Goal: Task Accomplishment & Management: Manage account settings

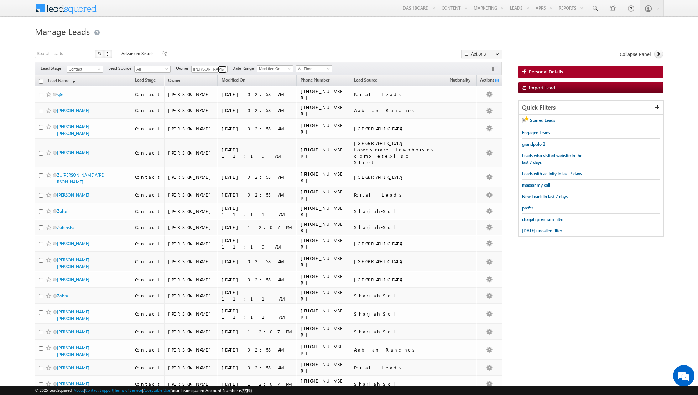
click at [220, 72] on span at bounding box center [223, 70] width 6 height 6
click at [215, 89] on link "[PERSON_NAME] [PERSON_NAME][EMAIL_ADDRESS][DOMAIN_NAME]" at bounding box center [226, 94] width 71 height 14
type input "[PERSON_NAME]"
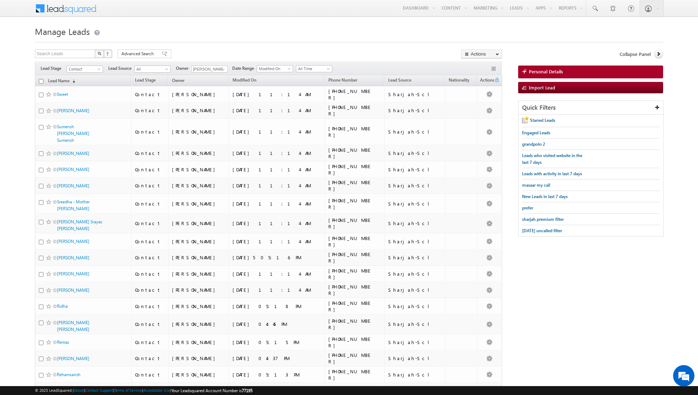
click at [41, 81] on input "checkbox" at bounding box center [41, 81] width 5 height 5
checkbox input "true"
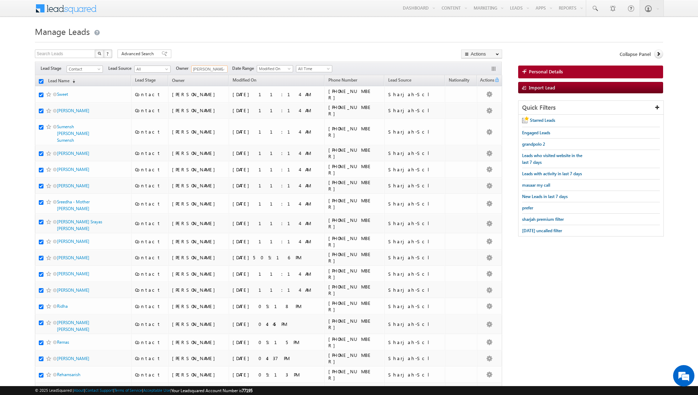
checkbox input "true"
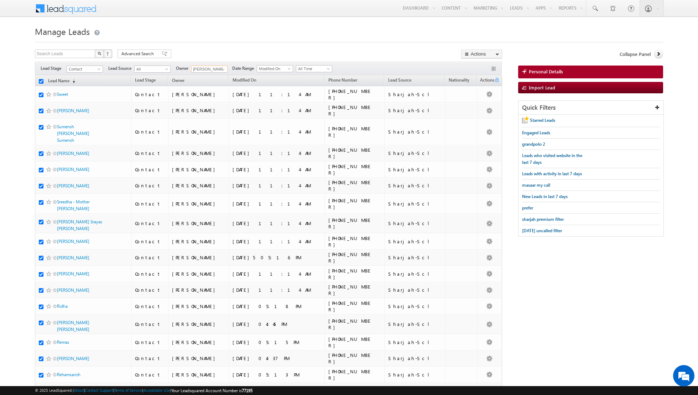
checkbox input "true"
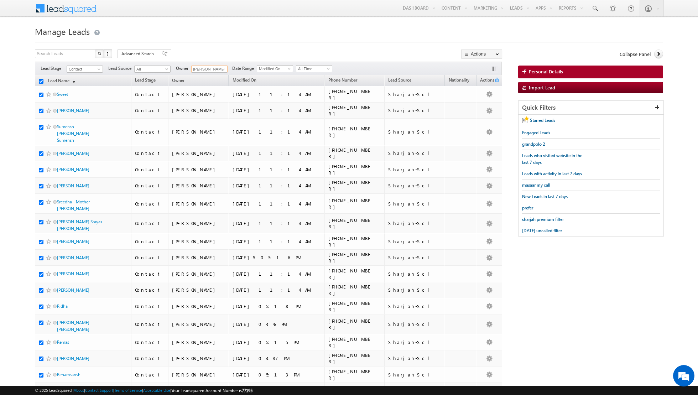
checkbox input "true"
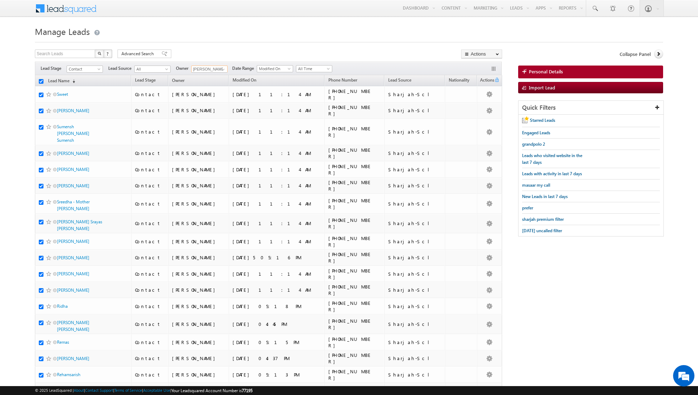
checkbox input "true"
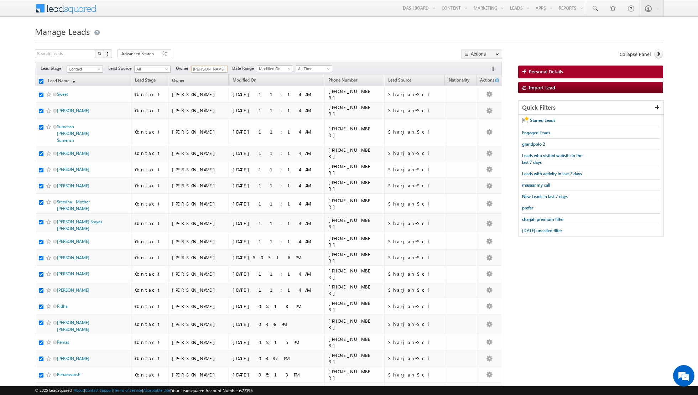
checkbox input "true"
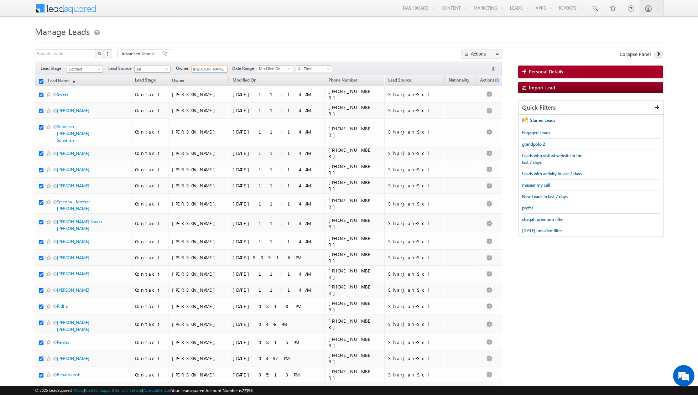
checkbox input "true"
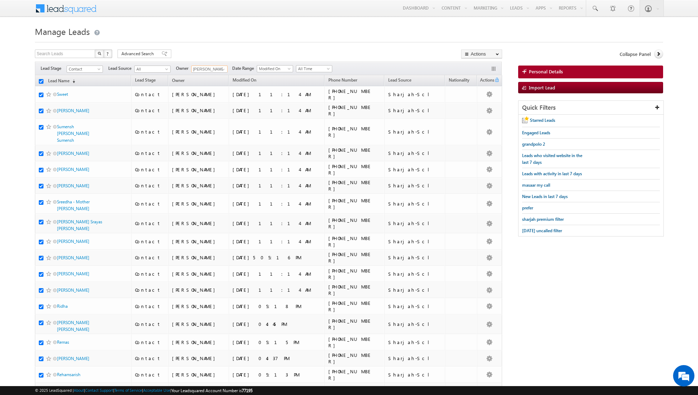
checkbox input "true"
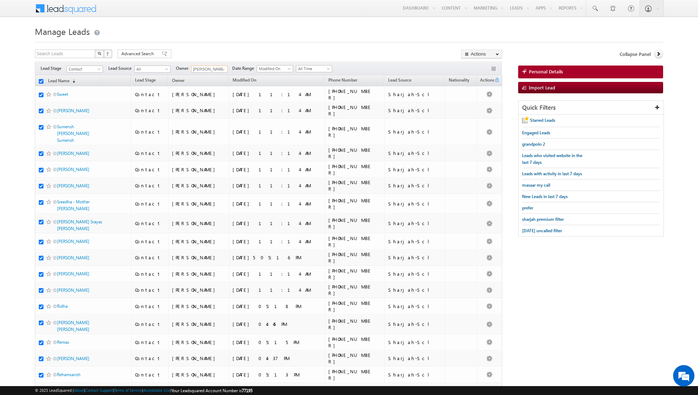
checkbox input "true"
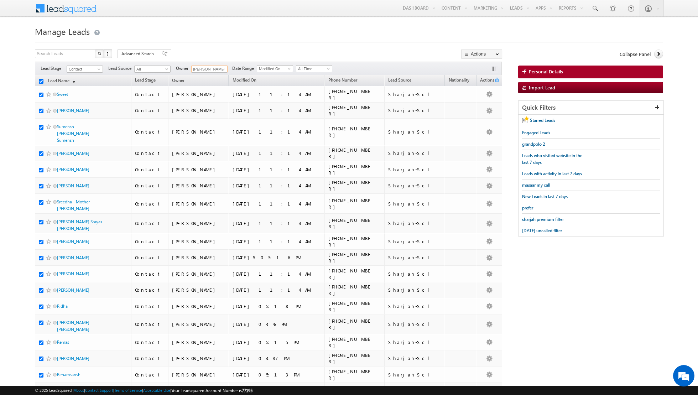
checkbox input "true"
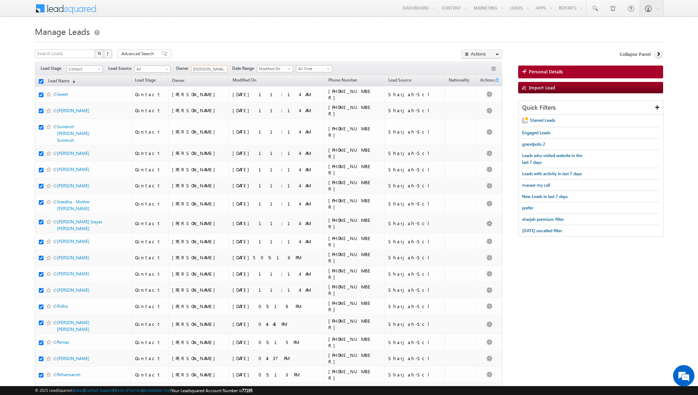
checkbox input "true"
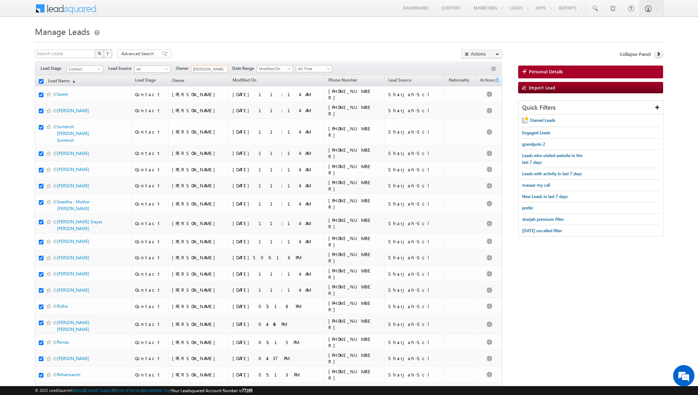
checkbox input "true"
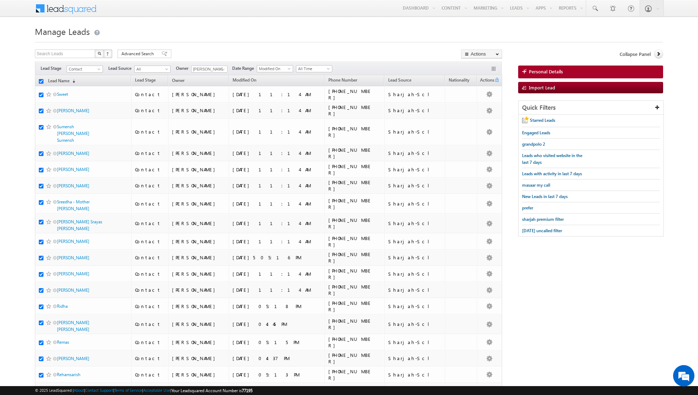
checkbox input "true"
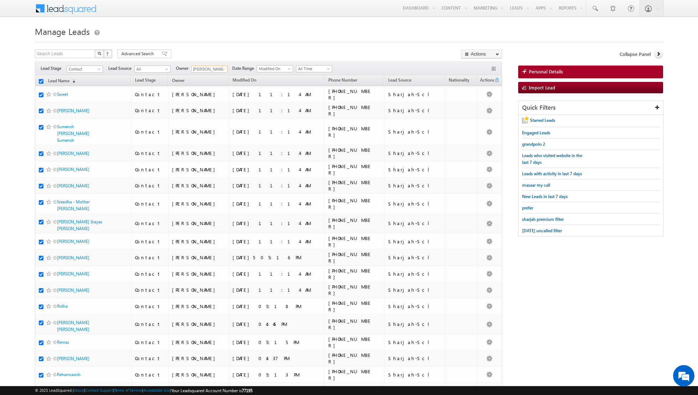
checkbox input "true"
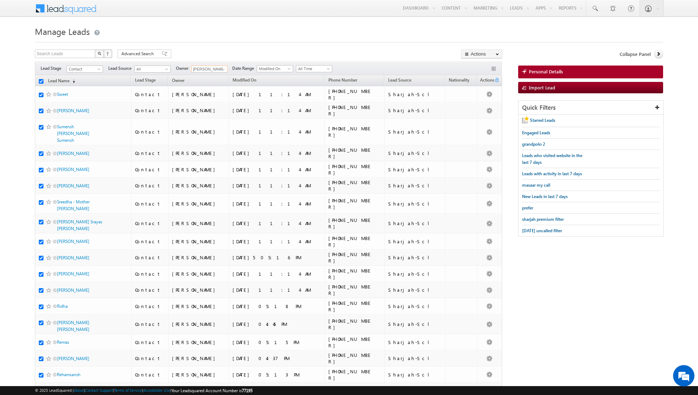
checkbox input "true"
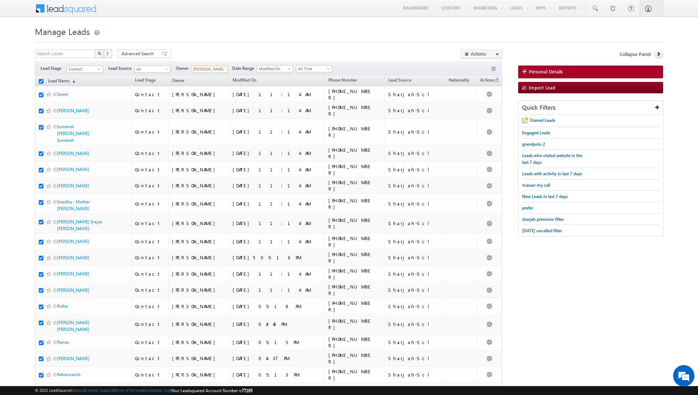
checkbox input "true"
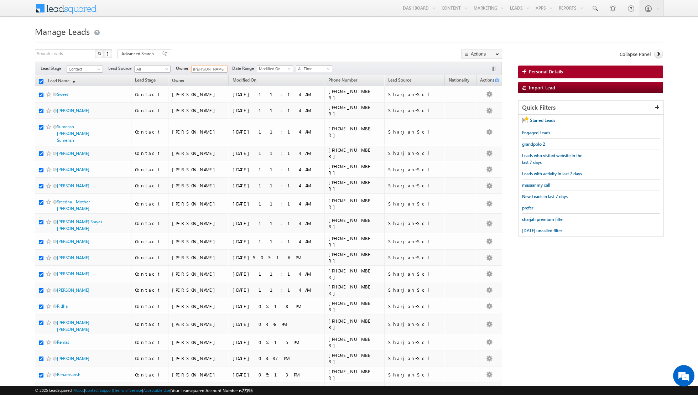
checkbox input "true"
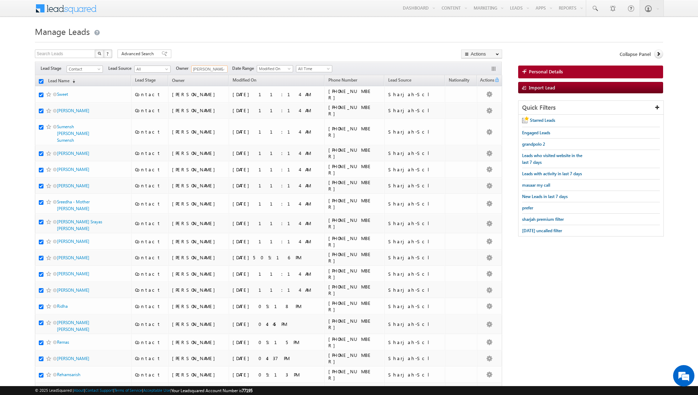
checkbox input "true"
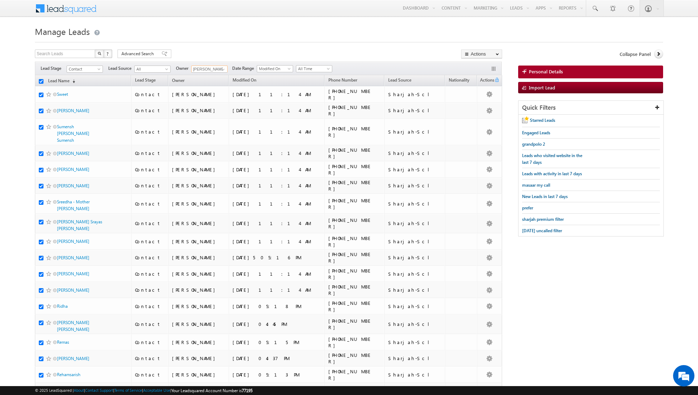
checkbox input "true"
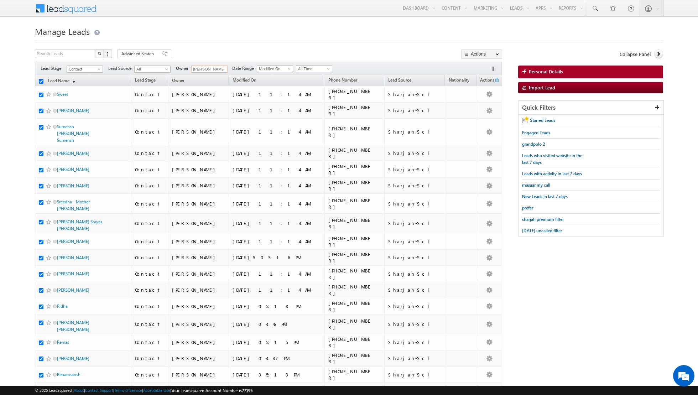
checkbox input "true"
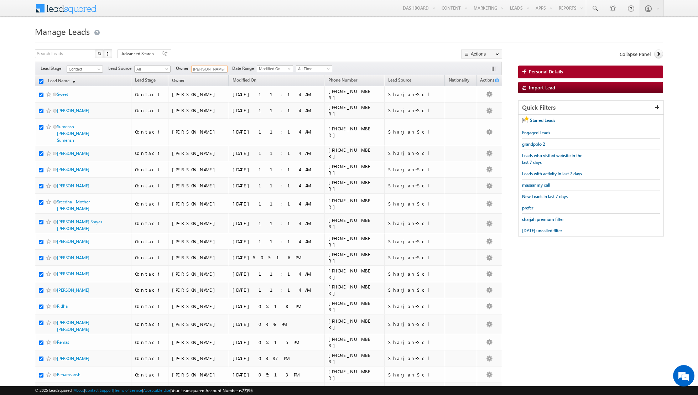
checkbox input "true"
click at [480, 115] on link "Change Owner" at bounding box center [481, 115] width 40 height 9
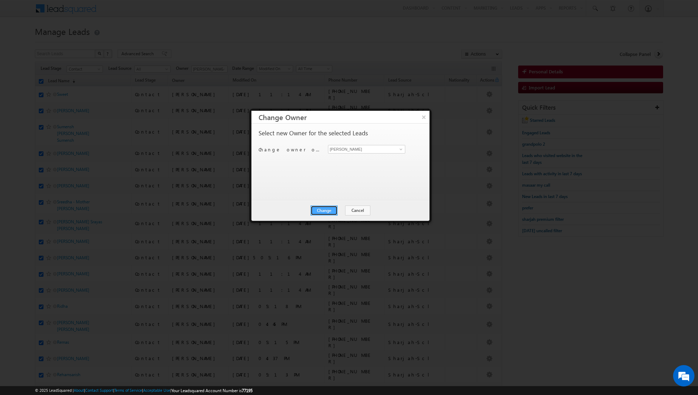
click at [329, 209] on button "Change" at bounding box center [323, 210] width 27 height 10
click at [341, 211] on button "Close" at bounding box center [341, 210] width 23 height 10
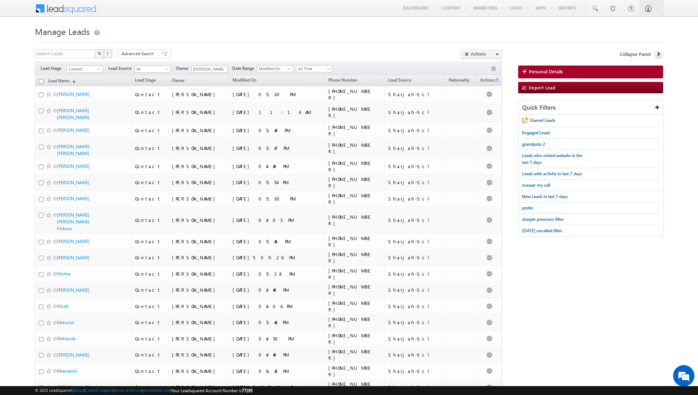
click at [39, 80] on input "checkbox" at bounding box center [41, 81] width 5 height 5
checkbox input "true"
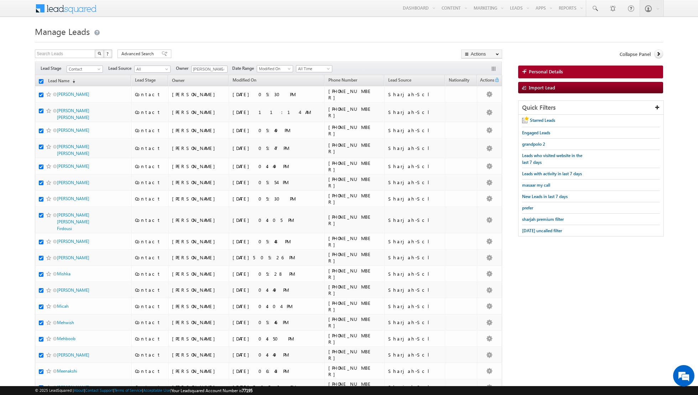
checkbox input "true"
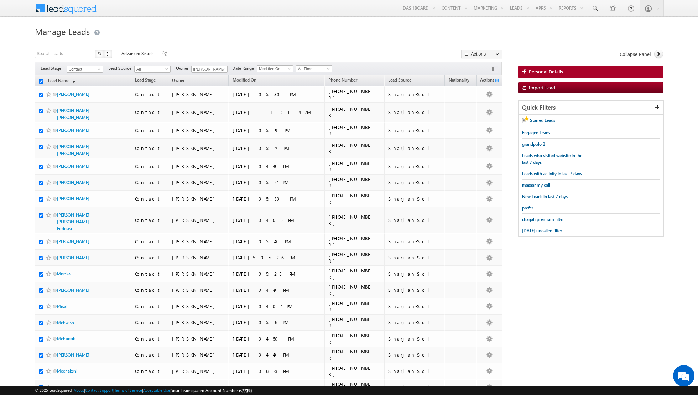
checkbox input "true"
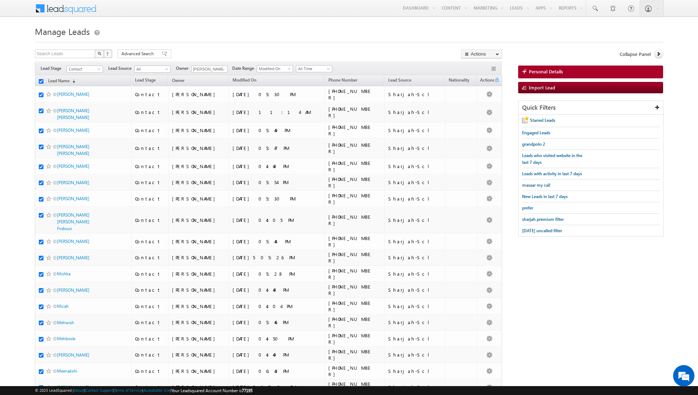
checkbox input "true"
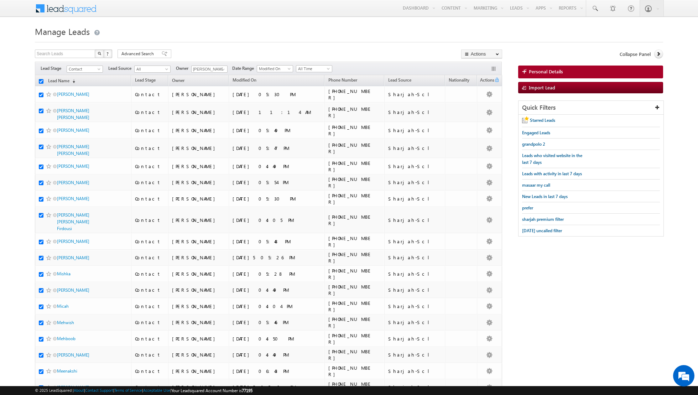
checkbox input "true"
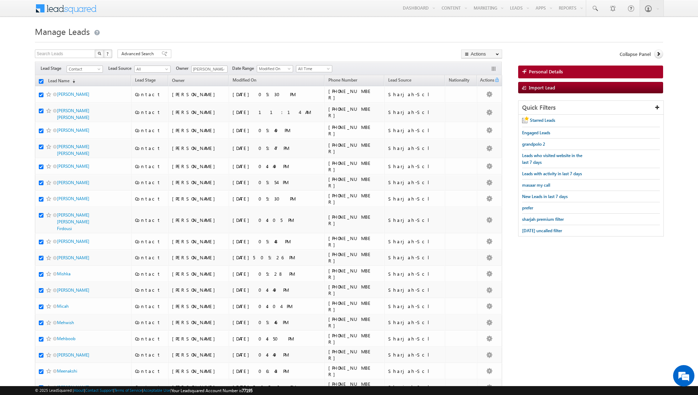
checkbox input "true"
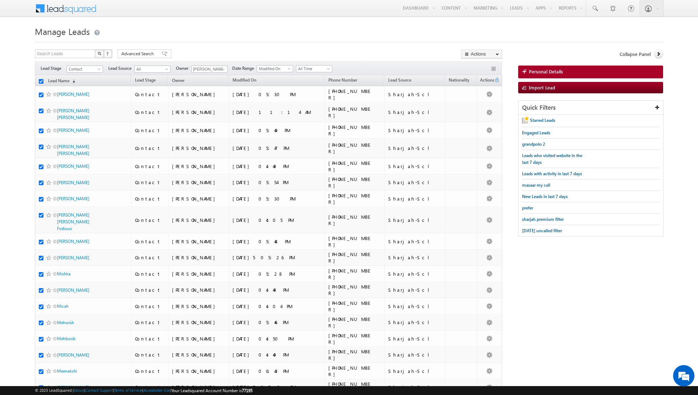
checkbox input "true"
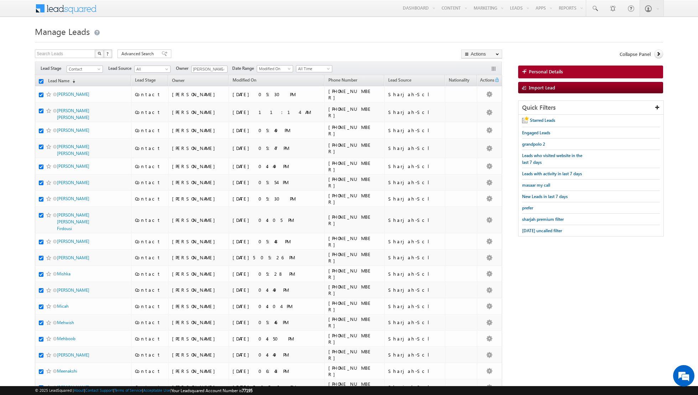
checkbox input "true"
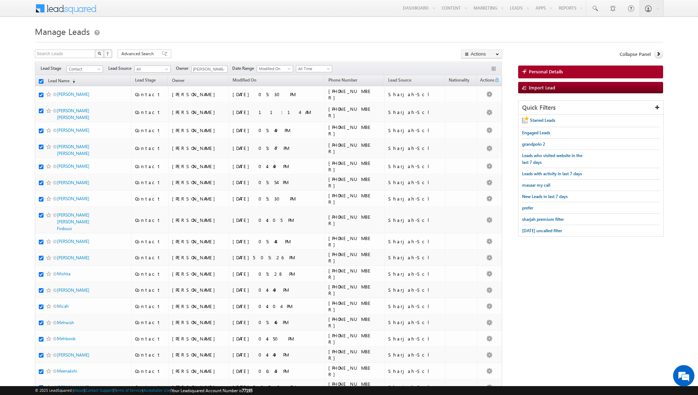
checkbox input "true"
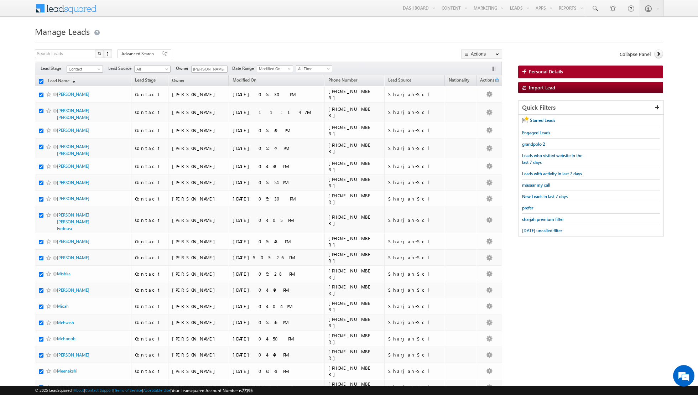
checkbox input "true"
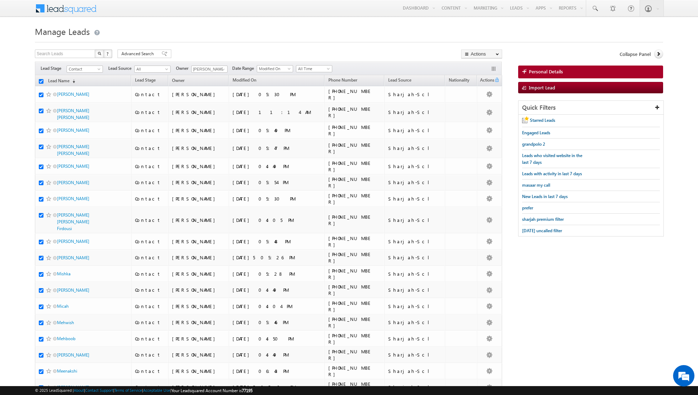
checkbox input "true"
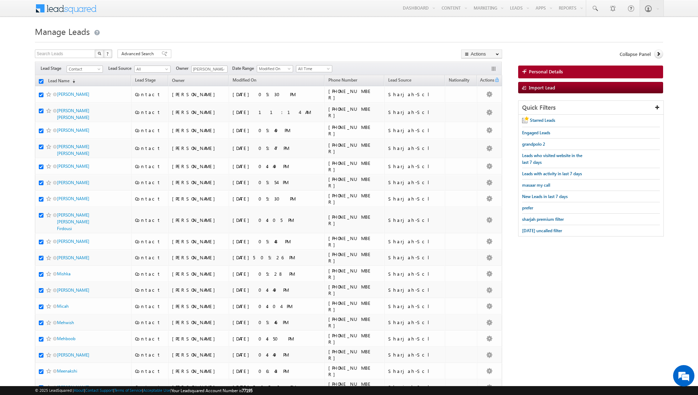
checkbox input "true"
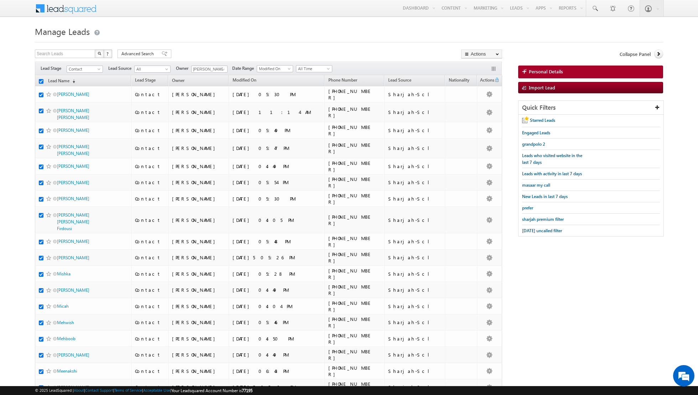
checkbox input "true"
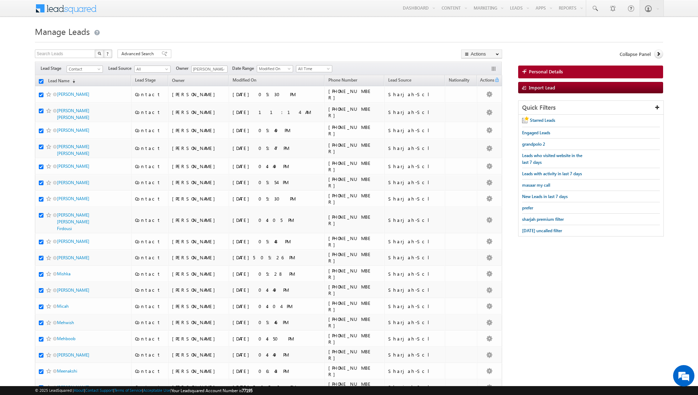
checkbox input "true"
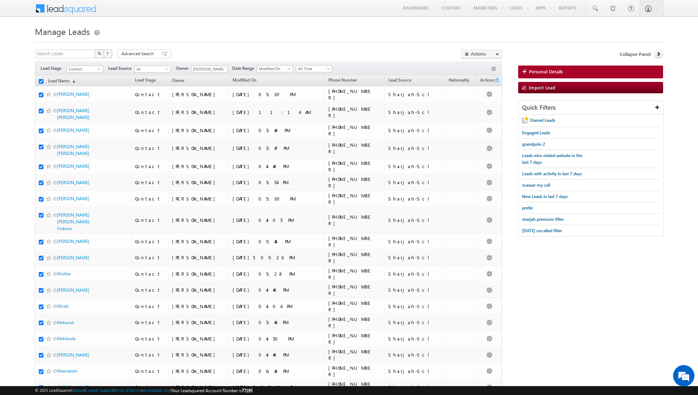
checkbox input "true"
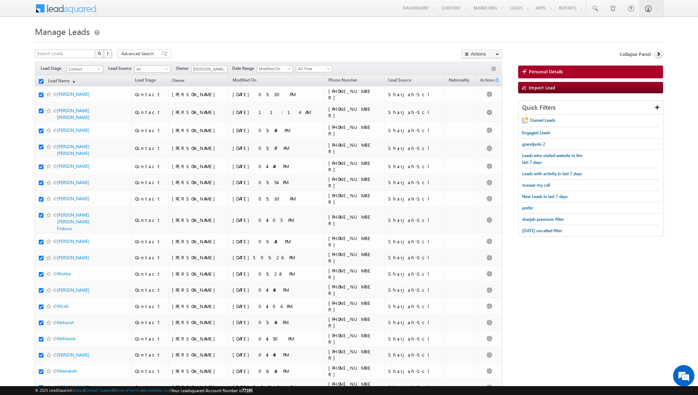
checkbox input "true"
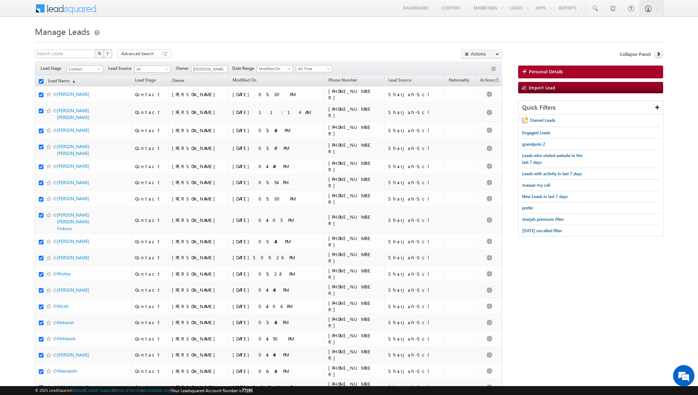
checkbox input "true"
click at [475, 117] on link "Change Owner" at bounding box center [481, 115] width 40 height 9
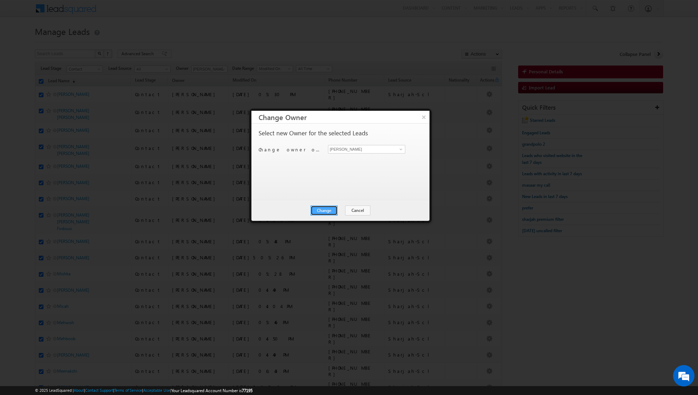
click at [323, 209] on button "Change" at bounding box center [323, 210] width 27 height 10
click at [339, 209] on button "Close" at bounding box center [341, 210] width 23 height 10
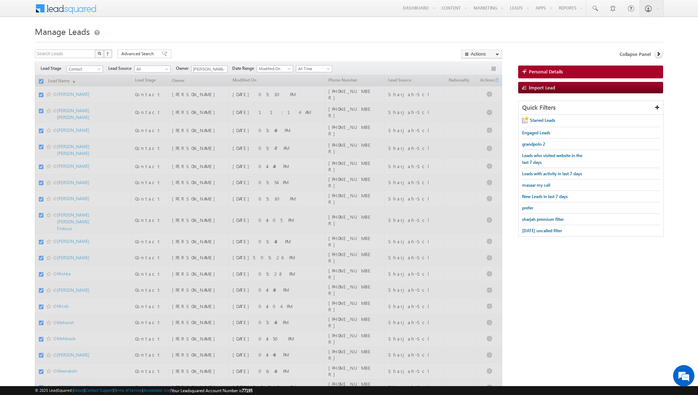
checkbox input "false"
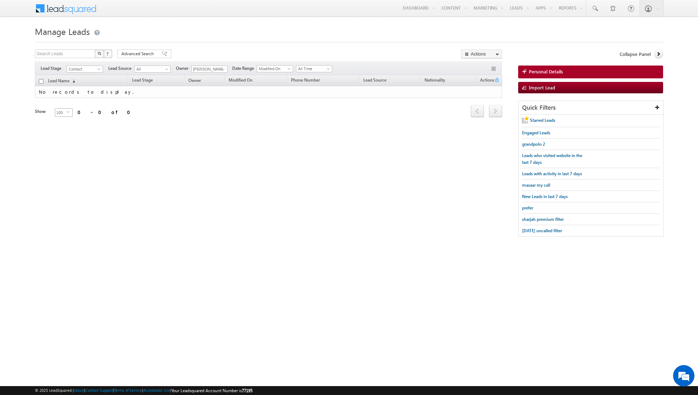
click at [61, 110] on span "100" at bounding box center [60, 113] width 11 height 8
click at [220, 71] on span at bounding box center [223, 70] width 6 height 6
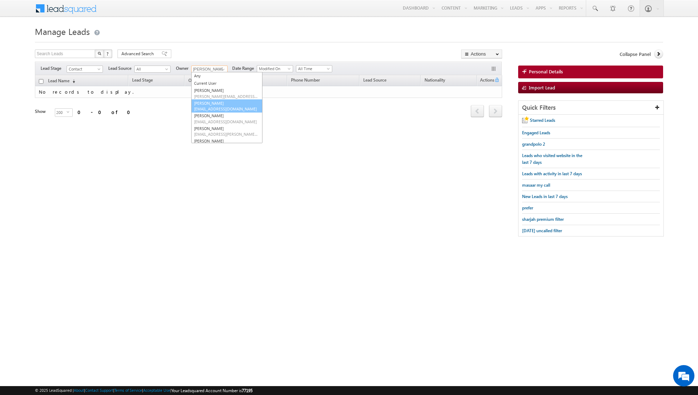
click at [213, 106] on span "[EMAIL_ADDRESS][DOMAIN_NAME]" at bounding box center [226, 108] width 64 height 5
type input "[PERSON_NAME]"
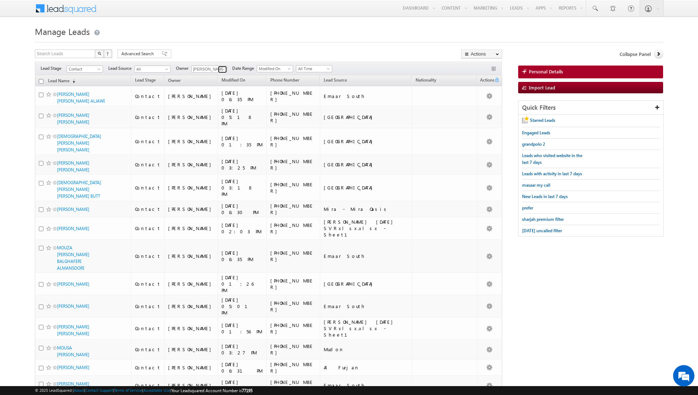
click at [220, 70] on span at bounding box center [223, 70] width 6 height 6
click at [40, 81] on input "checkbox" at bounding box center [41, 81] width 5 height 5
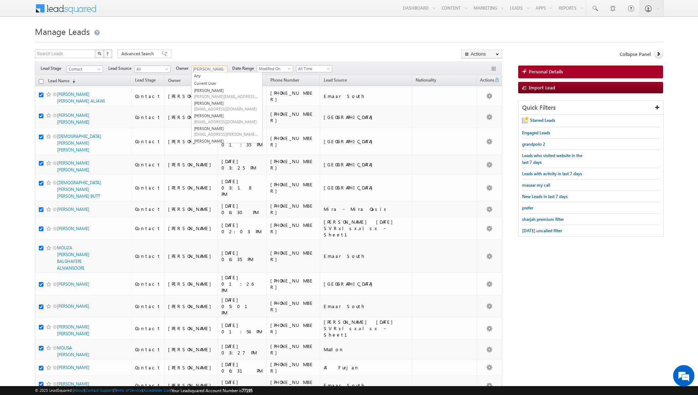
checkbox input "true"
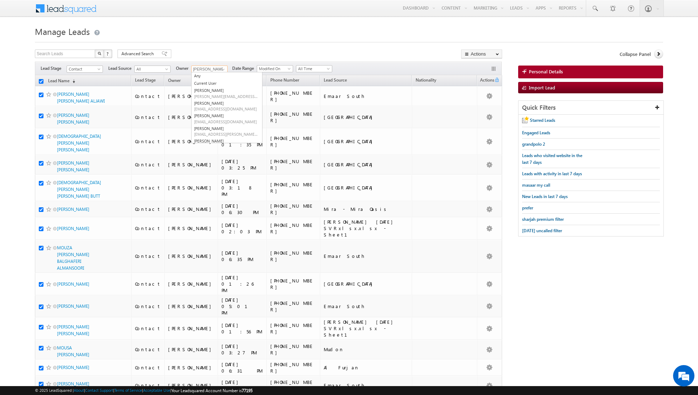
checkbox input "true"
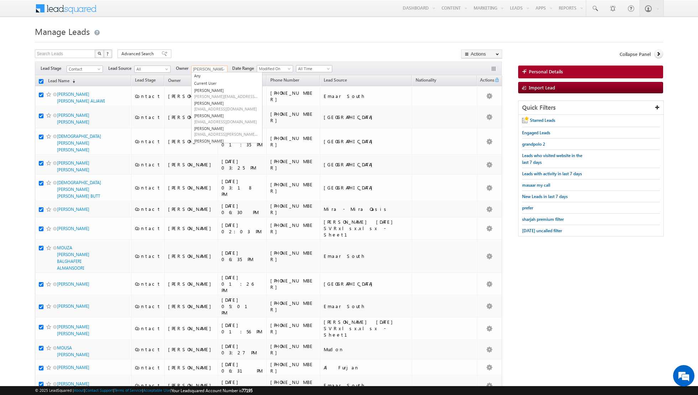
checkbox input "true"
click at [478, 115] on link "Change Owner" at bounding box center [481, 115] width 40 height 9
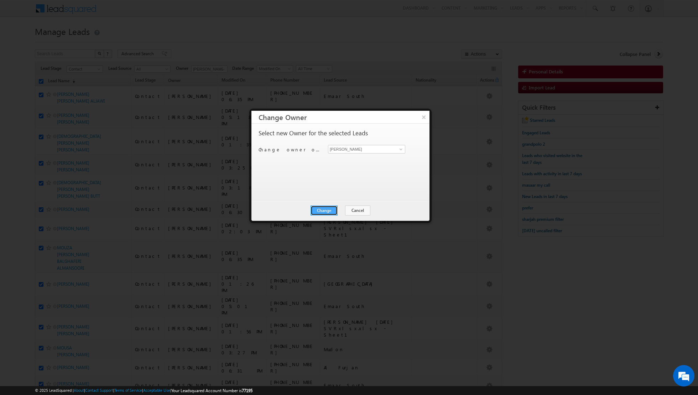
click at [325, 208] on button "Change" at bounding box center [323, 210] width 27 height 10
click at [342, 210] on button "Close" at bounding box center [341, 210] width 23 height 10
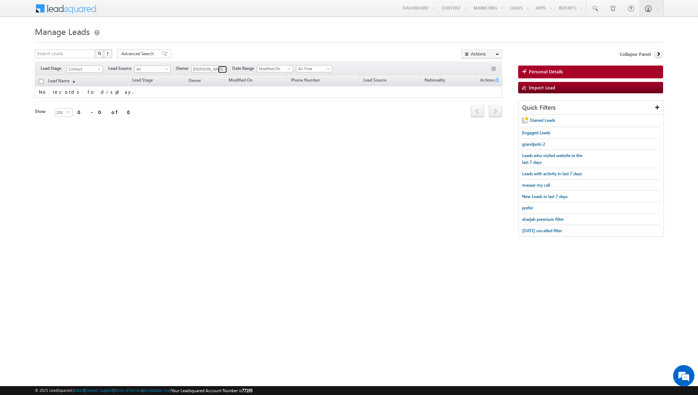
click at [220, 70] on span at bounding box center [223, 70] width 6 height 6
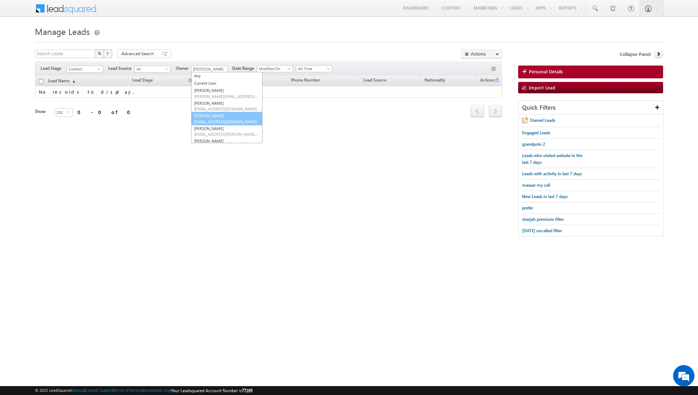
click at [212, 119] on span "[EMAIL_ADDRESS][DOMAIN_NAME]" at bounding box center [226, 121] width 64 height 5
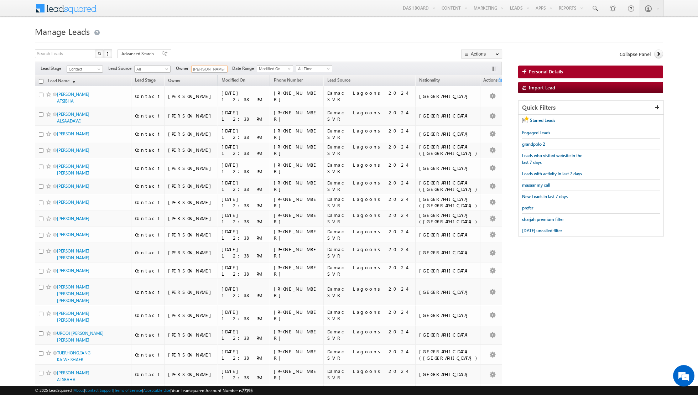
click at [40, 82] on input "checkbox" at bounding box center [41, 81] width 5 height 5
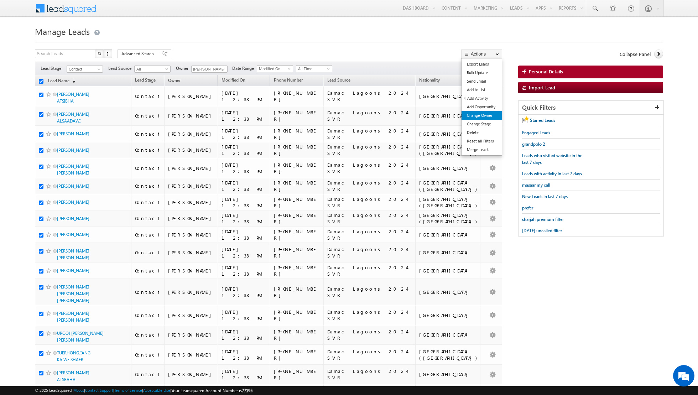
click at [474, 115] on link "Change Owner" at bounding box center [481, 115] width 40 height 9
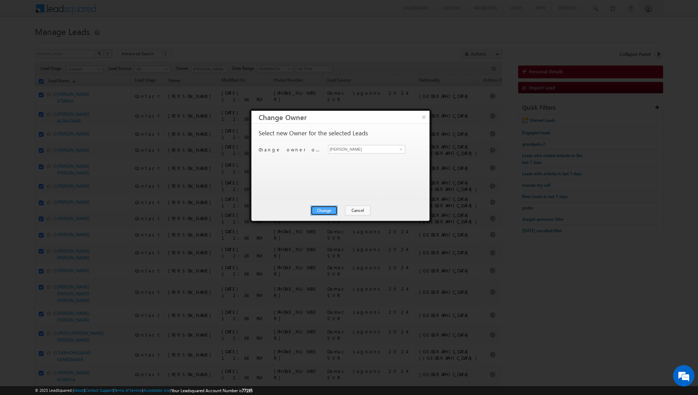
click at [325, 213] on button "Change" at bounding box center [323, 210] width 27 height 10
click at [339, 209] on button "Close" at bounding box center [341, 210] width 23 height 10
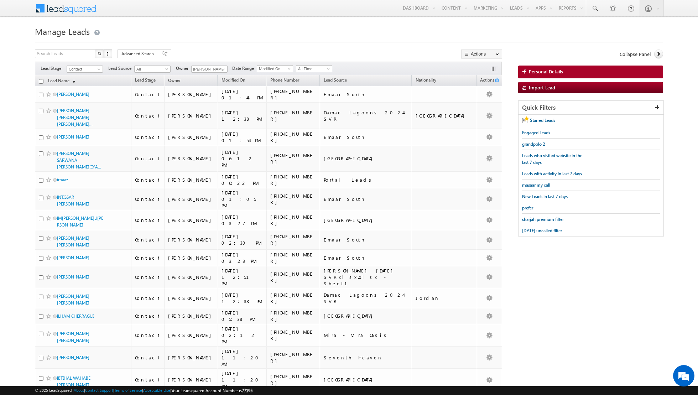
click at [40, 80] on input "checkbox" at bounding box center [41, 81] width 5 height 5
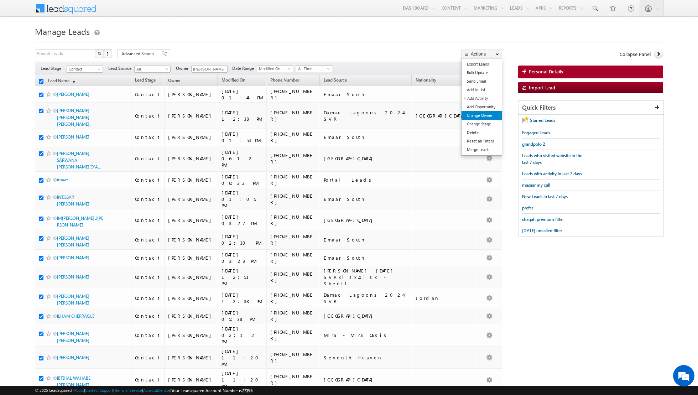
click at [484, 114] on link "Change Owner" at bounding box center [481, 115] width 40 height 9
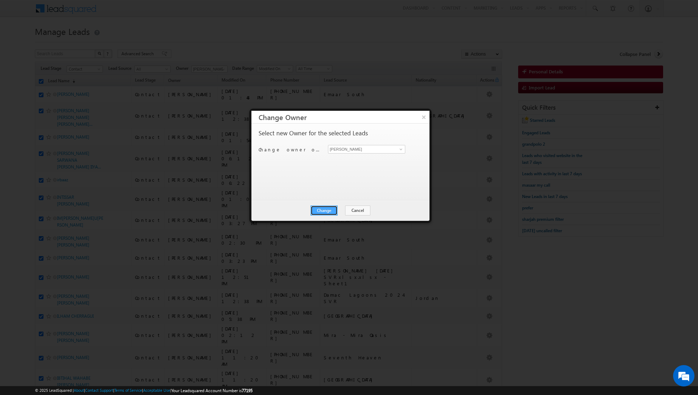
click at [331, 208] on button "Change" at bounding box center [323, 210] width 27 height 10
click at [343, 210] on button "Close" at bounding box center [341, 210] width 23 height 10
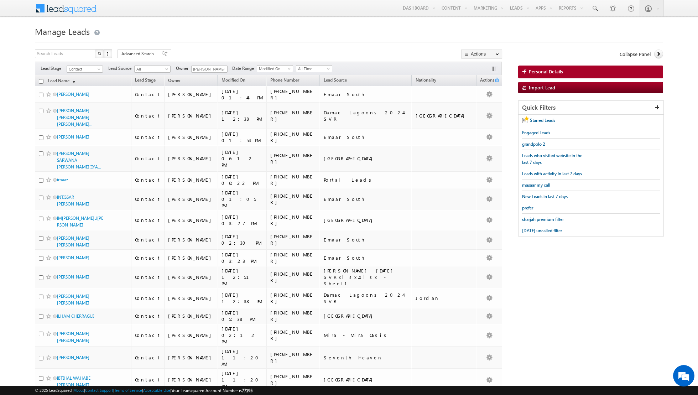
click at [42, 82] on input "checkbox" at bounding box center [41, 81] width 5 height 5
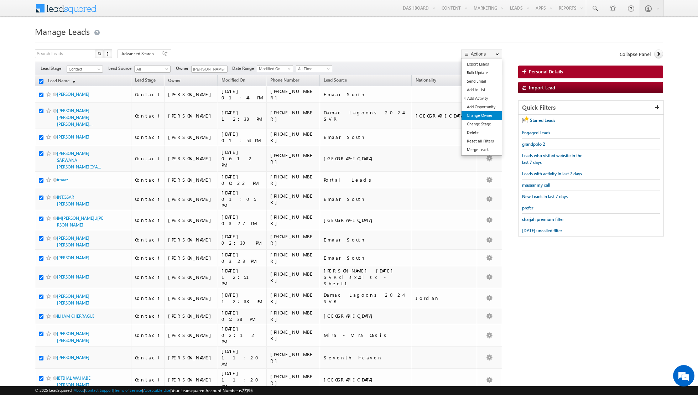
click at [481, 115] on link "Change Owner" at bounding box center [481, 115] width 40 height 9
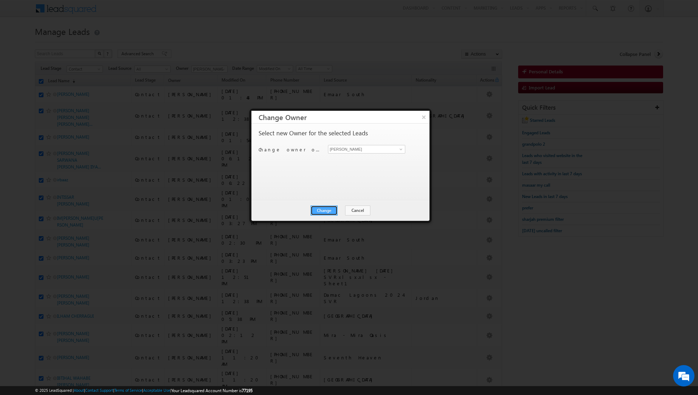
click at [328, 212] on button "Change" at bounding box center [323, 210] width 27 height 10
click at [339, 210] on button "Close" at bounding box center [341, 210] width 23 height 10
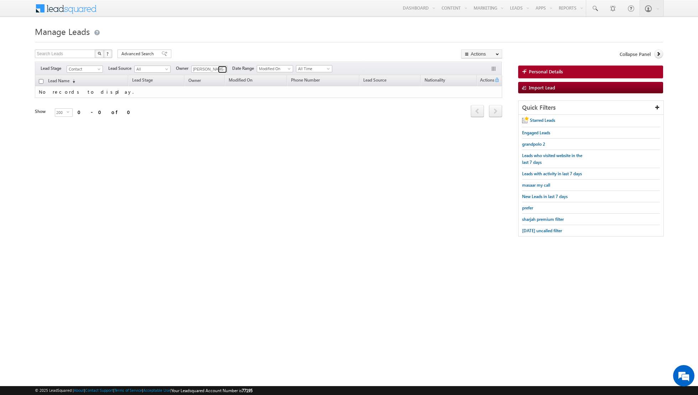
click at [220, 70] on span at bounding box center [223, 70] width 6 height 6
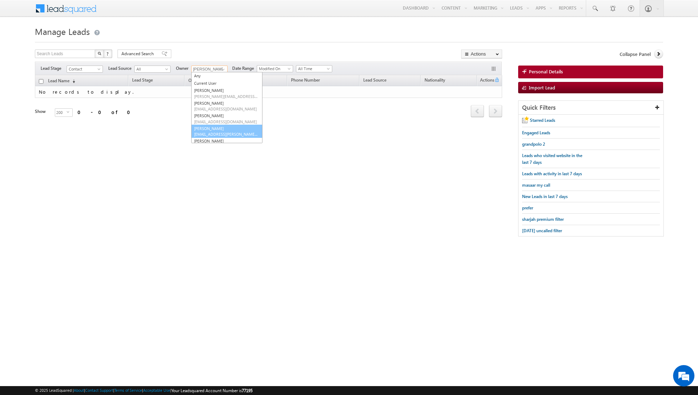
click at [215, 130] on link "[PERSON_NAME] [EMAIL_ADDRESS][PERSON_NAME][DOMAIN_NAME]" at bounding box center [226, 132] width 71 height 14
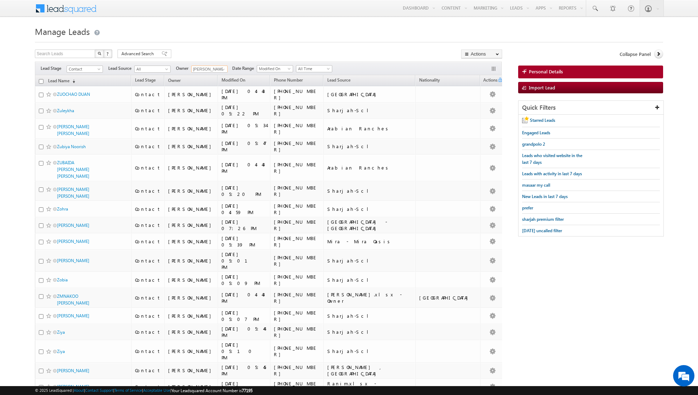
click at [38, 82] on th "Lead Name (sorted descending)" at bounding box center [83, 80] width 96 height 11
click at [41, 81] on input "checkbox" at bounding box center [41, 81] width 5 height 5
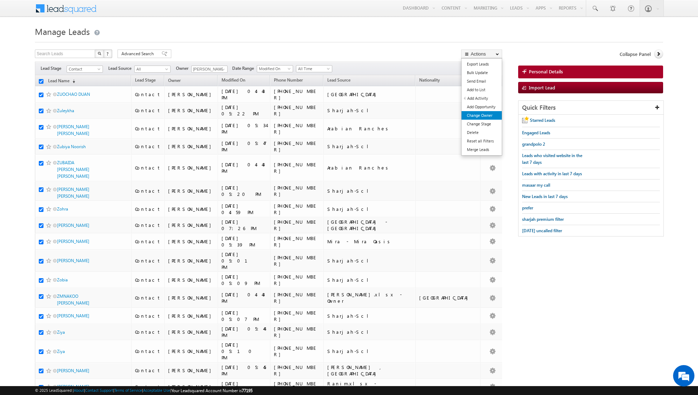
click at [483, 117] on link "Change Owner" at bounding box center [481, 115] width 40 height 9
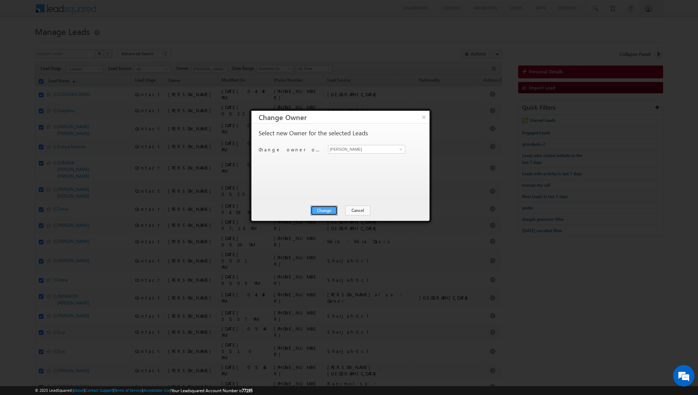
click at [317, 209] on button "Change" at bounding box center [323, 210] width 27 height 10
click at [340, 208] on button "Close" at bounding box center [341, 210] width 23 height 10
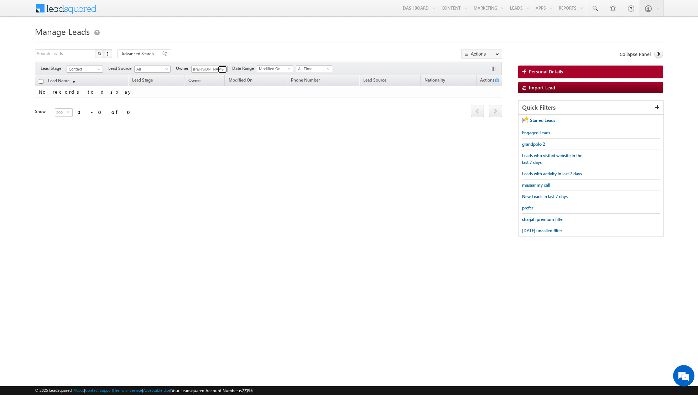
click at [223, 69] on span at bounding box center [223, 70] width 6 height 6
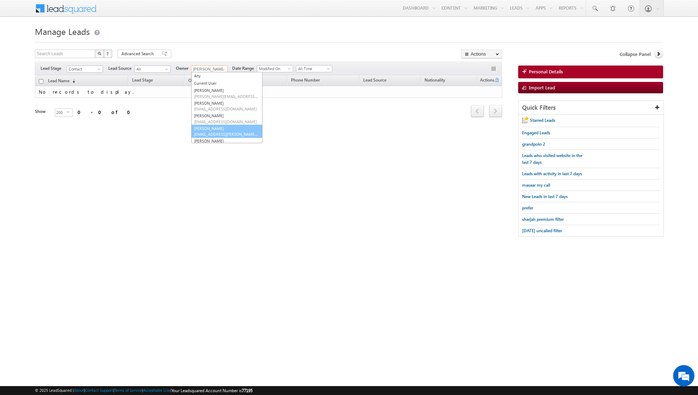
click at [216, 136] on span "[EMAIL_ADDRESS][PERSON_NAME][DOMAIN_NAME]" at bounding box center [226, 133] width 64 height 5
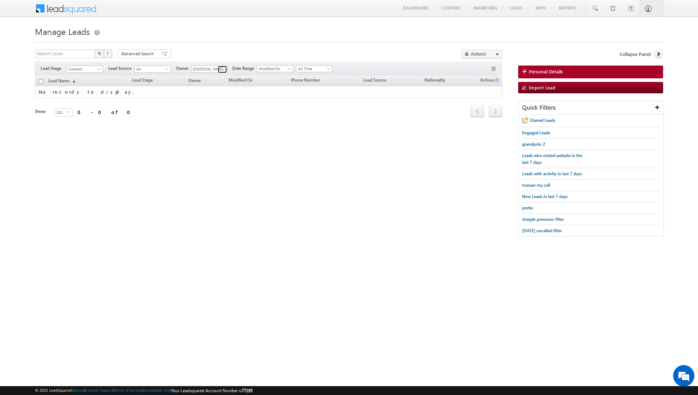
click at [221, 69] on span at bounding box center [223, 70] width 6 height 6
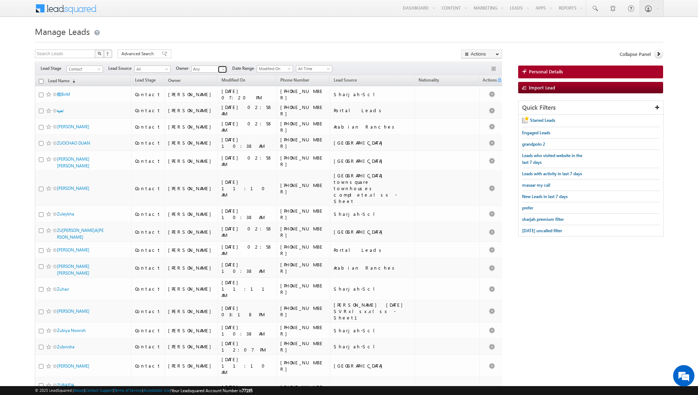
click at [221, 67] on span at bounding box center [223, 70] width 6 height 6
click at [211, 121] on link "[PERSON_NAME] [PERSON_NAME][EMAIL_ADDRESS][PERSON_NAME][DOMAIN_NAME]" at bounding box center [226, 124] width 71 height 14
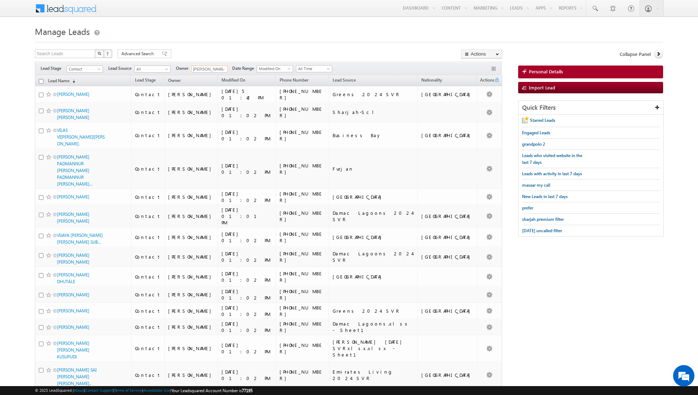
click at [40, 80] on input "checkbox" at bounding box center [41, 81] width 5 height 5
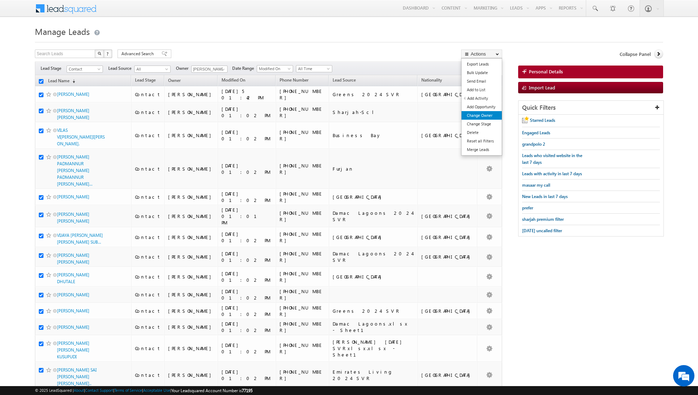
click at [475, 117] on link "Change Owner" at bounding box center [481, 115] width 40 height 9
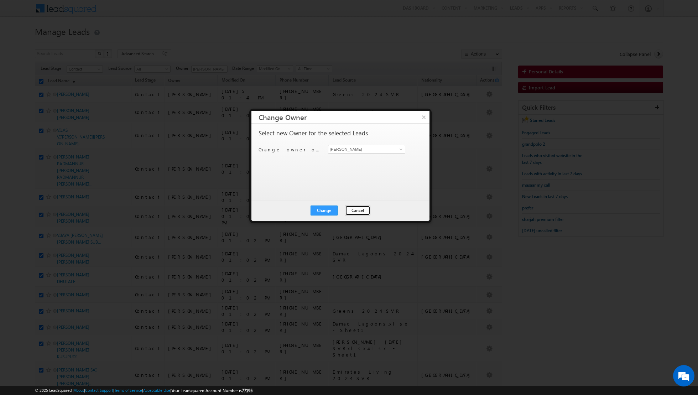
click at [358, 209] on button "Cancel" at bounding box center [357, 210] width 25 height 10
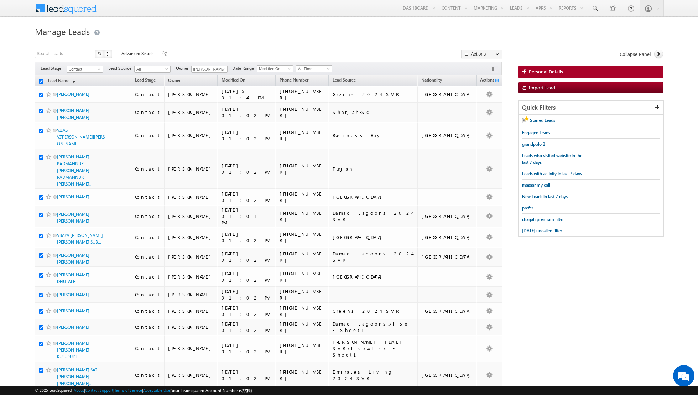
click at [40, 80] on input "checkbox" at bounding box center [41, 81] width 5 height 5
click at [220, 71] on span at bounding box center [223, 70] width 6 height 6
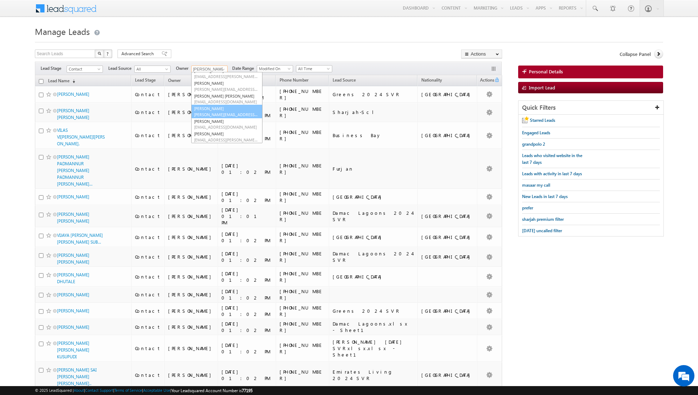
click at [221, 112] on span "[PERSON_NAME][EMAIL_ADDRESS][PERSON_NAME][DOMAIN_NAME]" at bounding box center [226, 114] width 64 height 5
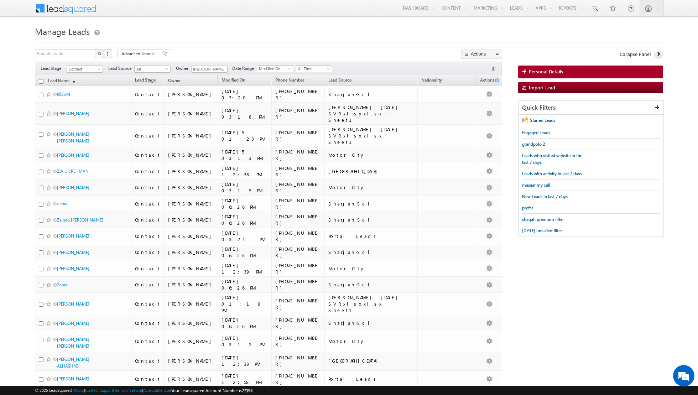
click at [42, 80] on input "checkbox" at bounding box center [41, 81] width 5 height 5
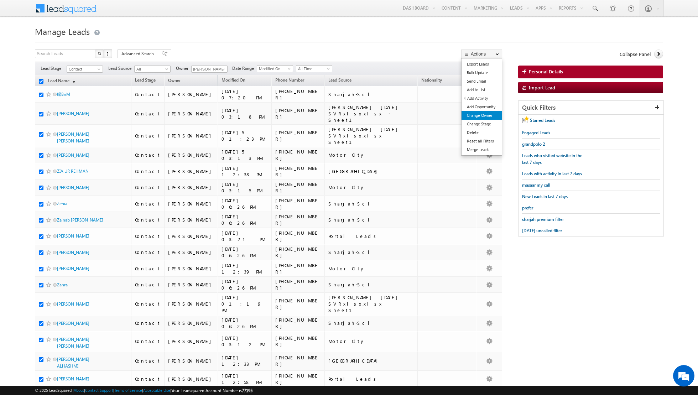
click at [481, 117] on link "Change Owner" at bounding box center [481, 115] width 40 height 9
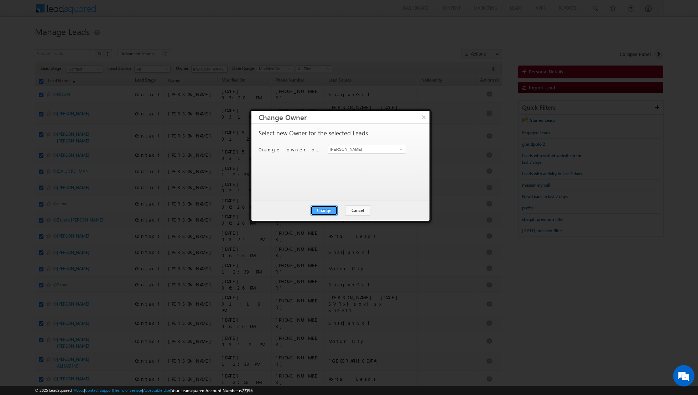
click at [325, 207] on button "Change" at bounding box center [323, 210] width 27 height 10
click at [338, 207] on button "Close" at bounding box center [341, 210] width 23 height 10
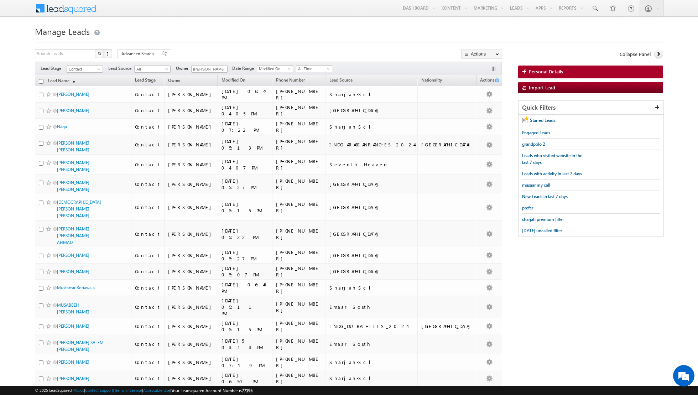
click at [41, 80] on input "checkbox" at bounding box center [41, 81] width 5 height 5
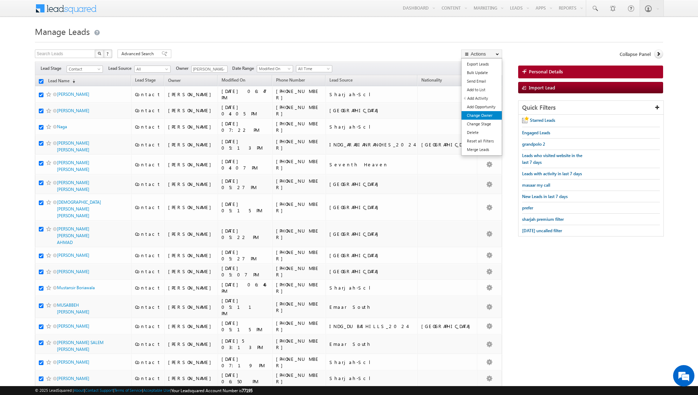
click at [480, 113] on link "Change Owner" at bounding box center [481, 115] width 40 height 9
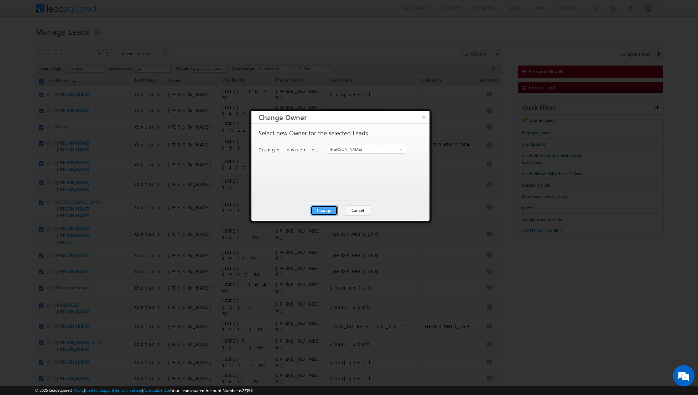
click at [322, 210] on button "Change" at bounding box center [323, 210] width 27 height 10
click at [343, 207] on button "Close" at bounding box center [341, 210] width 23 height 10
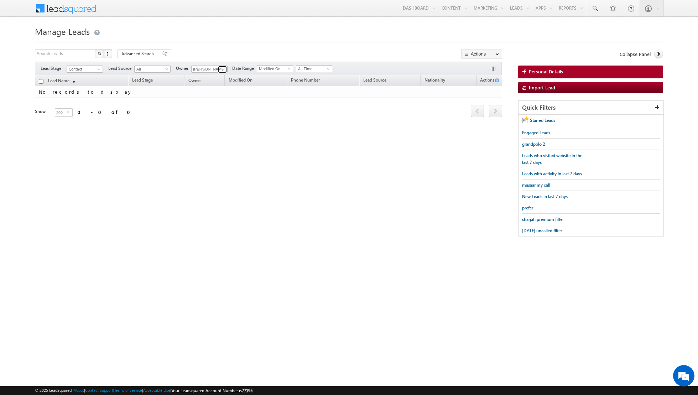
click at [223, 70] on span at bounding box center [223, 70] width 6 height 6
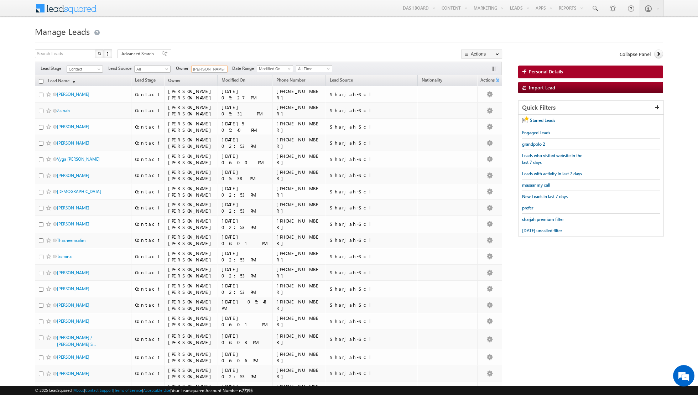
click at [40, 81] on input "checkbox" at bounding box center [41, 81] width 5 height 5
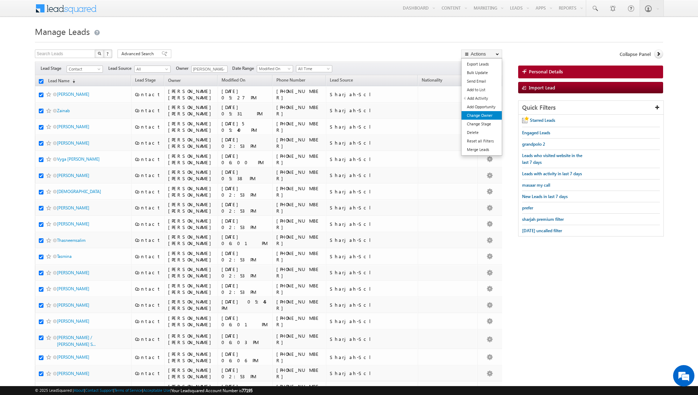
click at [480, 114] on link "Change Owner" at bounding box center [481, 115] width 40 height 9
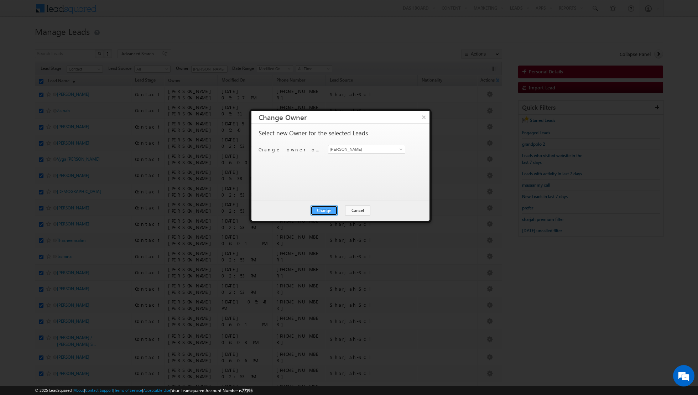
click at [320, 210] on button "Change" at bounding box center [323, 210] width 27 height 10
click at [346, 208] on button "Close" at bounding box center [341, 210] width 23 height 10
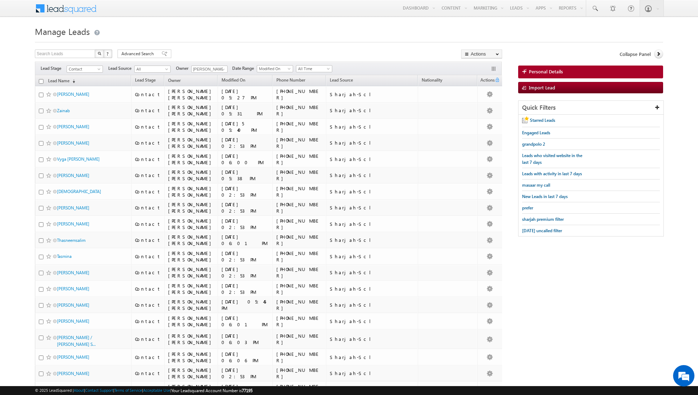
click at [41, 81] on input "checkbox" at bounding box center [41, 81] width 5 height 5
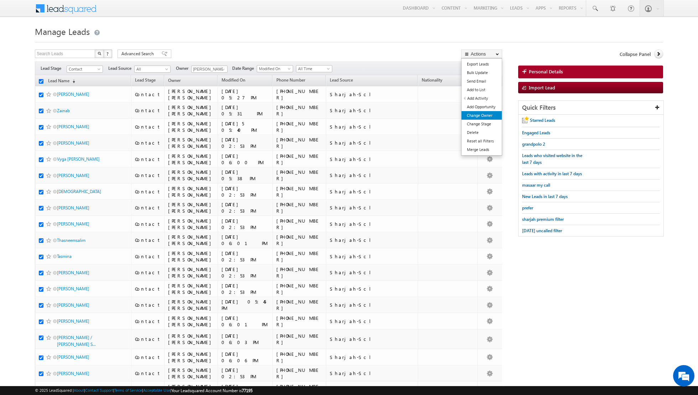
click at [471, 114] on link "Change Owner" at bounding box center [481, 115] width 40 height 9
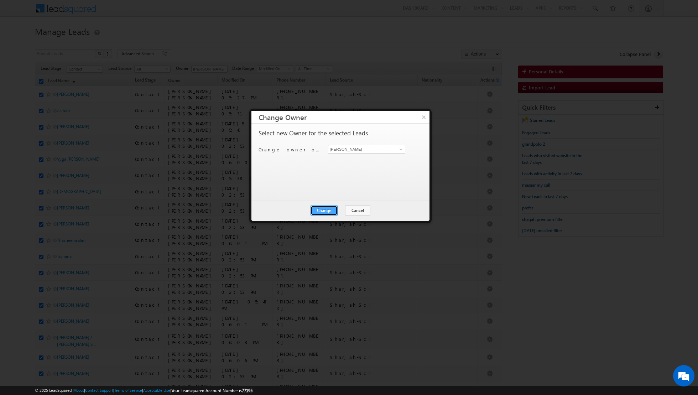
click at [324, 210] on button "Change" at bounding box center [323, 210] width 27 height 10
click at [341, 209] on button "Close" at bounding box center [341, 210] width 23 height 10
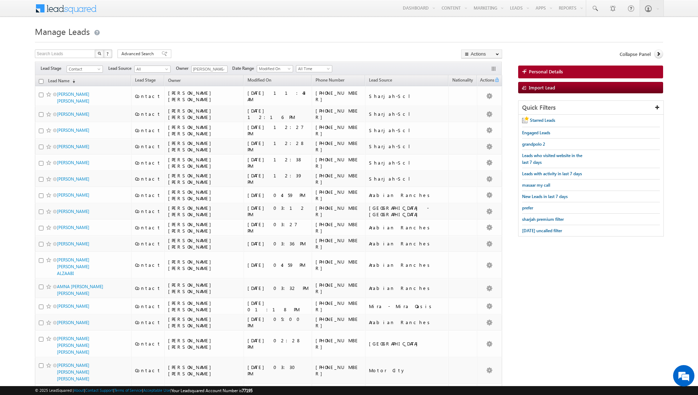
click at [42, 82] on input "checkbox" at bounding box center [41, 81] width 5 height 5
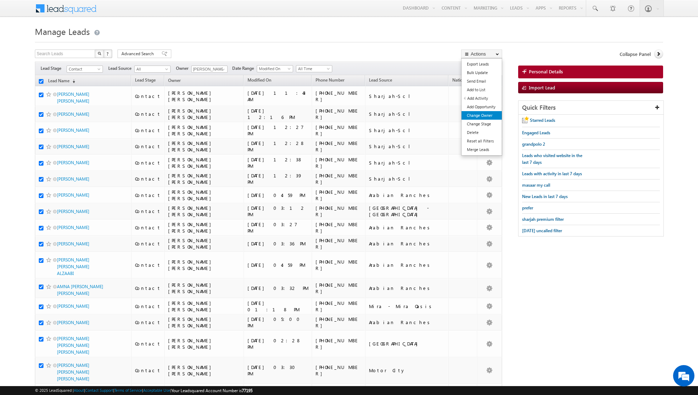
click at [476, 114] on link "Change Owner" at bounding box center [481, 115] width 40 height 9
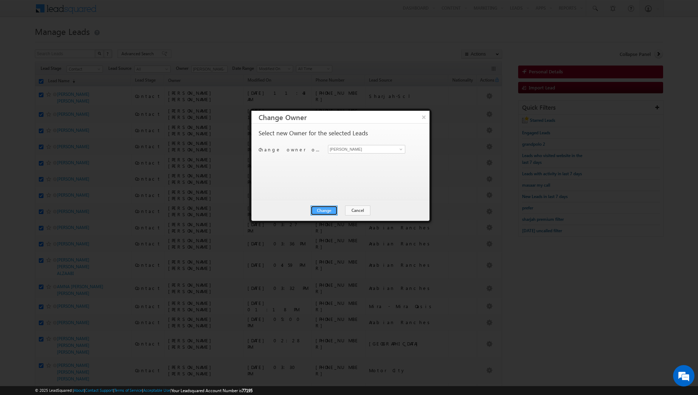
click at [325, 211] on button "Change" at bounding box center [323, 210] width 27 height 10
click at [339, 214] on button "Close" at bounding box center [341, 210] width 23 height 10
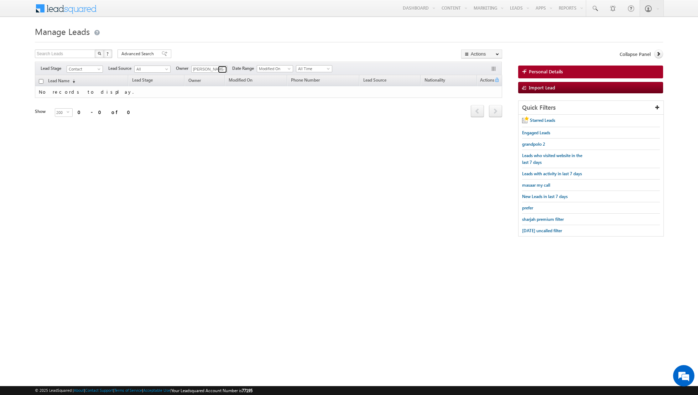
click at [220, 68] on span at bounding box center [223, 70] width 6 height 6
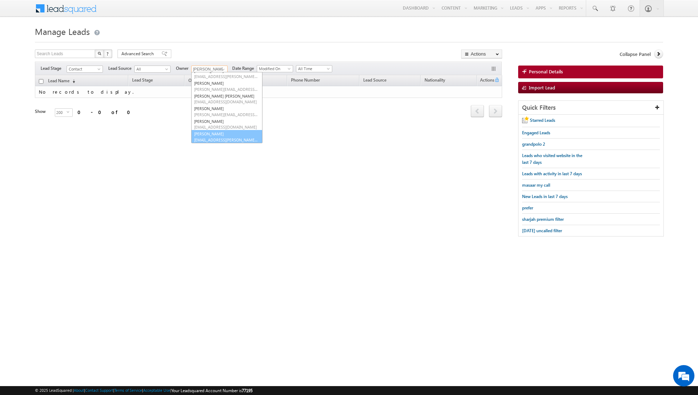
click at [208, 142] on link "[PERSON_NAME] [EMAIL_ADDRESS][PERSON_NAME][DOMAIN_NAME]" at bounding box center [226, 137] width 71 height 14
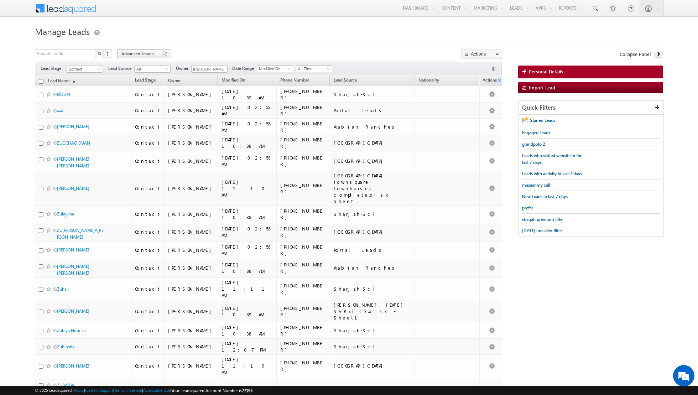
click at [162, 53] on span at bounding box center [165, 53] width 6 height 5
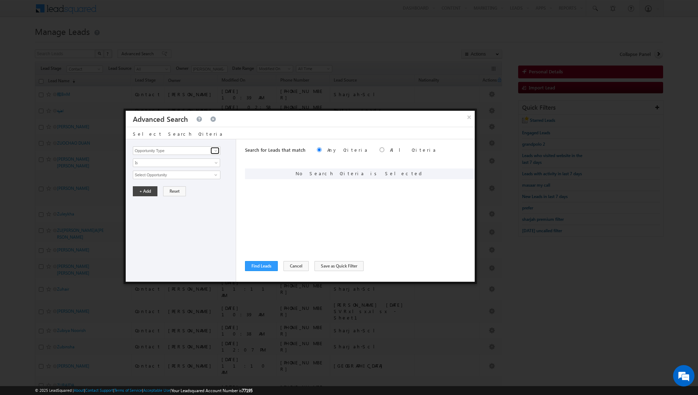
click at [213, 149] on span at bounding box center [216, 151] width 6 height 6
click at [193, 163] on link "Focus Project" at bounding box center [177, 165] width 88 height 8
click at [215, 164] on span at bounding box center [217, 164] width 6 height 6
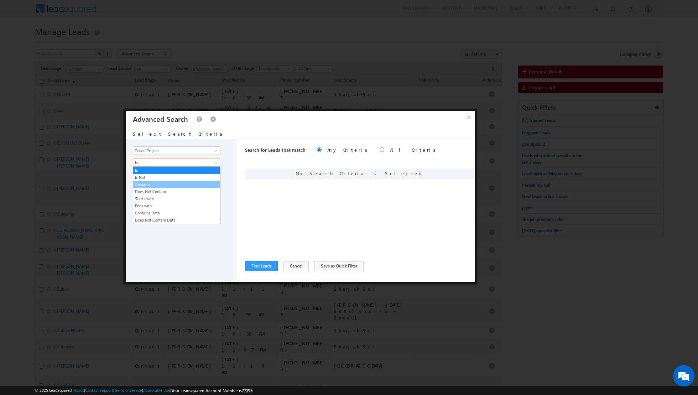
click at [172, 183] on link "Contains" at bounding box center [176, 184] width 87 height 6
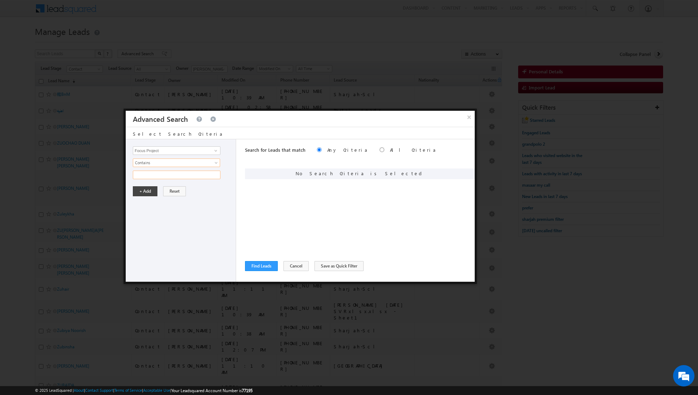
click at [161, 175] on input "text" at bounding box center [177, 175] width 88 height 9
click at [143, 189] on button "+ Add" at bounding box center [145, 191] width 25 height 10
click at [253, 266] on button "Find Leads" at bounding box center [261, 266] width 33 height 10
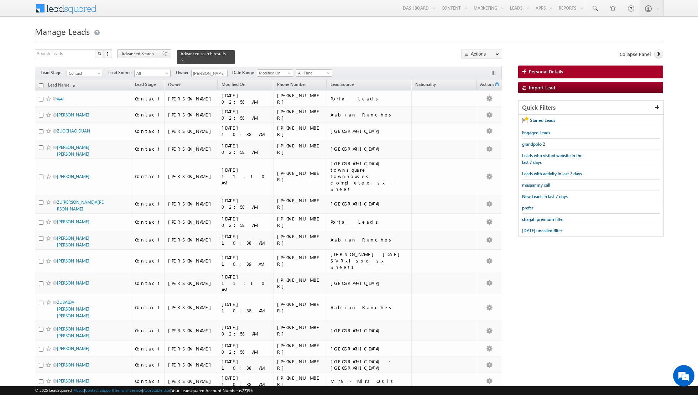
click at [156, 52] on div "Advanced Search" at bounding box center [144, 53] width 54 height 9
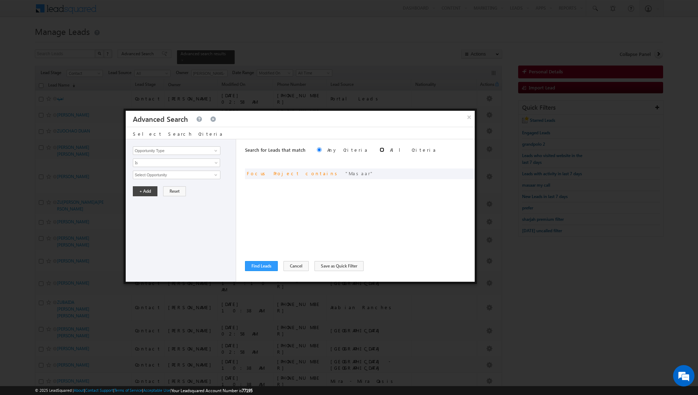
click at [380, 149] on input "radio" at bounding box center [382, 149] width 5 height 5
click at [261, 265] on button "Find Leads" at bounding box center [261, 266] width 33 height 10
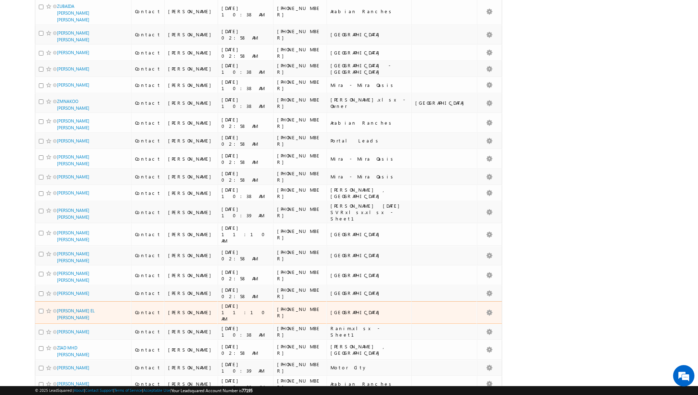
scroll to position [0, 0]
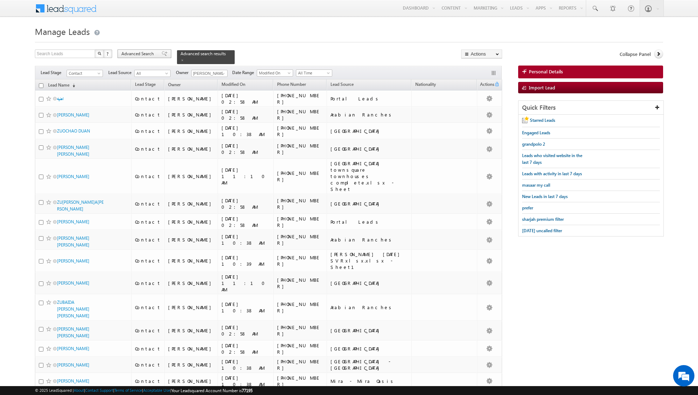
click at [162, 56] on span at bounding box center [165, 53] width 6 height 5
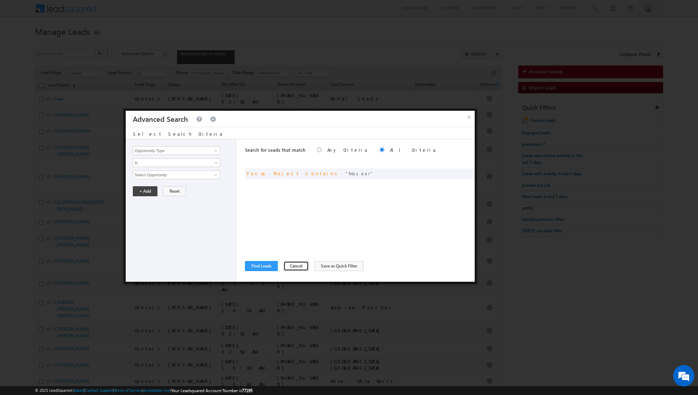
click at [292, 266] on button "Cancel" at bounding box center [295, 266] width 25 height 10
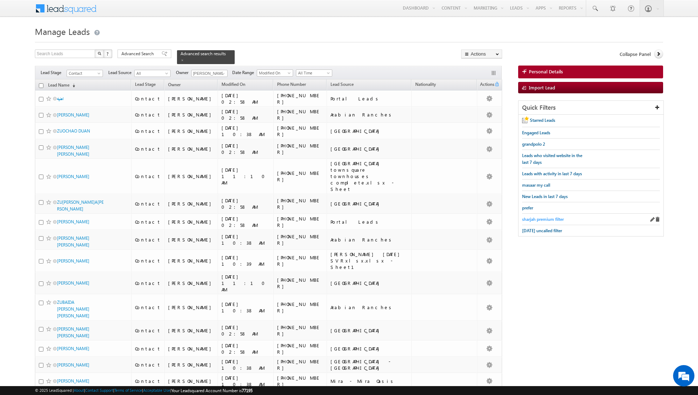
click at [539, 218] on span "sharjah premium filter" at bounding box center [543, 218] width 42 height 5
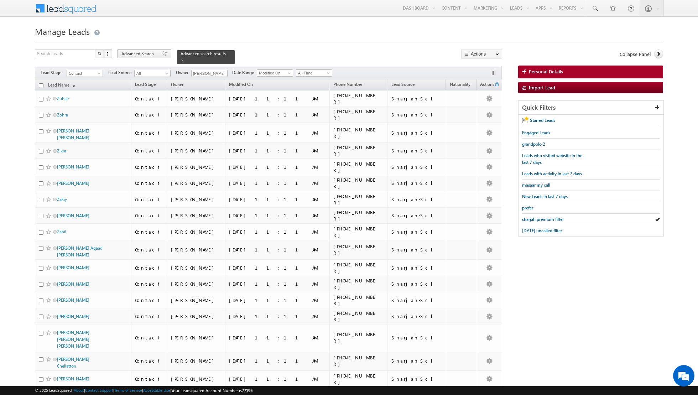
click at [162, 54] on span at bounding box center [165, 53] width 6 height 5
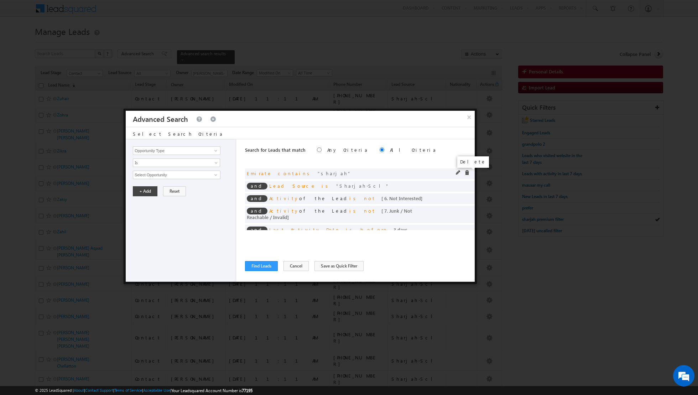
click at [467, 172] on span at bounding box center [466, 172] width 5 height 5
click at [0, 0] on span at bounding box center [0, 0] width 0 height 0
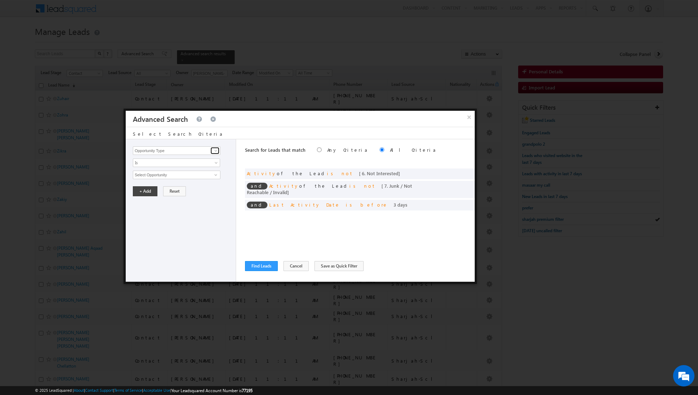
click at [213, 149] on span at bounding box center [216, 151] width 6 height 6
click at [179, 165] on link "Focus Project" at bounding box center [177, 165] width 88 height 8
click at [199, 163] on span "Is" at bounding box center [171, 162] width 77 height 6
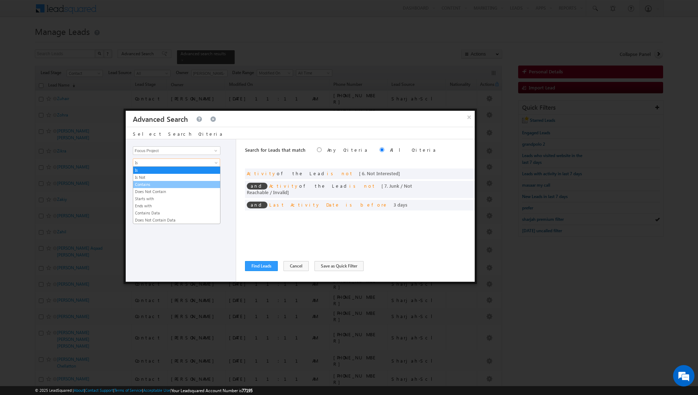
click at [161, 184] on link "Contains" at bounding box center [176, 184] width 87 height 6
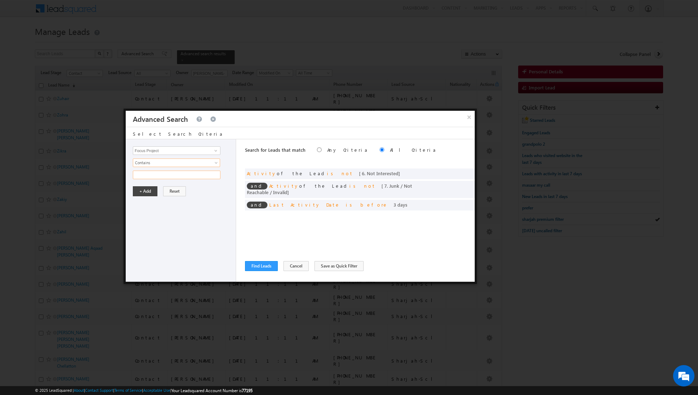
click at [174, 173] on input "text" at bounding box center [177, 175] width 88 height 9
click at [142, 189] on button "+ Add" at bounding box center [145, 191] width 25 height 10
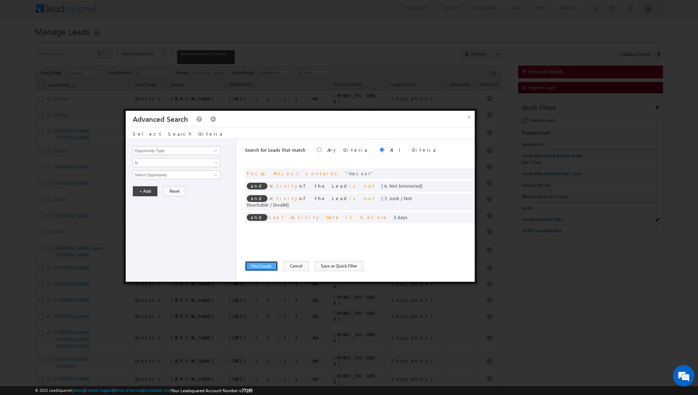
click at [263, 266] on button "Find Leads" at bounding box center [261, 266] width 33 height 10
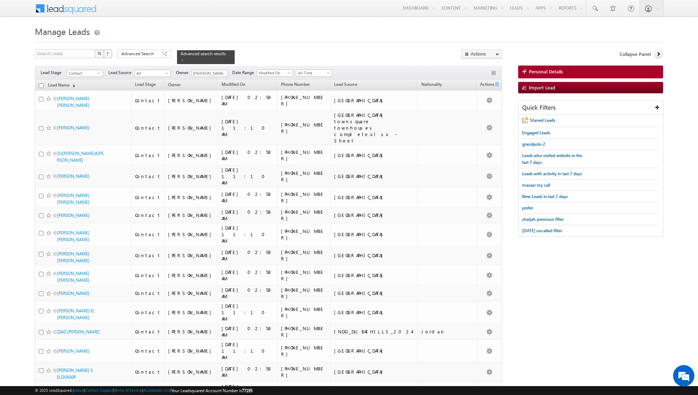
click at [40, 83] on input "checkbox" at bounding box center [41, 85] width 5 height 5
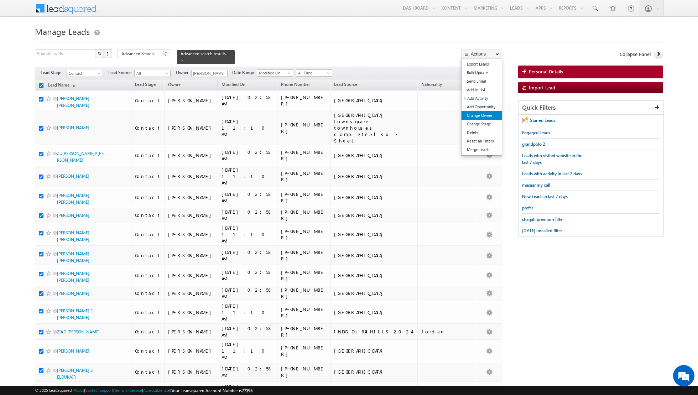
click at [478, 114] on link "Change Owner" at bounding box center [481, 115] width 40 height 9
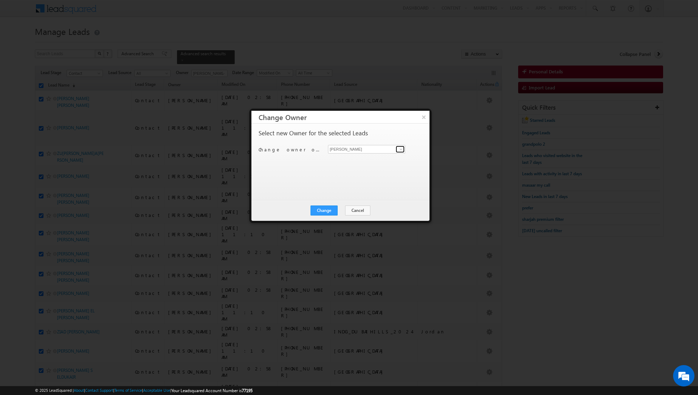
click at [402, 148] on span at bounding box center [401, 149] width 6 height 6
click at [349, 184] on link "[PERSON_NAME] [PERSON_NAME][EMAIL_ADDRESS][DOMAIN_NAME]" at bounding box center [366, 185] width 77 height 14
click at [320, 211] on button "Change" at bounding box center [323, 210] width 27 height 10
click at [342, 208] on button "Close" at bounding box center [341, 210] width 23 height 10
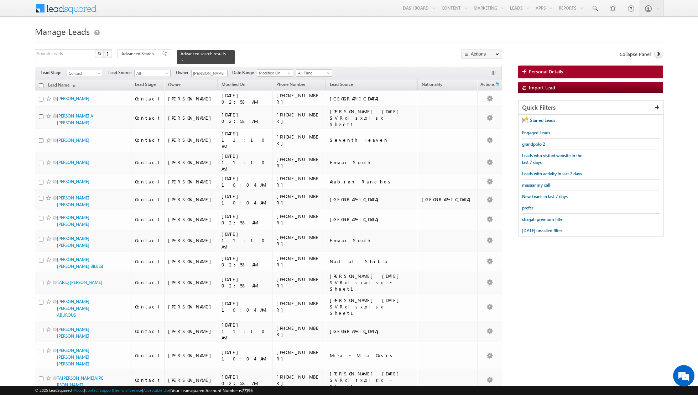
click at [42, 86] on input "checkbox" at bounding box center [41, 85] width 5 height 5
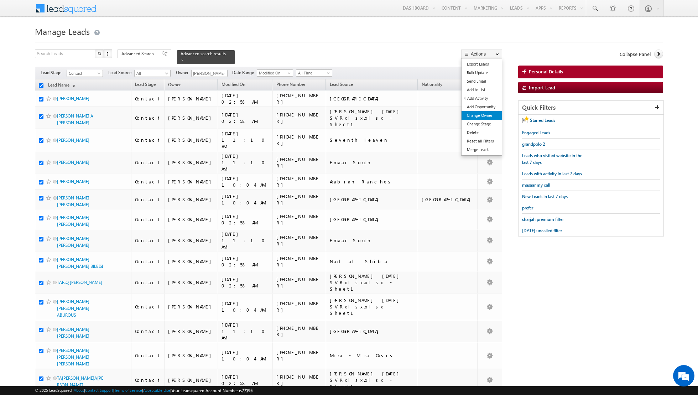
click at [480, 117] on link "Change Owner" at bounding box center [481, 115] width 40 height 9
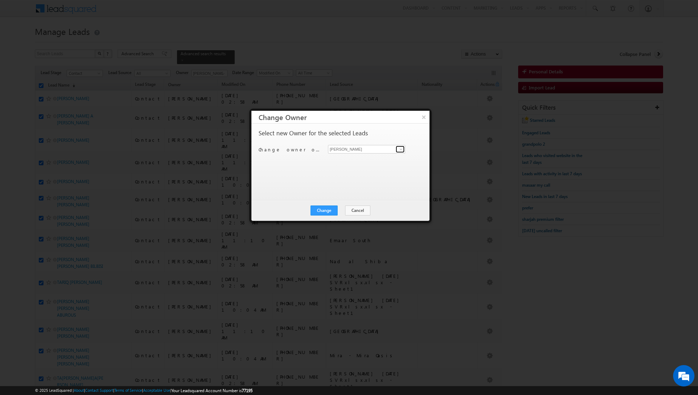
click at [399, 150] on span at bounding box center [401, 149] width 6 height 6
click at [374, 161] on span "[EMAIL_ADDRESS][PERSON_NAME][DOMAIN_NAME]" at bounding box center [363, 162] width 64 height 5
click at [322, 208] on button "Change" at bounding box center [323, 210] width 27 height 10
click at [341, 208] on button "Close" at bounding box center [341, 210] width 23 height 10
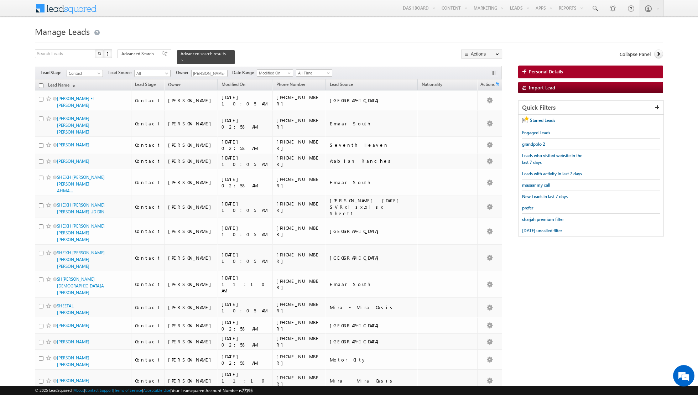
click at [41, 85] on input "checkbox" at bounding box center [41, 85] width 5 height 5
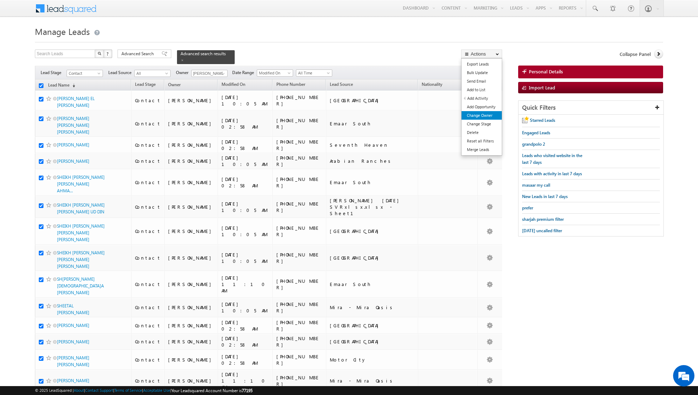
click at [480, 116] on link "Change Owner" at bounding box center [481, 115] width 40 height 9
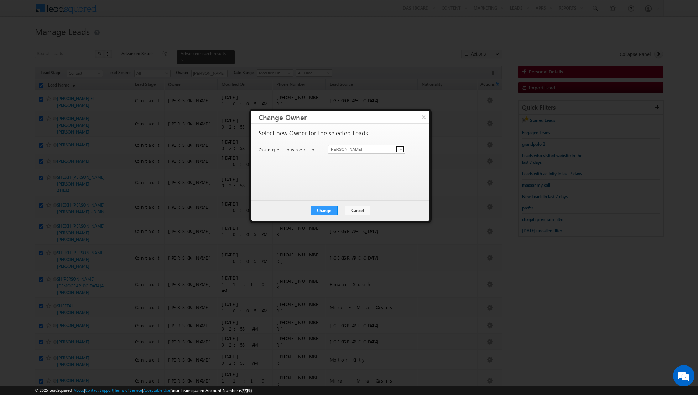
click at [398, 150] on span at bounding box center [401, 149] width 6 height 6
click at [366, 162] on span "[EMAIL_ADDRESS][DOMAIN_NAME]" at bounding box center [363, 162] width 64 height 5
click at [328, 210] on button "Change" at bounding box center [323, 210] width 27 height 10
click at [341, 209] on button "Close" at bounding box center [341, 210] width 23 height 10
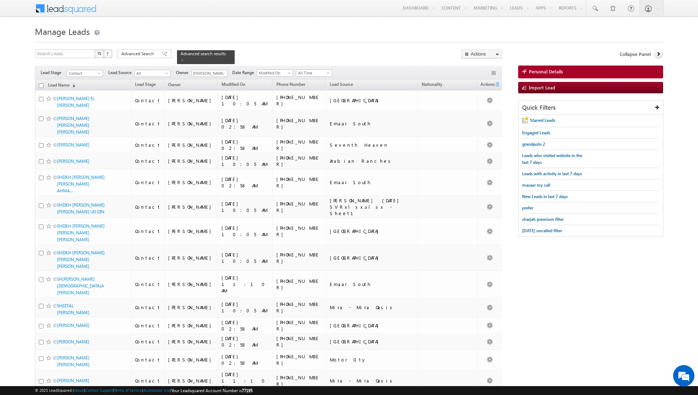
click at [40, 84] on input "checkbox" at bounding box center [41, 85] width 5 height 5
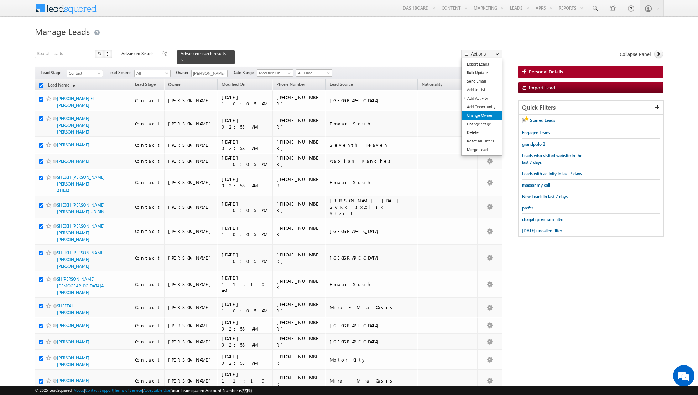
click at [479, 114] on link "Change Owner" at bounding box center [481, 115] width 40 height 9
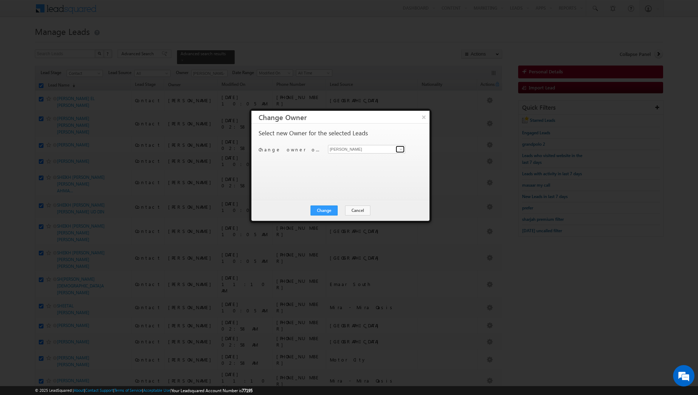
click at [401, 148] on span at bounding box center [401, 149] width 6 height 6
click at [363, 175] on span "[EMAIL_ADDRESS][DOMAIN_NAME]" at bounding box center [363, 175] width 64 height 5
click at [326, 211] on button "Change" at bounding box center [323, 210] width 27 height 10
click at [344, 206] on button "Close" at bounding box center [341, 210] width 23 height 10
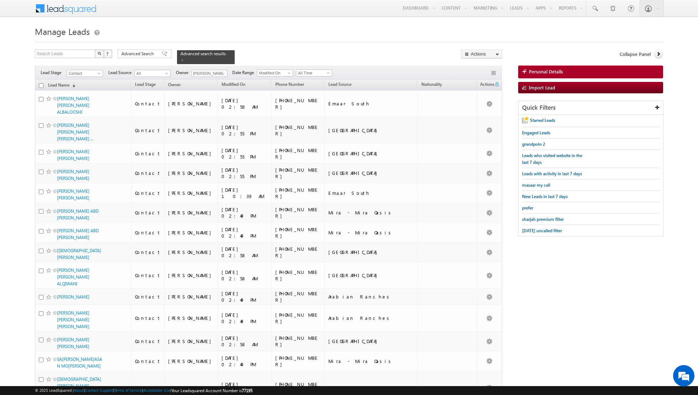
click at [40, 84] on input "checkbox" at bounding box center [41, 85] width 5 height 5
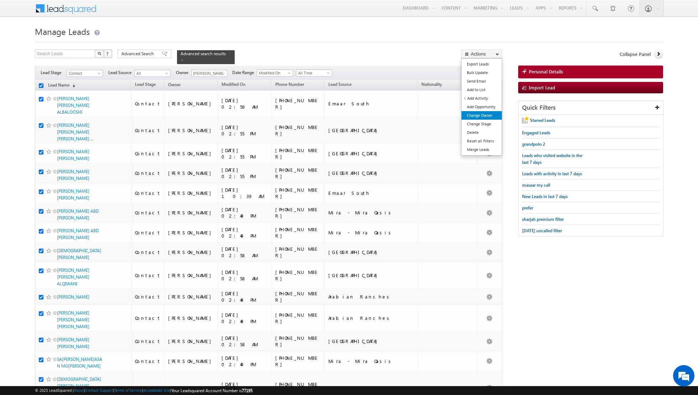
click at [474, 116] on link "Change Owner" at bounding box center [481, 115] width 40 height 9
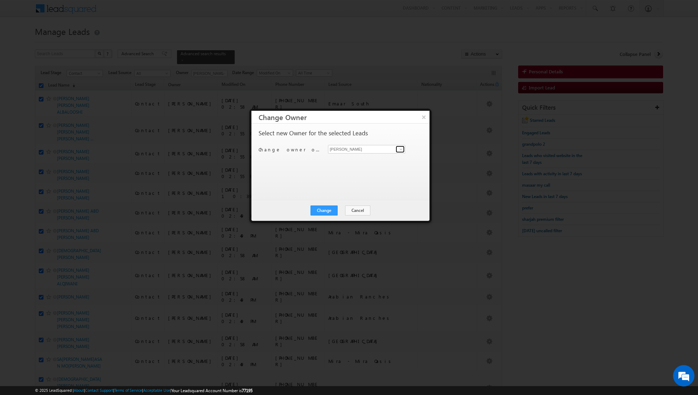
click at [401, 149] on span at bounding box center [401, 149] width 6 height 6
click at [349, 198] on link "[PERSON_NAME] [PERSON_NAME][EMAIL_ADDRESS][PERSON_NAME][DOMAIN_NAME]" at bounding box center [366, 199] width 77 height 14
click at [320, 211] on button "Change" at bounding box center [323, 210] width 27 height 10
click at [342, 211] on button "Close" at bounding box center [341, 210] width 23 height 10
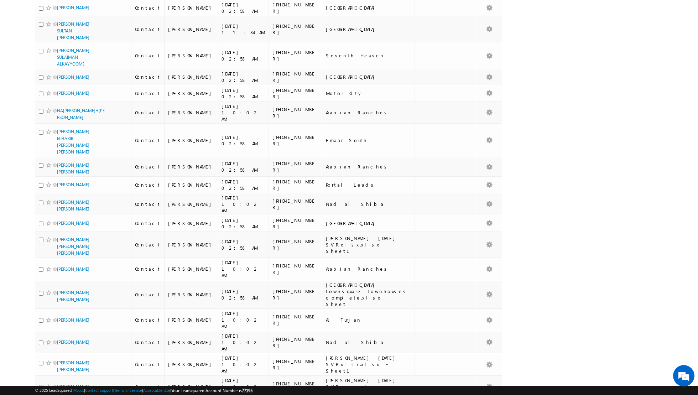
scroll to position [3359, 0]
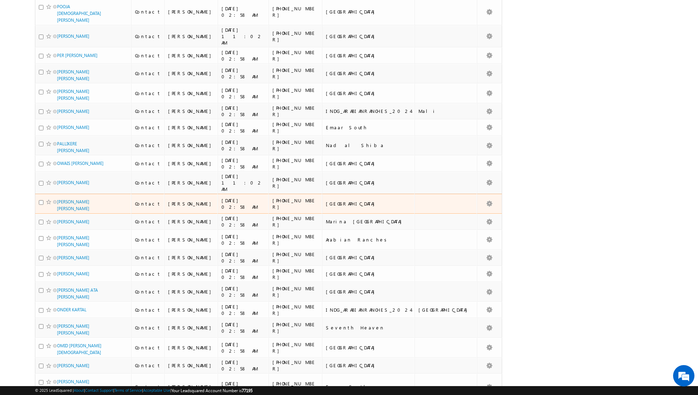
scroll to position [0, 0]
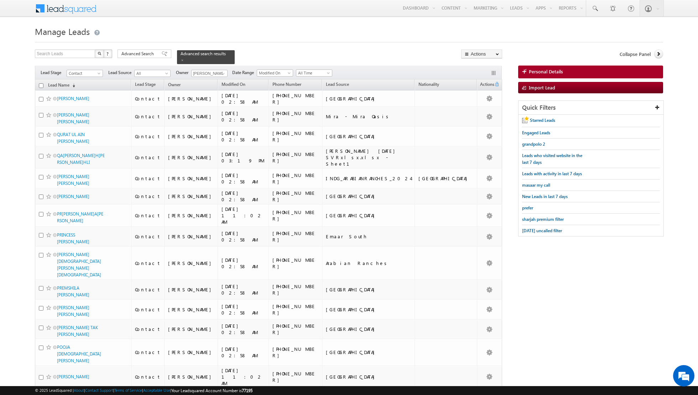
click at [42, 86] on input "checkbox" at bounding box center [41, 85] width 5 height 5
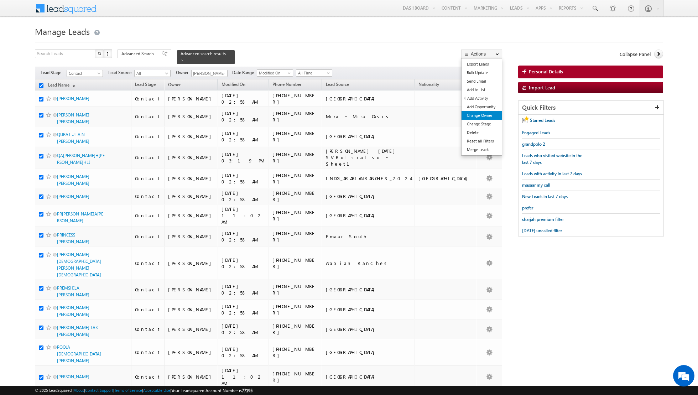
click at [473, 115] on link "Change Owner" at bounding box center [481, 115] width 40 height 9
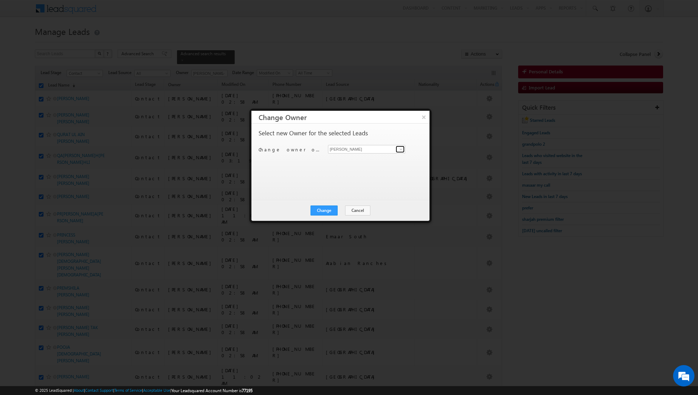
click at [398, 148] on span at bounding box center [401, 149] width 6 height 6
click at [346, 169] on link "[PERSON_NAME] [PERSON_NAME] [PERSON_NAME][EMAIL_ADDRESS][PERSON_NAME][DOMAIN_NA…" at bounding box center [366, 172] width 77 height 14
click at [322, 209] on button "Change" at bounding box center [323, 210] width 27 height 10
click at [340, 209] on button "Close" at bounding box center [341, 210] width 23 height 10
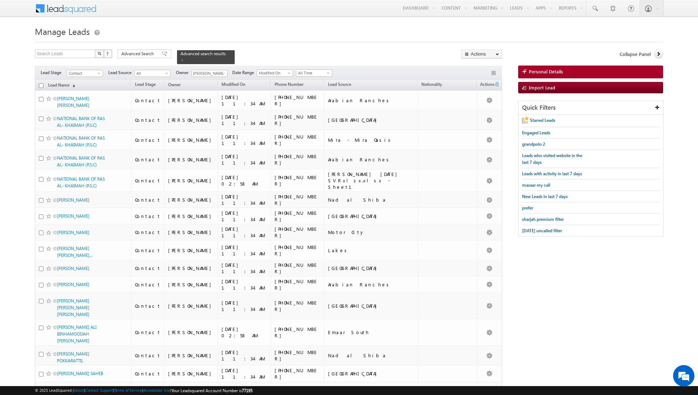
click at [41, 87] on input "checkbox" at bounding box center [41, 85] width 5 height 5
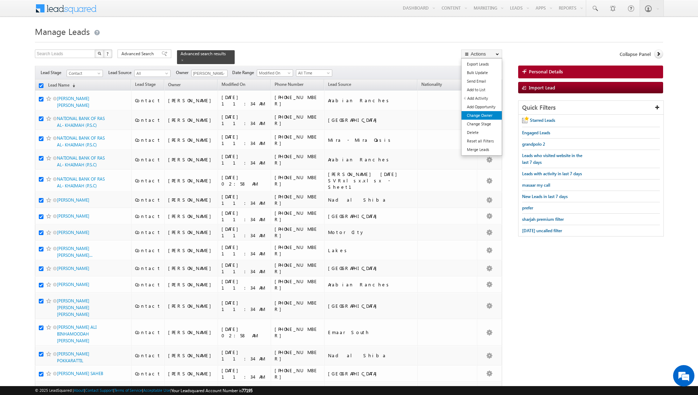
click at [485, 115] on link "Change Owner" at bounding box center [481, 115] width 40 height 9
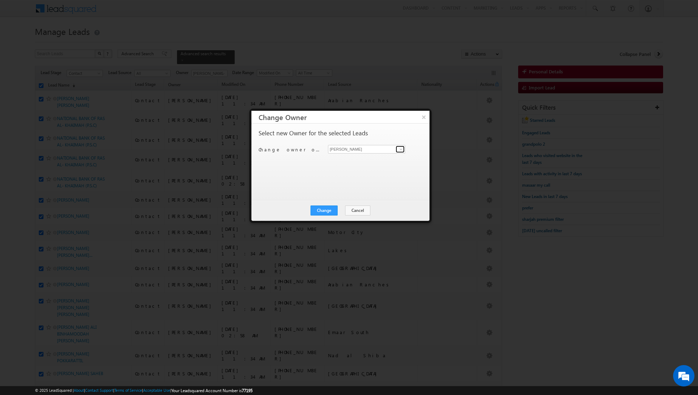
click at [396, 149] on link at bounding box center [400, 149] width 9 height 7
click at [344, 168] on span "[EMAIL_ADDRESS][PERSON_NAME][DOMAIN_NAME]" at bounding box center [363, 169] width 64 height 5
click at [325, 210] on button "Change" at bounding box center [323, 210] width 27 height 10
click at [341, 210] on button "Close" at bounding box center [341, 210] width 23 height 10
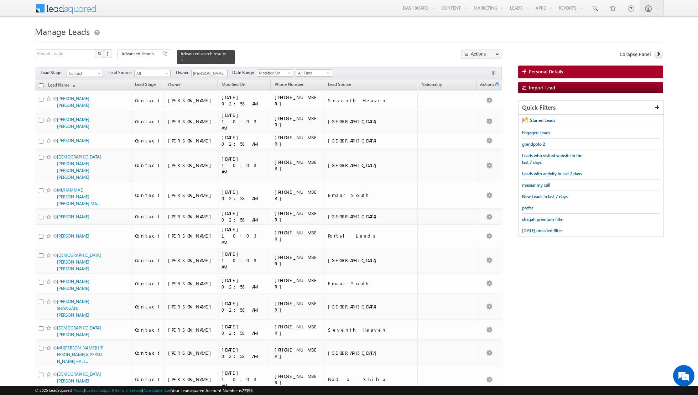
click at [41, 84] on input "checkbox" at bounding box center [41, 85] width 5 height 5
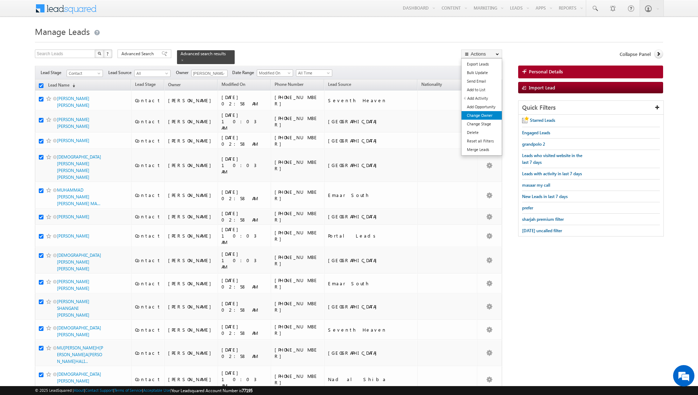
click at [481, 117] on link "Change Owner" at bounding box center [481, 115] width 40 height 9
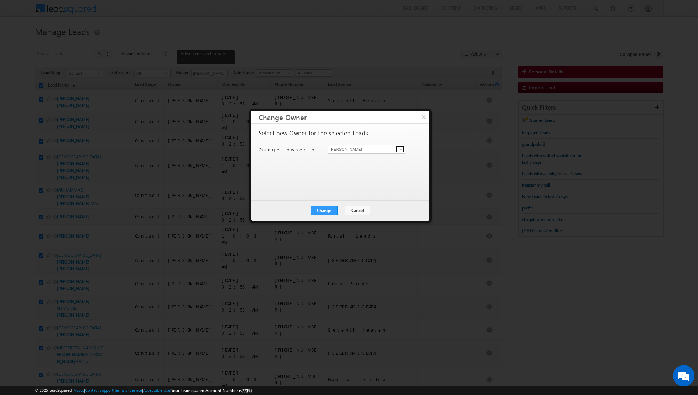
click at [399, 146] on span at bounding box center [401, 149] width 6 height 6
click at [357, 182] on link "[PERSON_NAME] [PERSON_NAME][EMAIL_ADDRESS][DOMAIN_NAME]" at bounding box center [366, 185] width 77 height 14
click at [326, 206] on button "Change" at bounding box center [323, 210] width 27 height 10
click at [342, 206] on button "Close" at bounding box center [341, 210] width 23 height 10
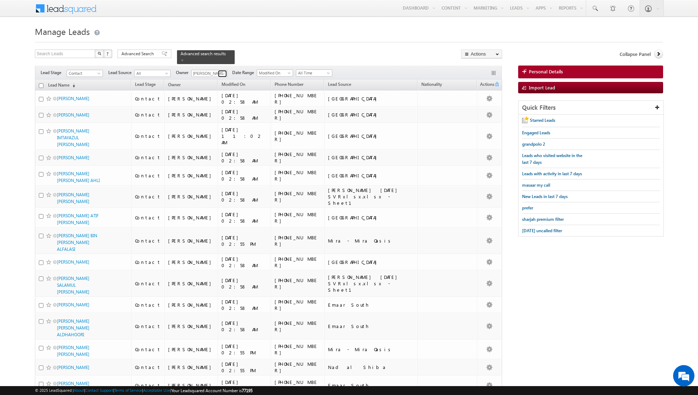
click at [221, 73] on span at bounding box center [223, 74] width 6 height 6
click at [210, 113] on span "[EMAIL_ADDRESS][DOMAIN_NAME]" at bounding box center [226, 112] width 64 height 5
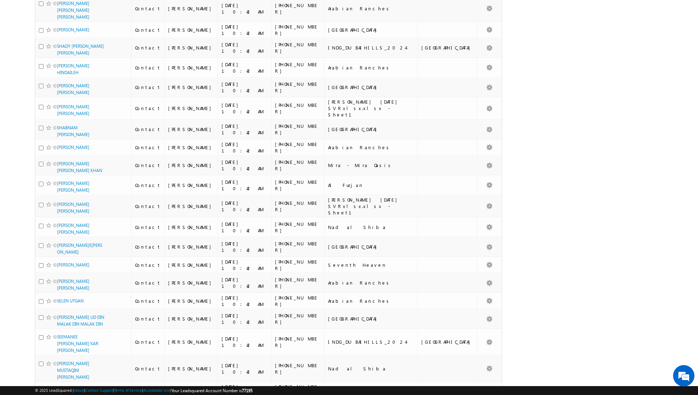
scroll to position [1647, 0]
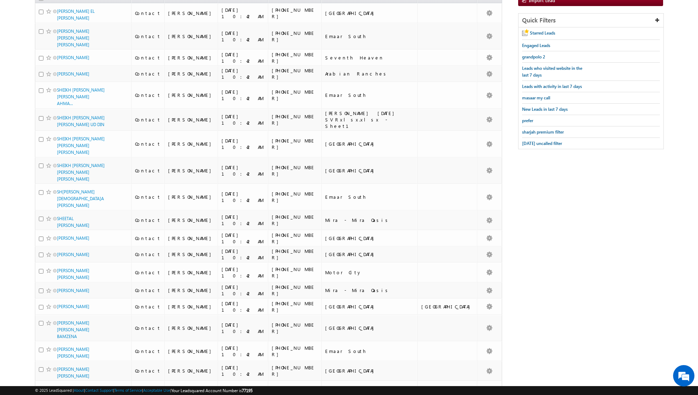
scroll to position [0, 0]
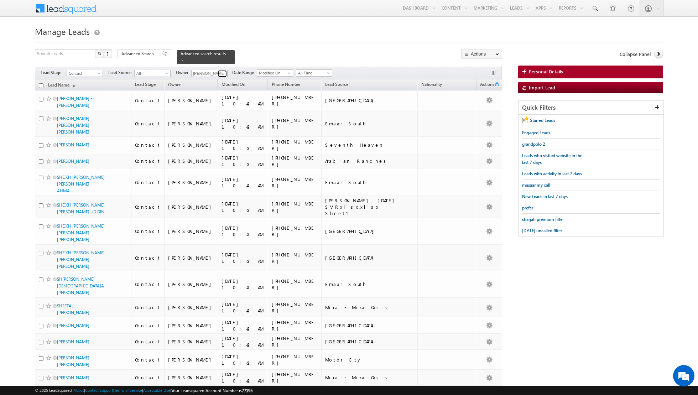
click at [221, 74] on span at bounding box center [223, 74] width 6 height 6
click at [208, 121] on link "[PERSON_NAME] [PERSON_NAME][EMAIL_ADDRESS][DOMAIN_NAME]" at bounding box center [226, 123] width 71 height 14
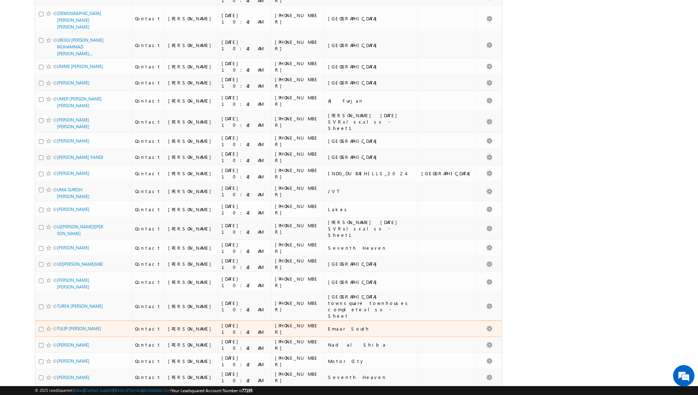
scroll to position [3342, 0]
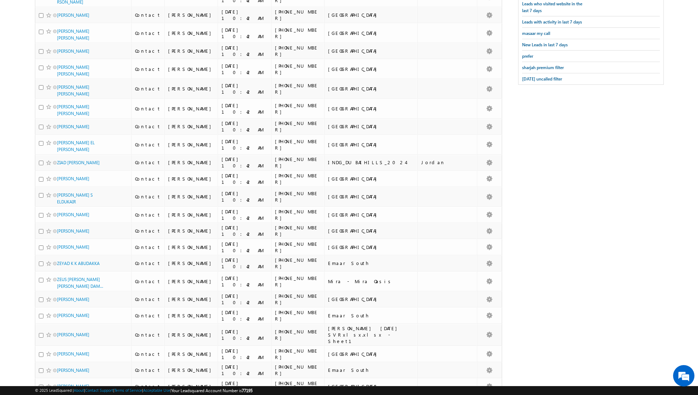
scroll to position [0, 0]
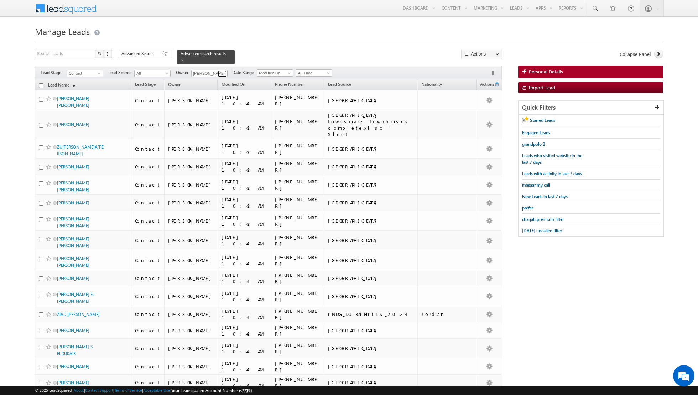
click at [220, 73] on span at bounding box center [223, 74] width 6 height 6
click at [208, 107] on link "[PERSON_NAME] [EMAIL_ADDRESS][DOMAIN_NAME]" at bounding box center [226, 111] width 71 height 14
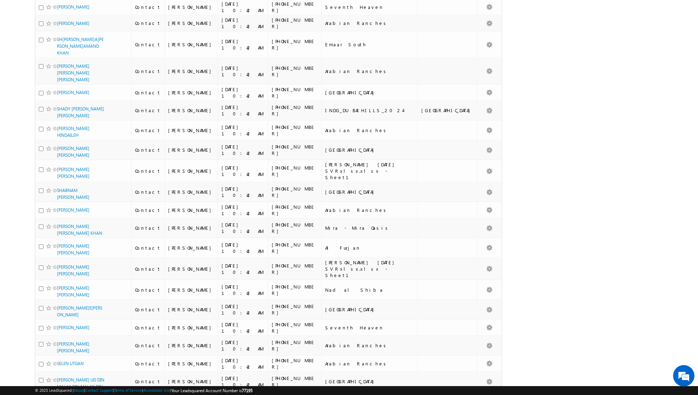
scroll to position [1729, 0]
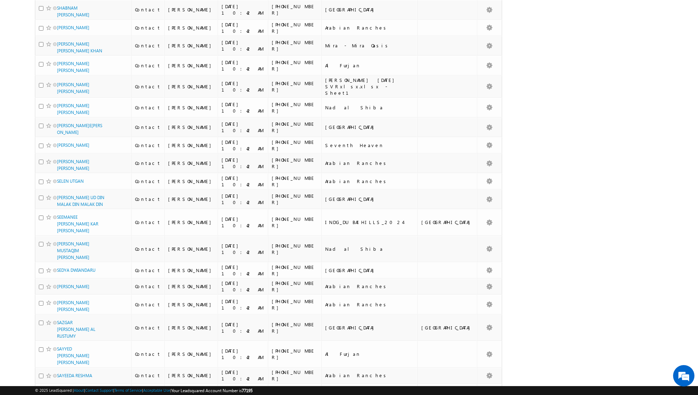
click at [615, 185] on div "Search Leads X ? 200 results found Advanced Search Advanced Search Advanced sea…" at bounding box center [349, 396] width 628 height 4150
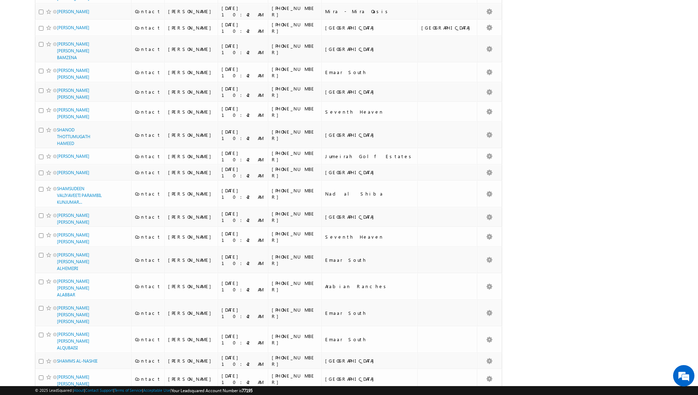
scroll to position [0, 0]
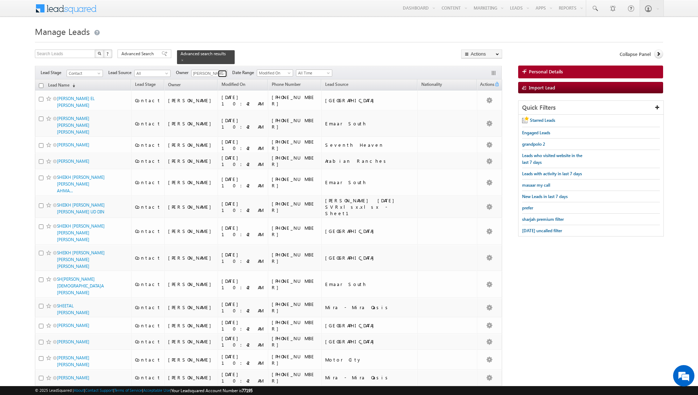
click at [221, 74] on span at bounding box center [223, 74] width 6 height 6
click at [211, 122] on link "[PERSON_NAME] [PERSON_NAME][EMAIL_ADDRESS][DOMAIN_NAME]" at bounding box center [226, 123] width 71 height 14
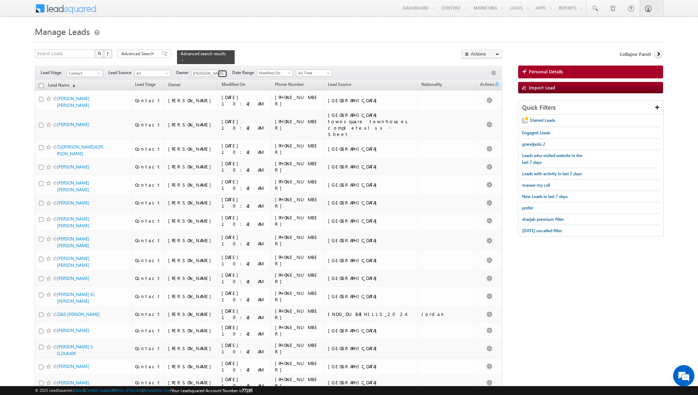
click at [224, 75] on span at bounding box center [223, 74] width 6 height 6
click at [210, 129] on link "[PERSON_NAME] [EMAIL_ADDRESS][PERSON_NAME][DOMAIN_NAME]" at bounding box center [226, 136] width 71 height 14
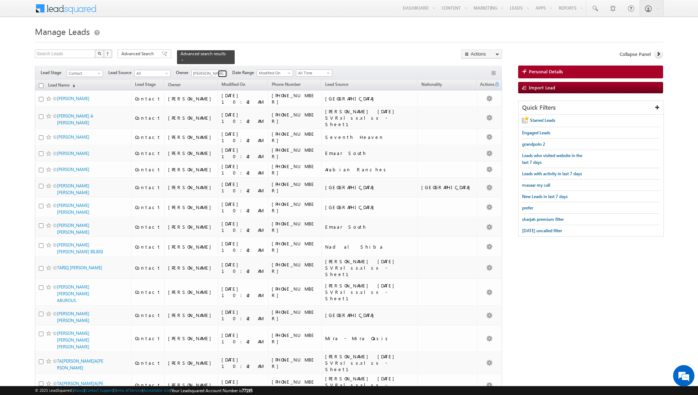
click at [222, 74] on span at bounding box center [223, 74] width 6 height 6
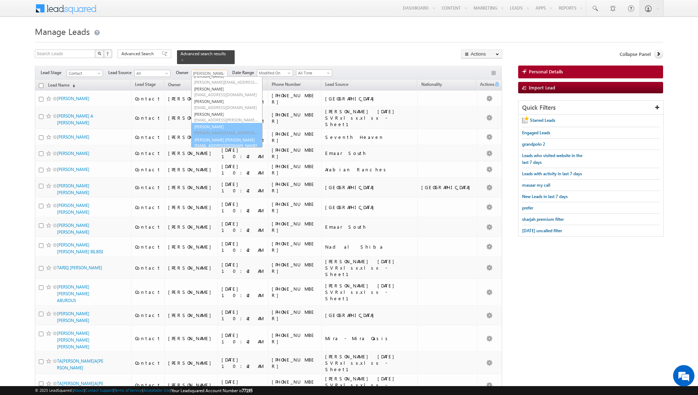
scroll to position [21, 0]
click at [208, 140] on span "[EMAIL_ADDRESS][DOMAIN_NAME]" at bounding box center [226, 142] width 64 height 5
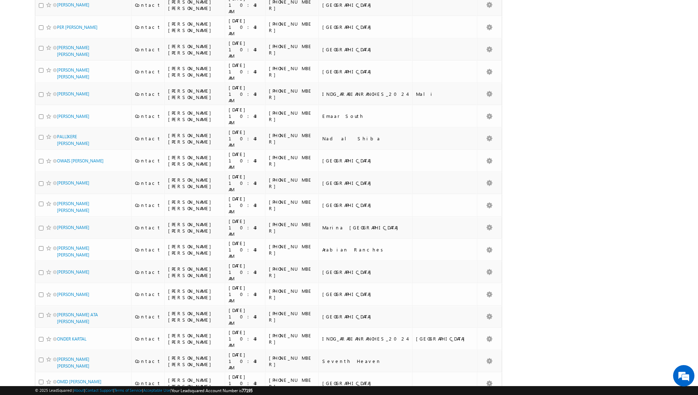
scroll to position [0, 0]
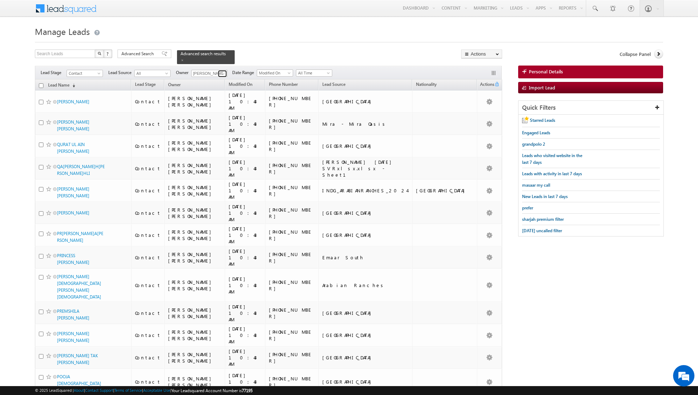
click at [220, 72] on span at bounding box center [223, 74] width 6 height 6
click at [211, 137] on link "[PERSON_NAME] [EMAIL_ADDRESS][PERSON_NAME][DOMAIN_NAME]" at bounding box center [226, 141] width 71 height 14
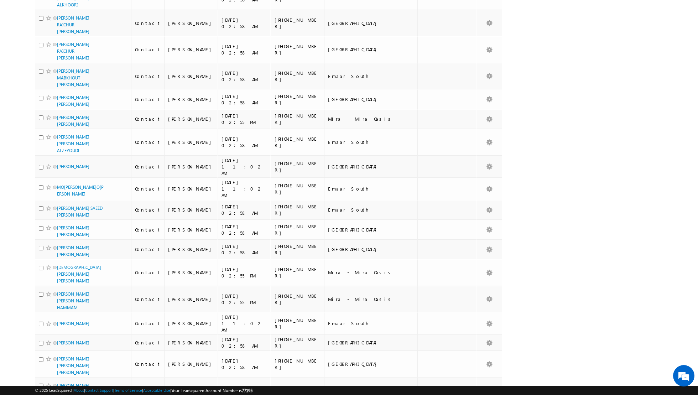
scroll to position [0, 0]
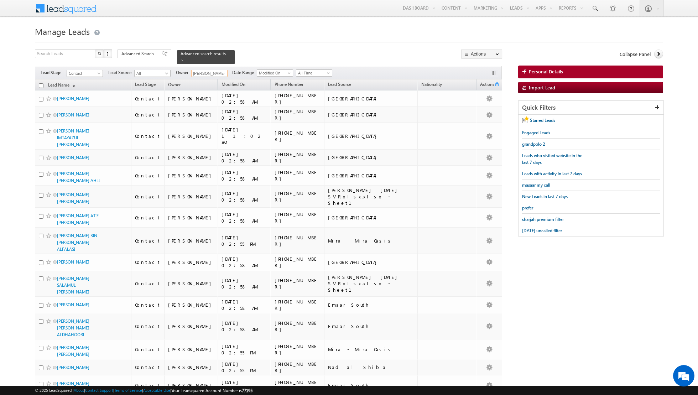
click at [41, 84] on input "checkbox" at bounding box center [41, 85] width 5 height 5
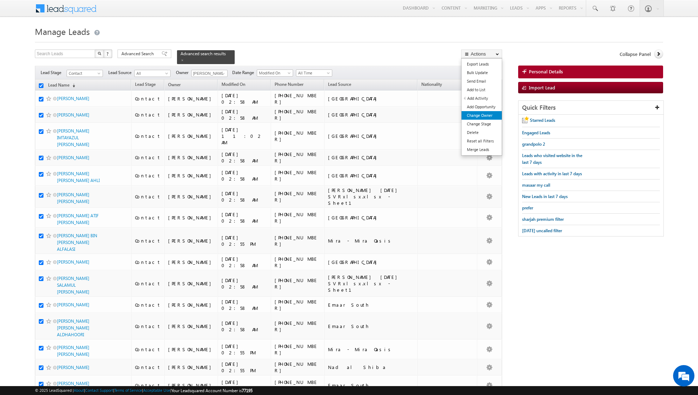
click at [476, 118] on link "Change Owner" at bounding box center [481, 115] width 40 height 9
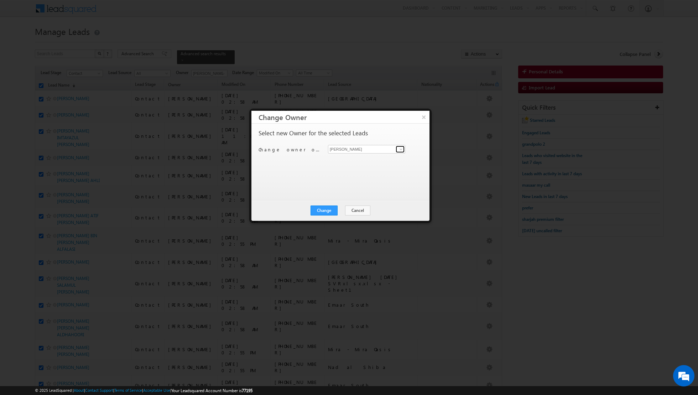
click at [399, 149] on span at bounding box center [401, 149] width 6 height 6
click at [363, 160] on span "[EMAIL_ADDRESS][DOMAIN_NAME]" at bounding box center [363, 162] width 64 height 5
click at [322, 207] on button "Change" at bounding box center [323, 210] width 27 height 10
click at [340, 207] on button "Close" at bounding box center [341, 210] width 23 height 10
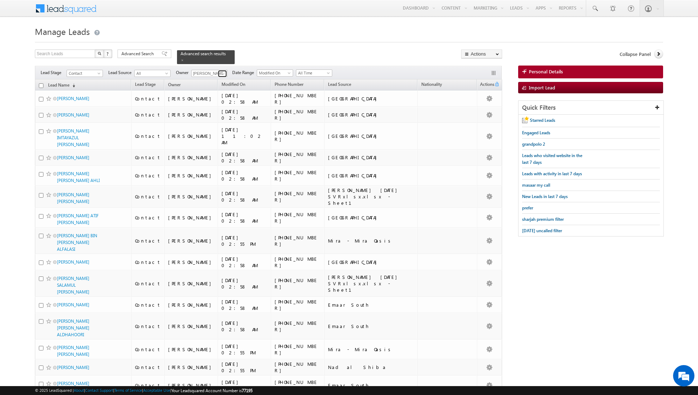
click at [220, 74] on span at bounding box center [223, 74] width 6 height 6
click at [380, 52] on div "Search Leads X ? 1071 results found Advanced Search Advanced Search Advanced se…" at bounding box center [268, 56] width 467 height 15
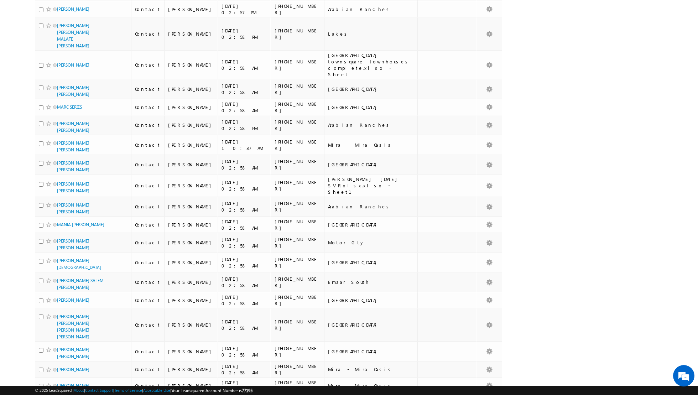
scroll to position [3478, 0]
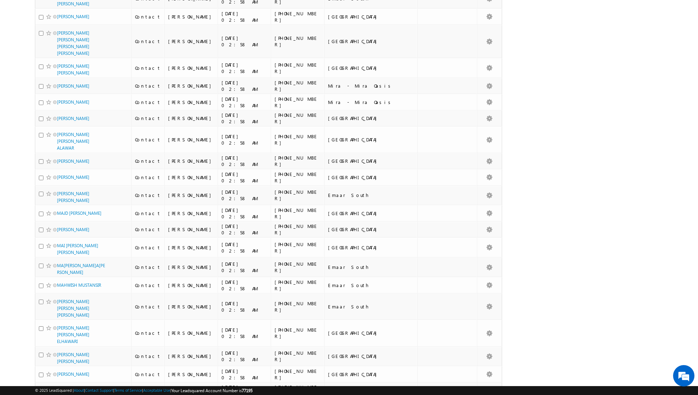
click at [58, 380] on li "100" at bounding box center [59, 381] width 17 height 7
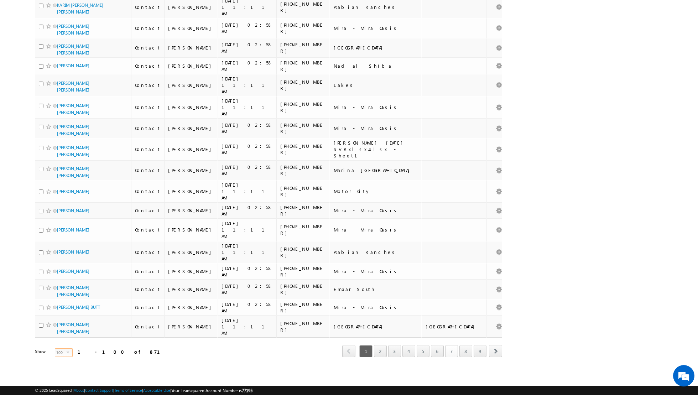
scroll to position [1537, 0]
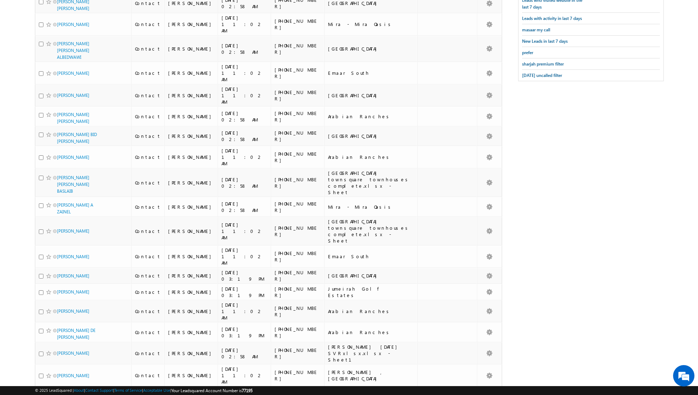
scroll to position [0, 0]
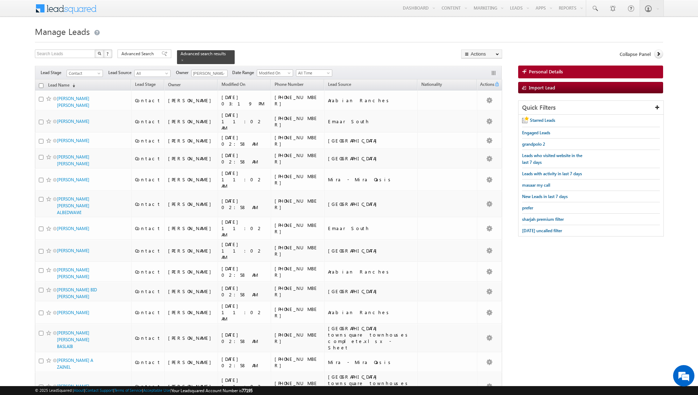
click at [40, 85] on input "checkbox" at bounding box center [41, 85] width 5 height 5
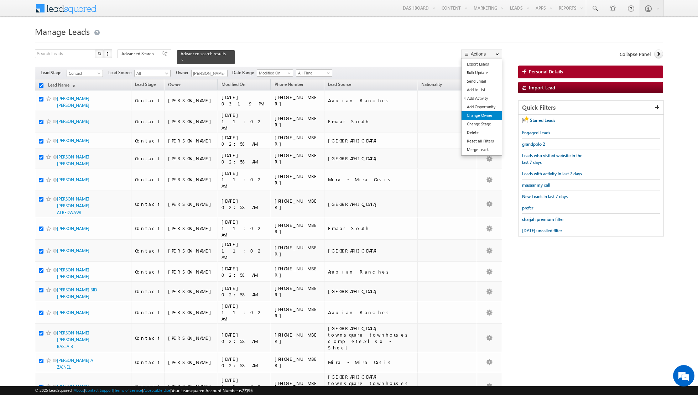
click at [479, 115] on link "Change Owner" at bounding box center [481, 115] width 40 height 9
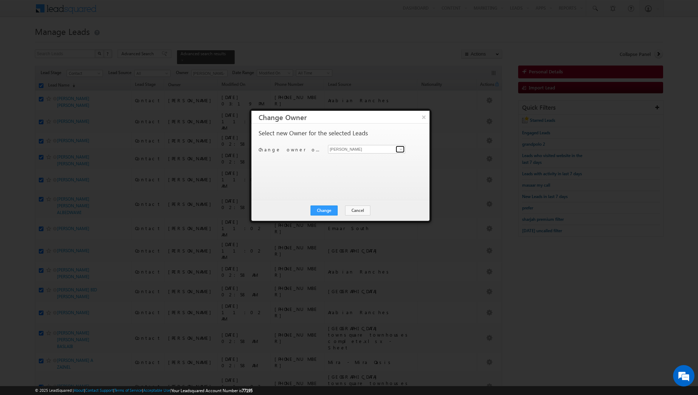
click at [403, 149] on span at bounding box center [401, 149] width 6 height 6
click at [363, 168] on link "[PERSON_NAME] [EMAIL_ADDRESS][DOMAIN_NAME]" at bounding box center [366, 173] width 77 height 14
click at [328, 208] on button "Change" at bounding box center [323, 210] width 27 height 10
click at [340, 210] on button "Close" at bounding box center [341, 210] width 23 height 10
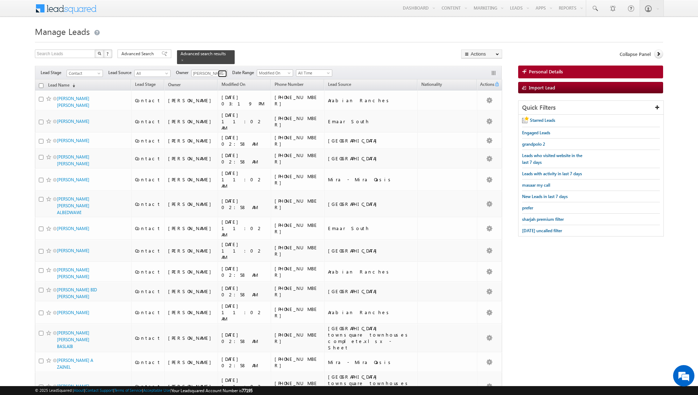
click at [221, 73] on span at bounding box center [223, 74] width 6 height 6
click at [210, 95] on link "[PERSON_NAME] [PERSON_NAME][EMAIL_ADDRESS][DOMAIN_NAME]" at bounding box center [226, 98] width 71 height 14
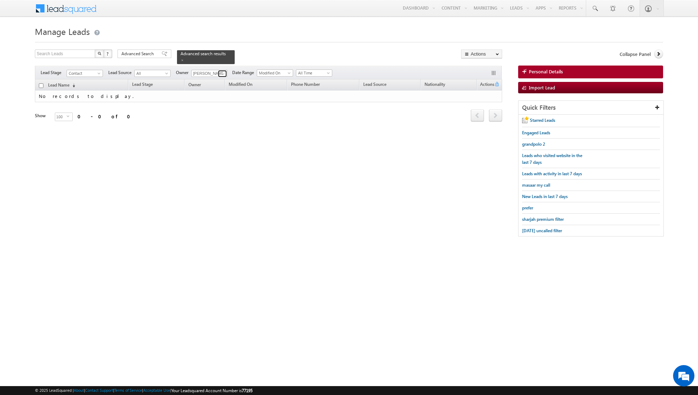
click at [220, 73] on span at bounding box center [223, 74] width 6 height 6
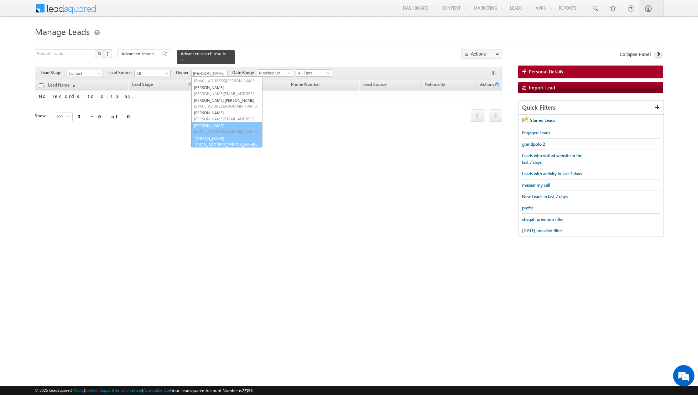
scroll to position [58, 0]
click at [206, 138] on link "[PERSON_NAME] [EMAIL_ADDRESS][PERSON_NAME][DOMAIN_NAME]" at bounding box center [226, 141] width 71 height 14
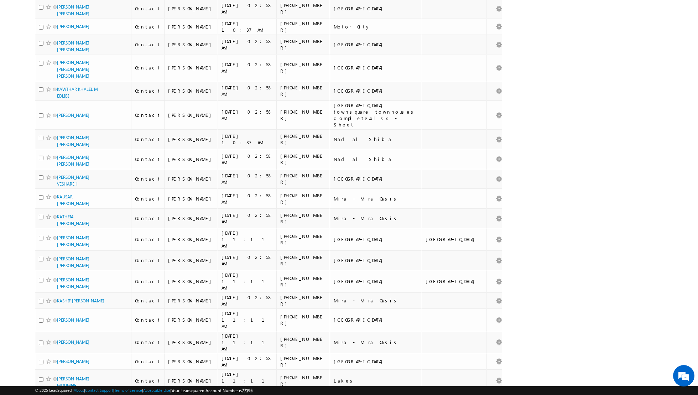
scroll to position [1537, 0]
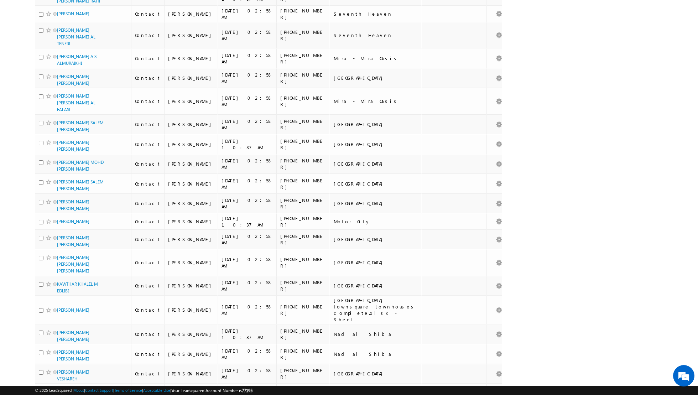
scroll to position [715, 0]
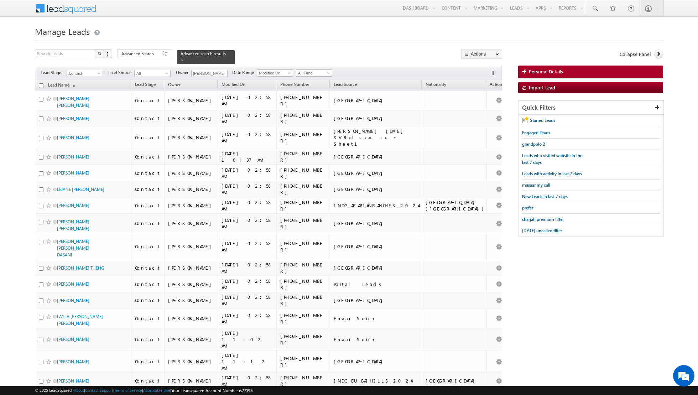
click at [40, 86] on input "checkbox" at bounding box center [41, 85] width 5 height 5
checkbox input "true"
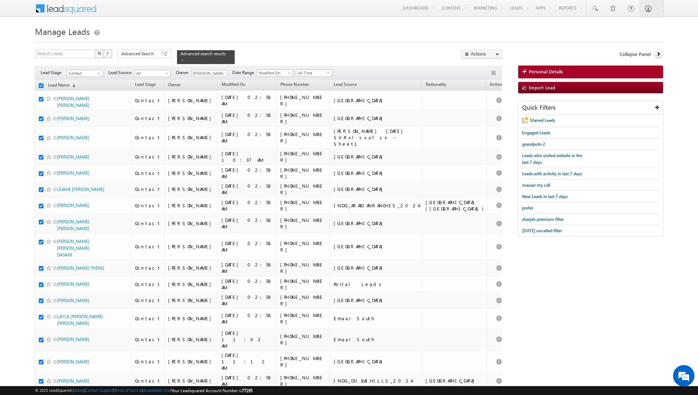
checkbox input "true"
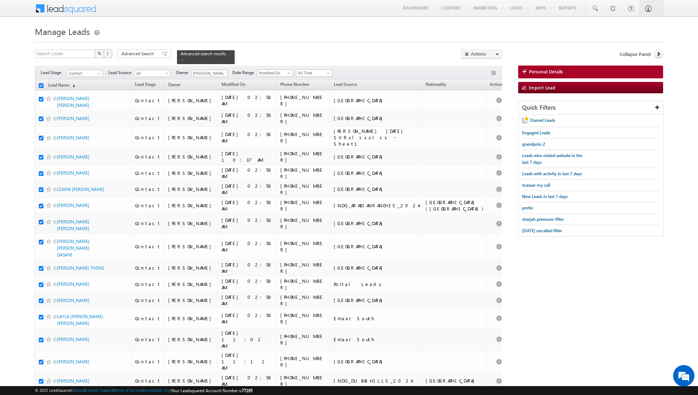
checkbox input "true"
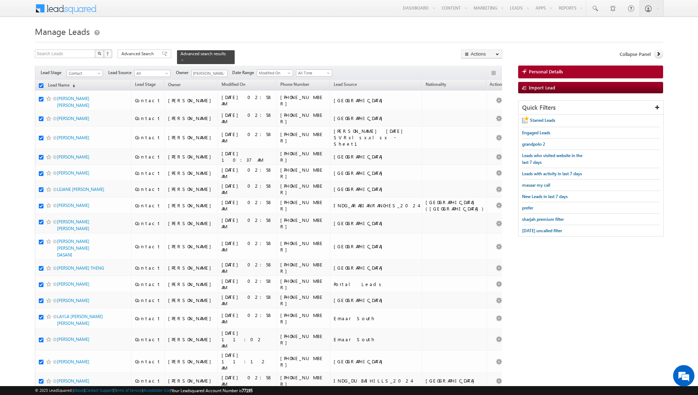
checkbox input "true"
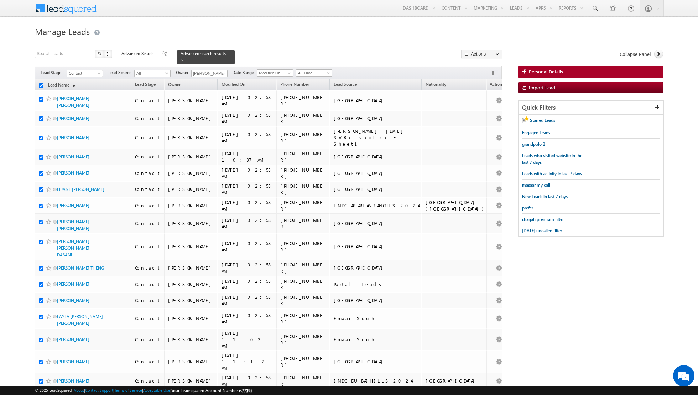
checkbox input "true"
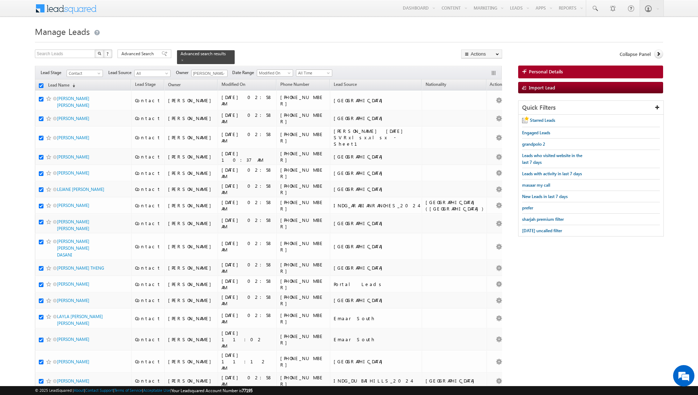
checkbox input "true"
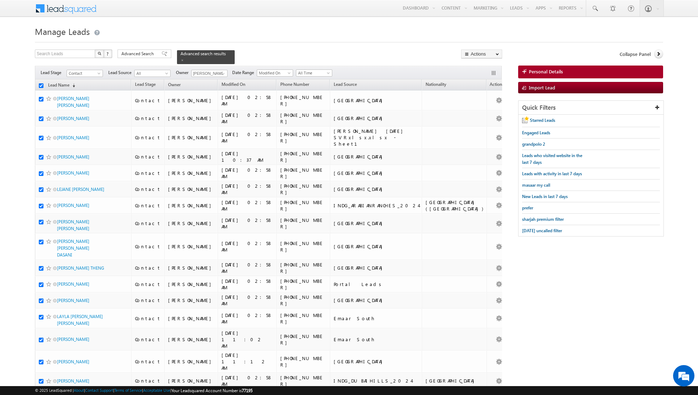
checkbox input "true"
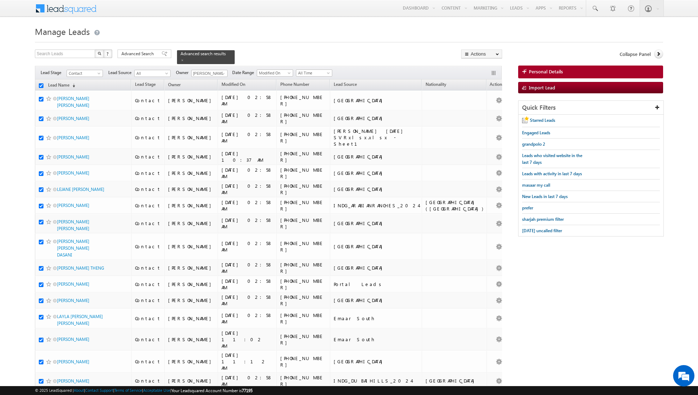
checkbox input "true"
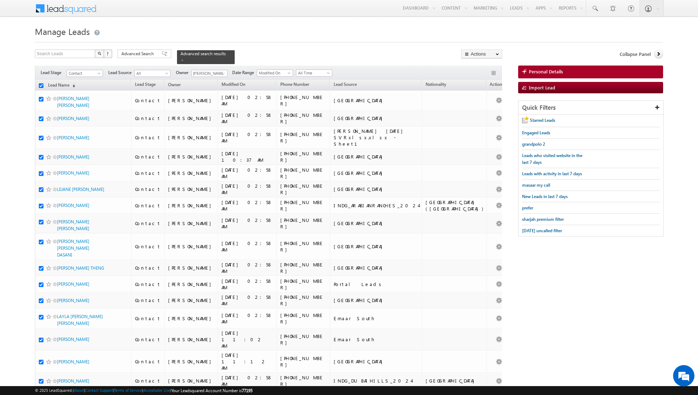
checkbox input "true"
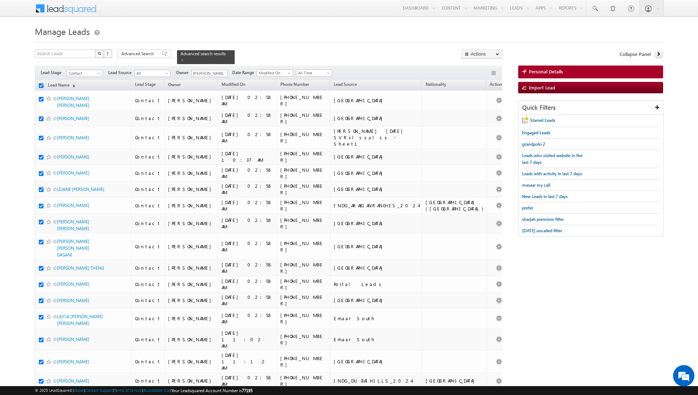
checkbox input "true"
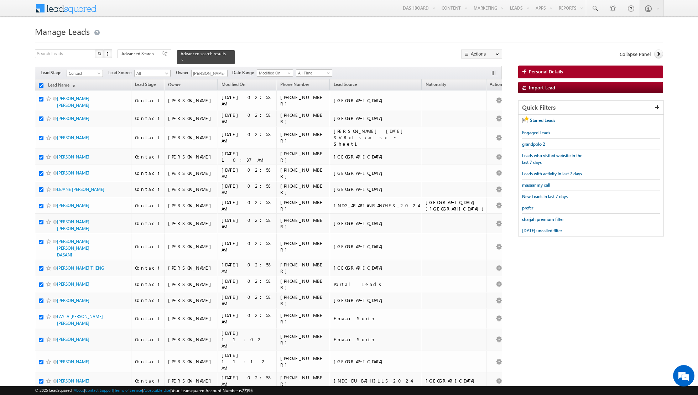
checkbox input "true"
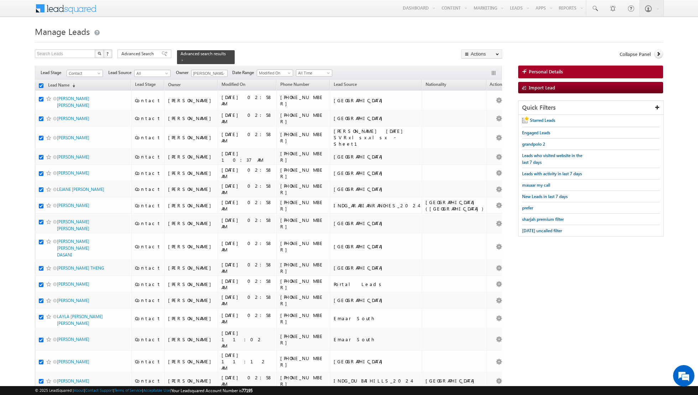
checkbox input "true"
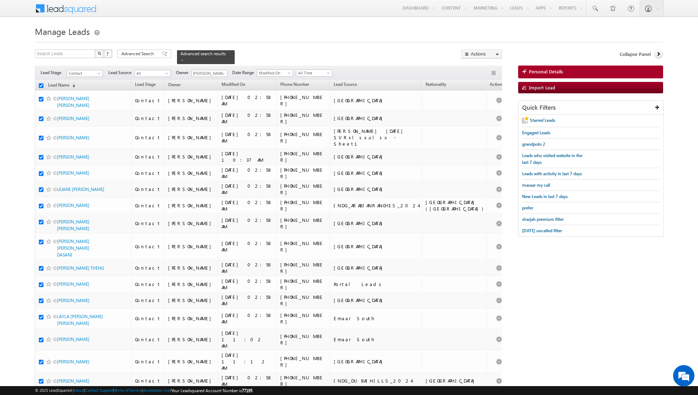
checkbox input "true"
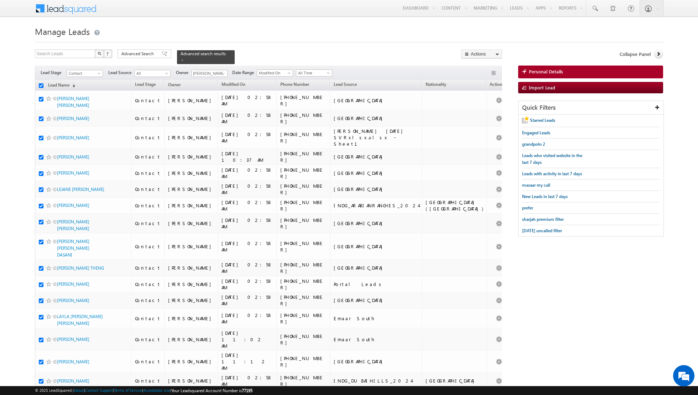
checkbox input "true"
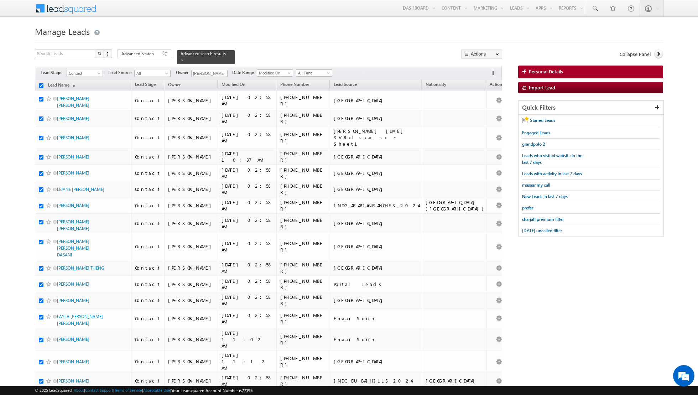
checkbox input "true"
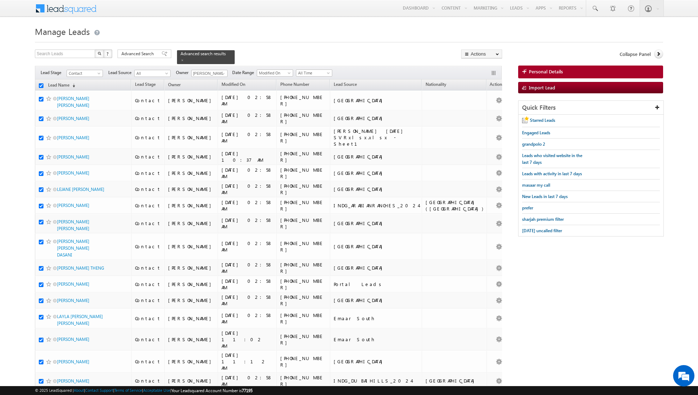
checkbox input "true"
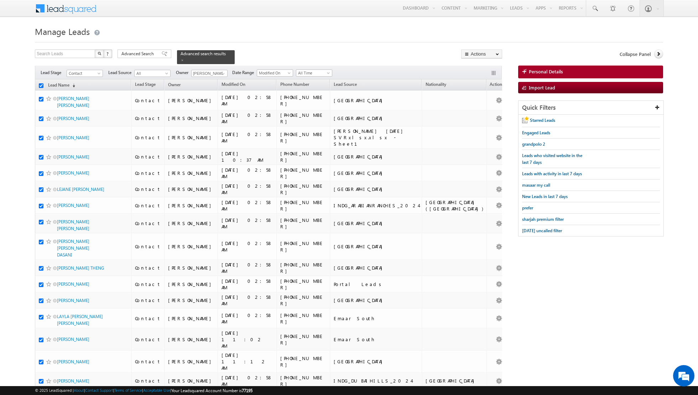
checkbox input "true"
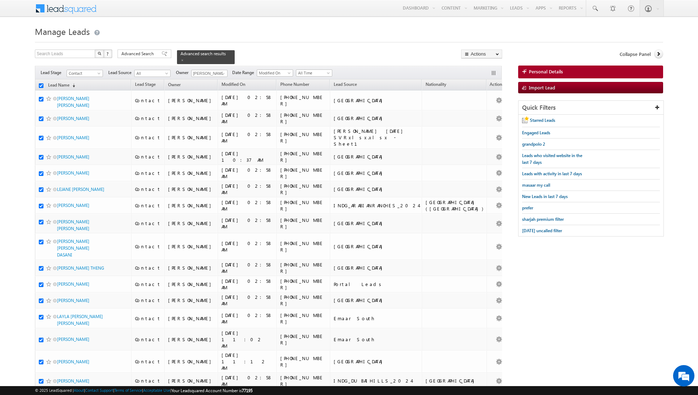
checkbox input "true"
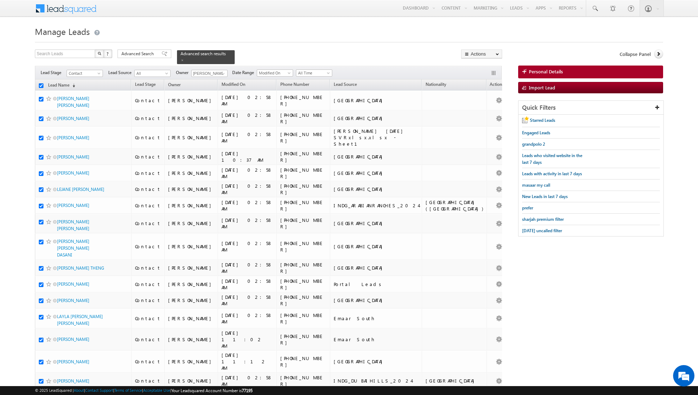
checkbox input "true"
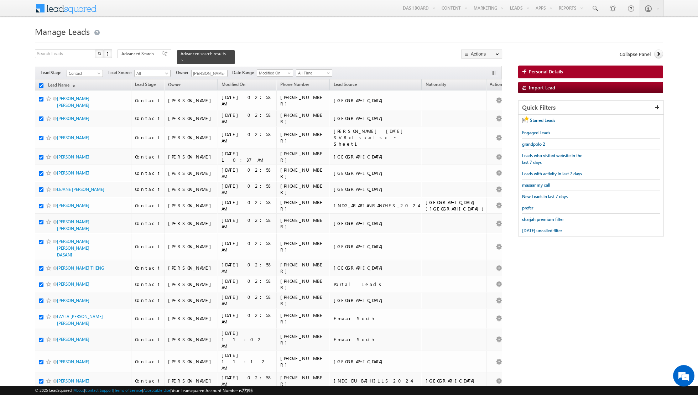
checkbox input "true"
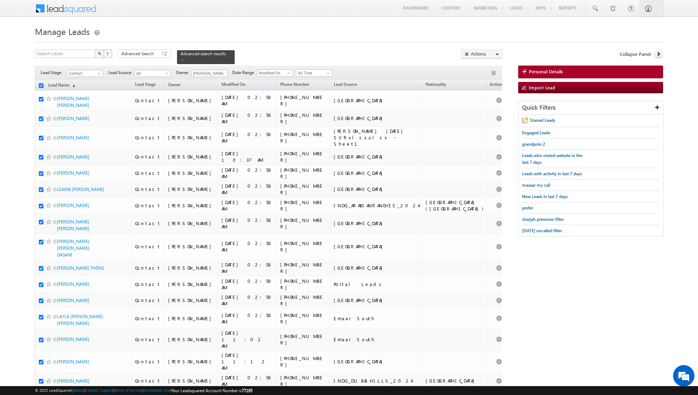
checkbox input "true"
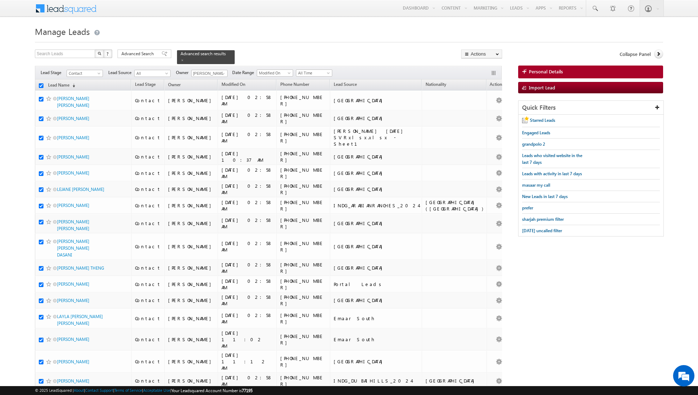
checkbox input "true"
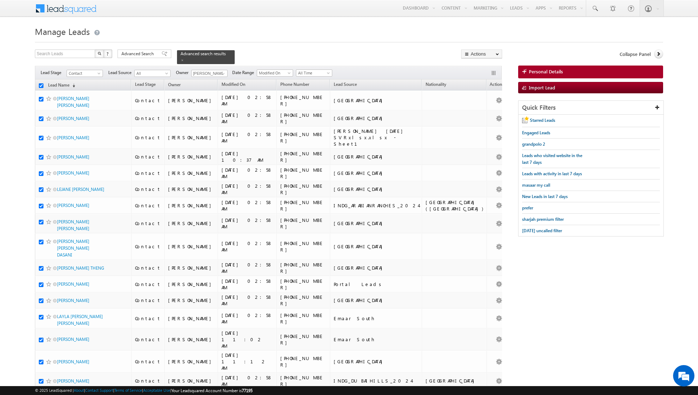
checkbox input "true"
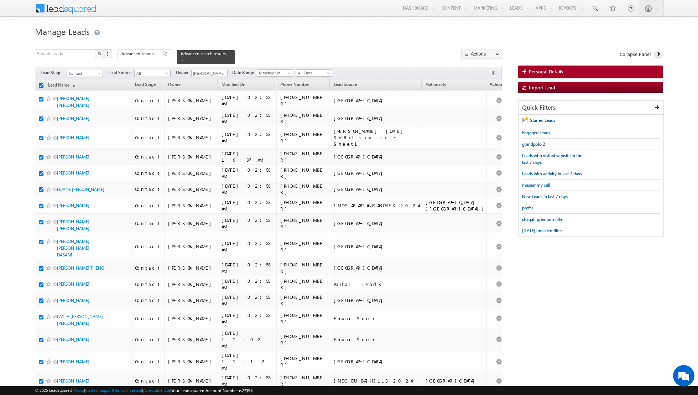
checkbox input "true"
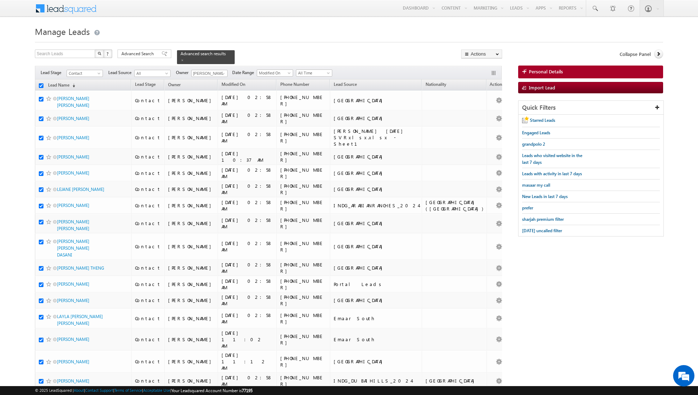
checkbox input "true"
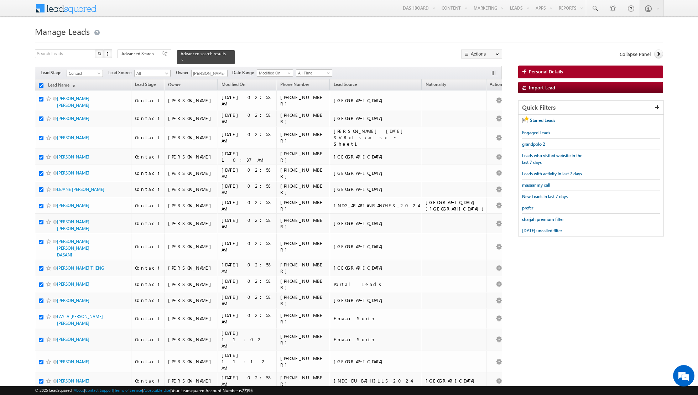
checkbox input "true"
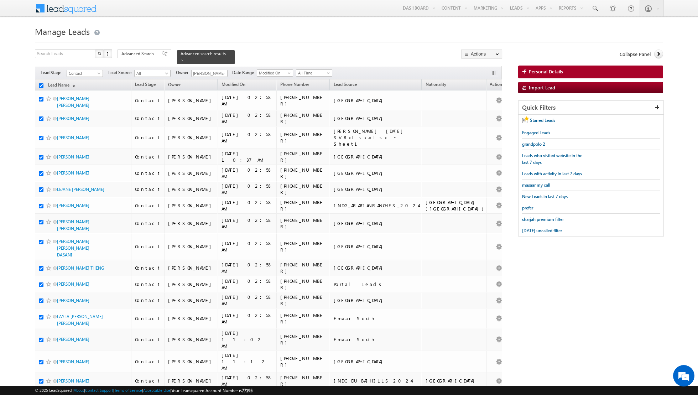
checkbox input "true"
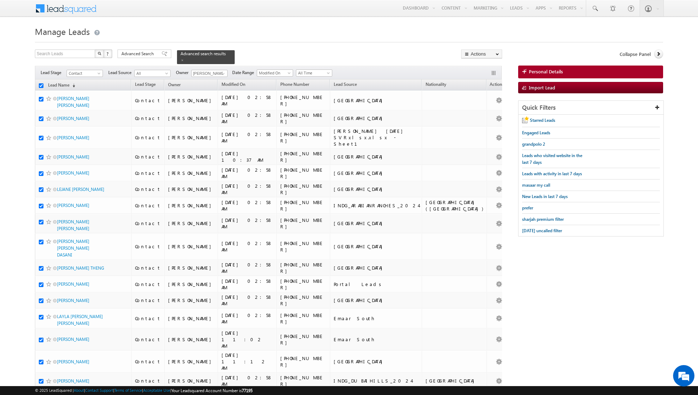
checkbox input "true"
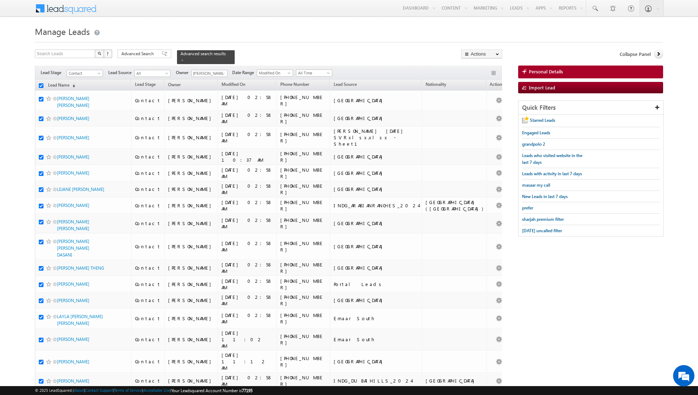
checkbox input "true"
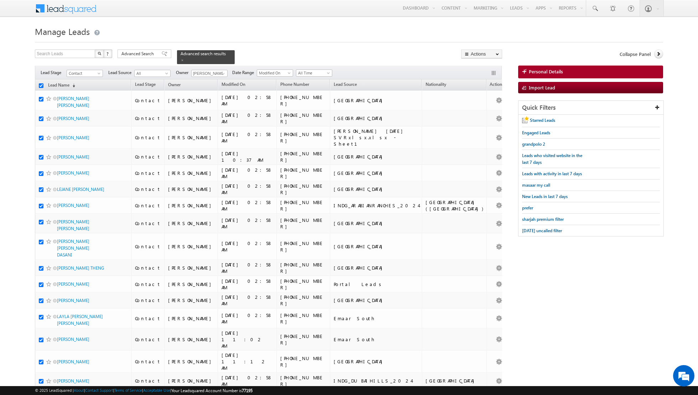
checkbox input "true"
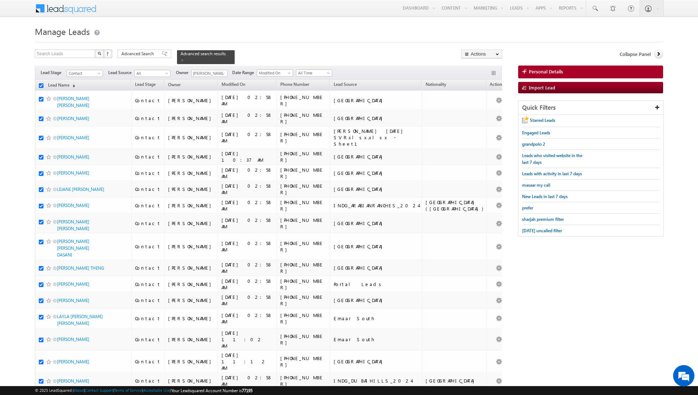
checkbox input "true"
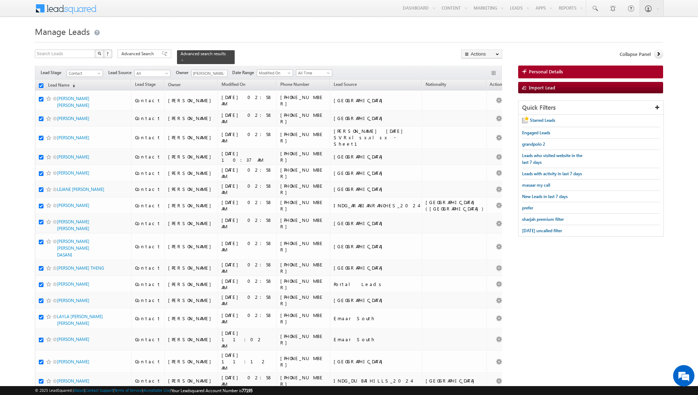
checkbox input "true"
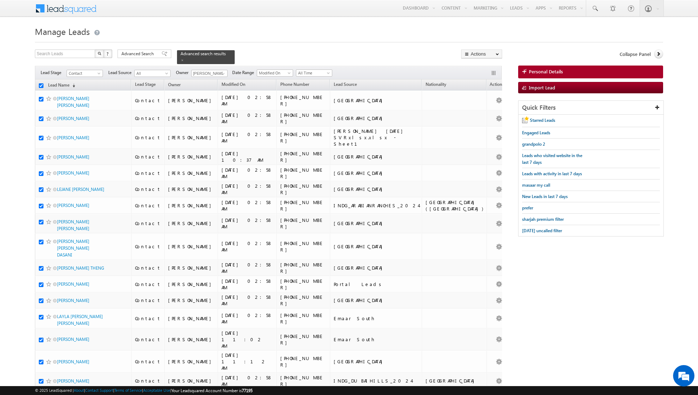
checkbox input "true"
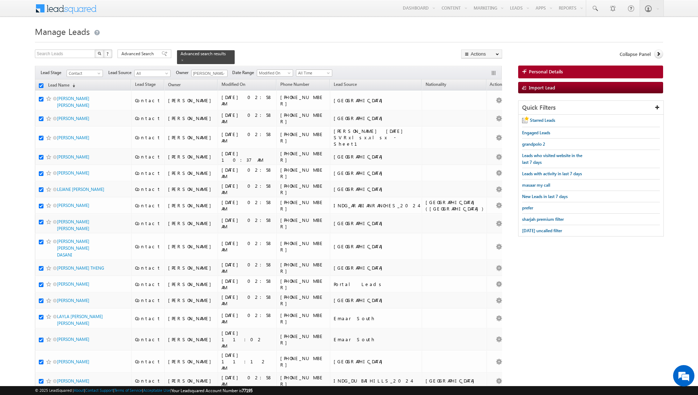
checkbox input "true"
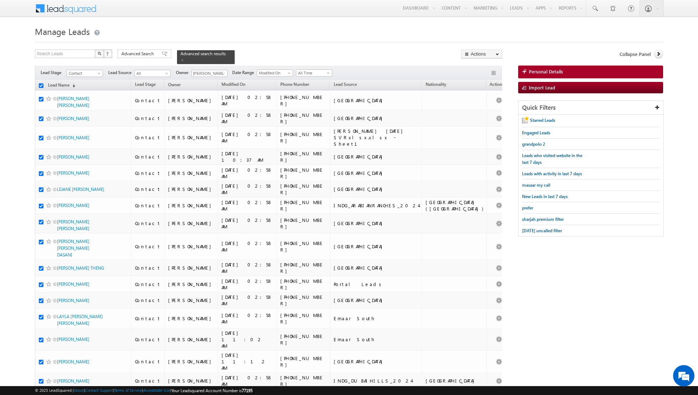
checkbox input "true"
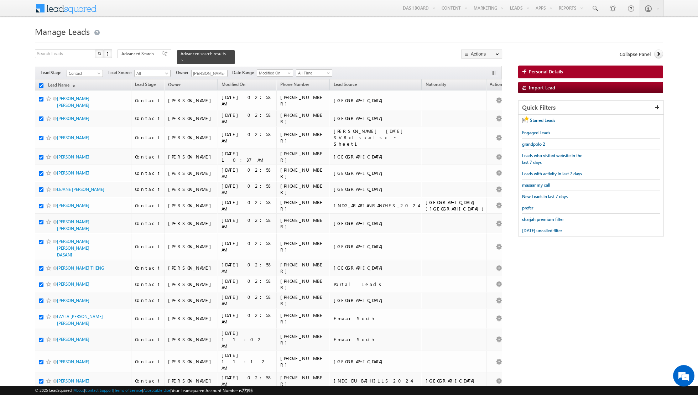
checkbox input "true"
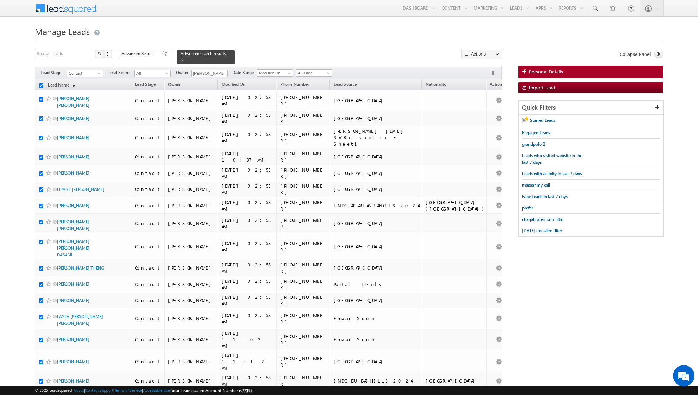
checkbox input "true"
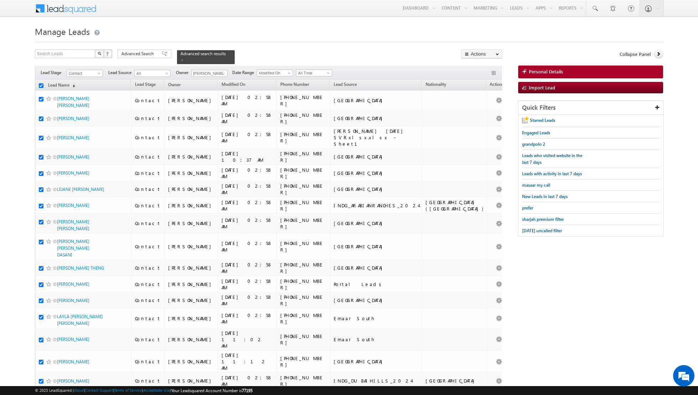
checkbox input "true"
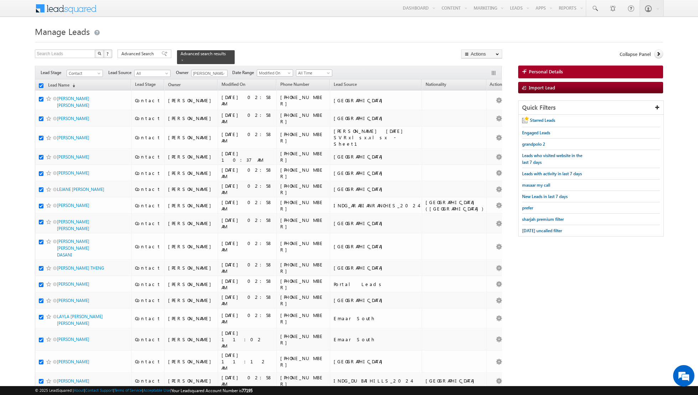
checkbox input "true"
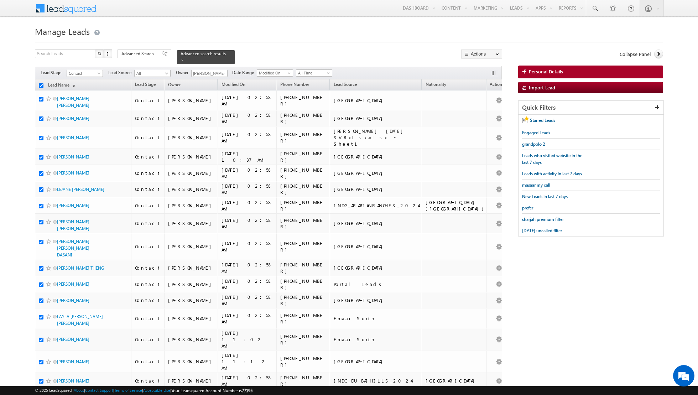
checkbox input "true"
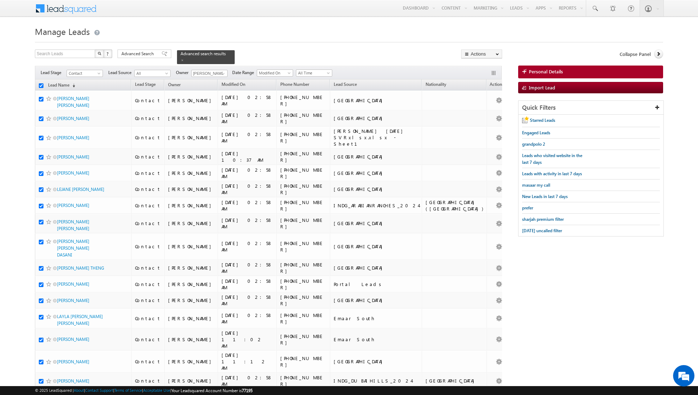
checkbox input "true"
click at [474, 116] on link "Change Owner" at bounding box center [481, 115] width 40 height 9
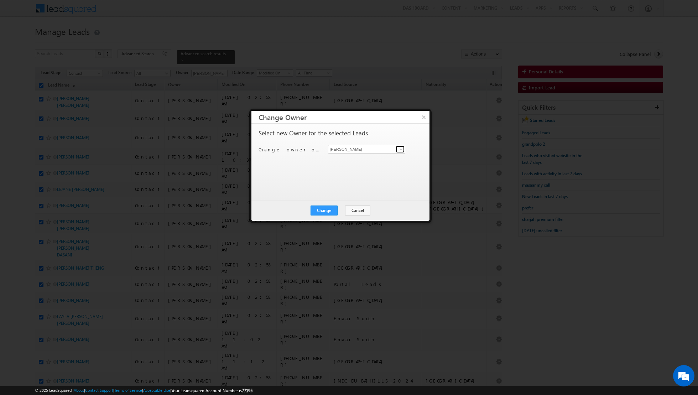
click at [401, 149] on span at bounding box center [401, 149] width 6 height 6
click at [380, 160] on span "[PERSON_NAME][EMAIL_ADDRESS][DOMAIN_NAME]" at bounding box center [363, 162] width 64 height 5
click at [328, 210] on button "Change" at bounding box center [323, 210] width 27 height 10
click at [341, 210] on button "Close" at bounding box center [341, 210] width 23 height 10
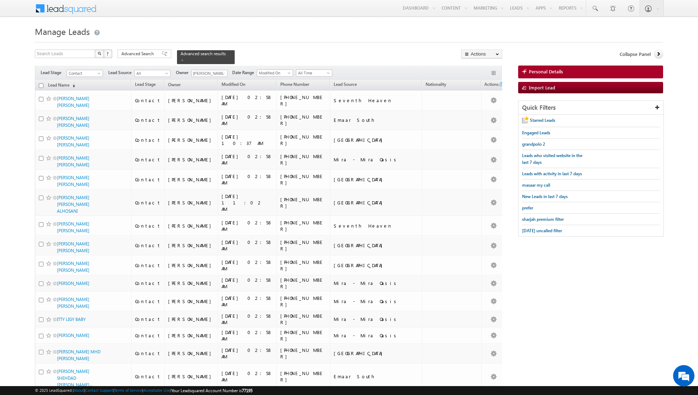
click at [40, 85] on input "checkbox" at bounding box center [41, 85] width 5 height 5
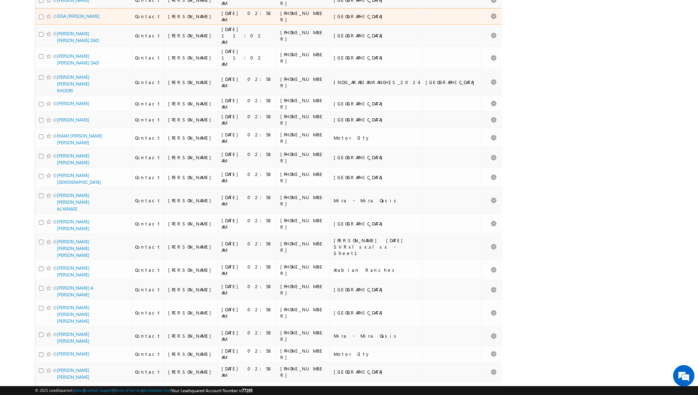
scroll to position [3379, 0]
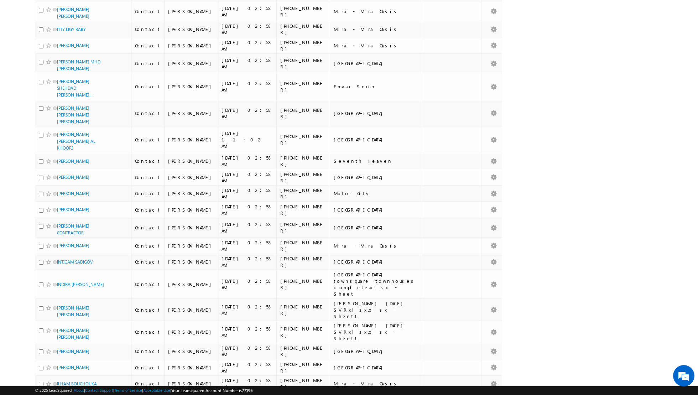
scroll to position [0, 0]
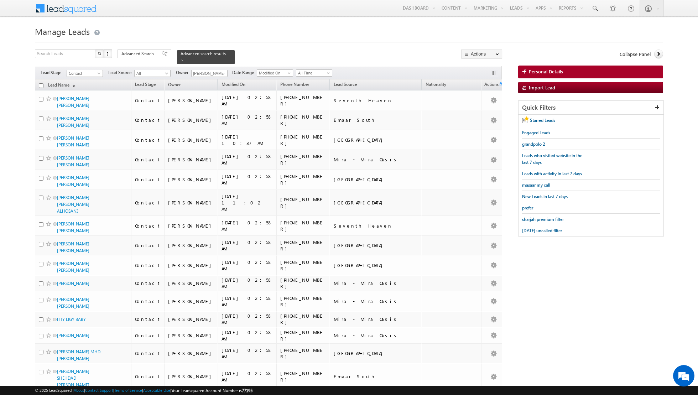
click at [41, 84] on input "checkbox" at bounding box center [41, 85] width 5 height 5
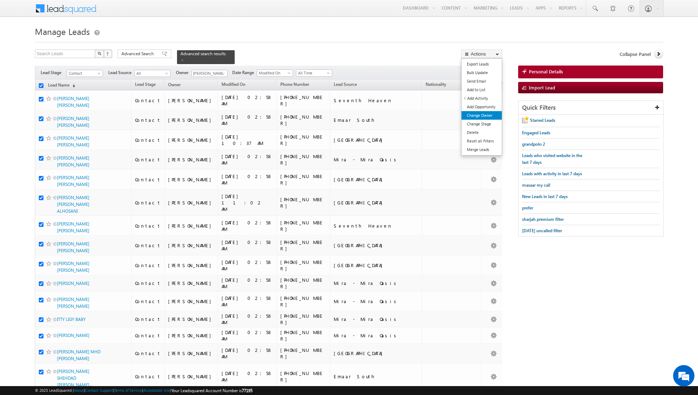
click at [485, 117] on link "Change Owner" at bounding box center [481, 115] width 40 height 9
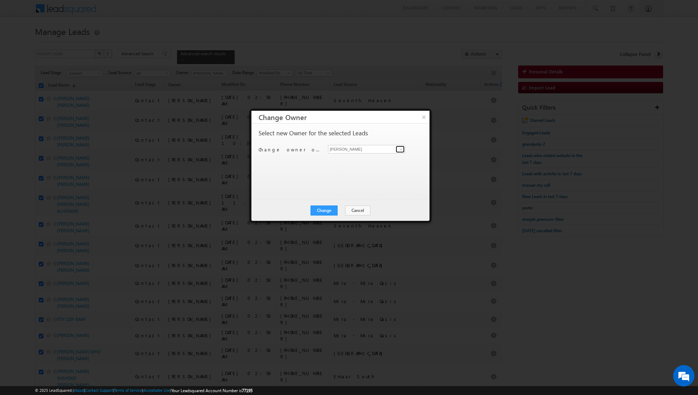
click at [402, 146] on link at bounding box center [400, 149] width 9 height 7
click at [374, 161] on span "[PERSON_NAME][EMAIL_ADDRESS][DOMAIN_NAME]" at bounding box center [363, 162] width 64 height 5
click at [326, 210] on button "Change" at bounding box center [323, 210] width 27 height 10
click at [343, 211] on button "Close" at bounding box center [341, 210] width 23 height 10
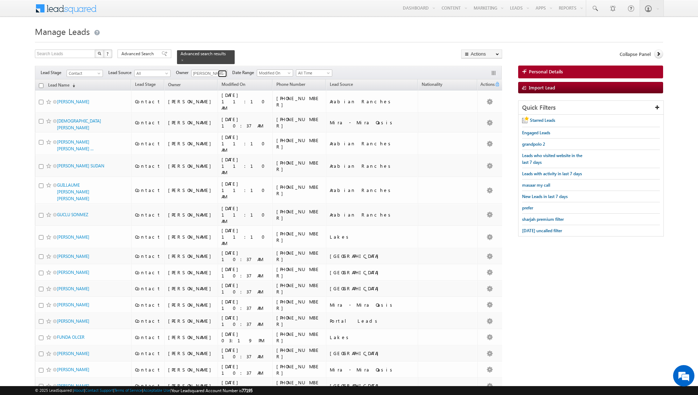
click at [221, 72] on span at bounding box center [223, 74] width 6 height 6
click at [215, 131] on span "[EMAIL_ADDRESS][DOMAIN_NAME]" at bounding box center [226, 131] width 64 height 5
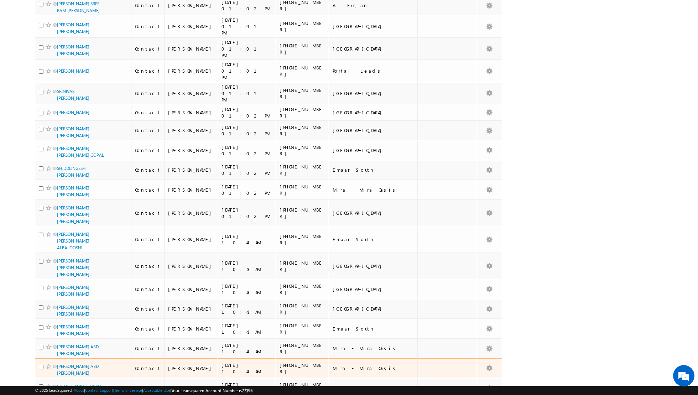
scroll to position [0, 0]
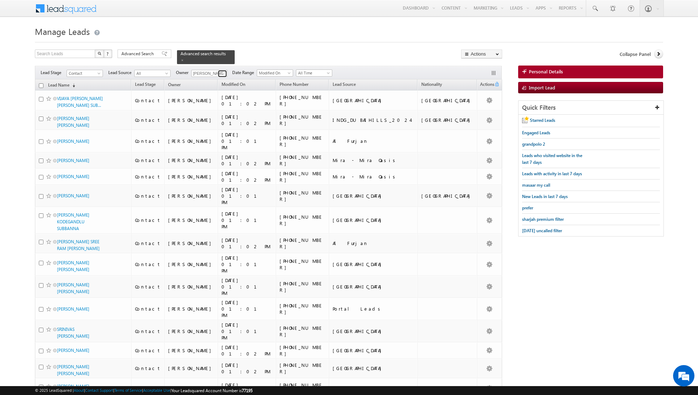
click at [218, 72] on link at bounding box center [222, 73] width 9 height 7
click at [215, 111] on span "[EMAIL_ADDRESS][DOMAIN_NAME]" at bounding box center [226, 111] width 64 height 5
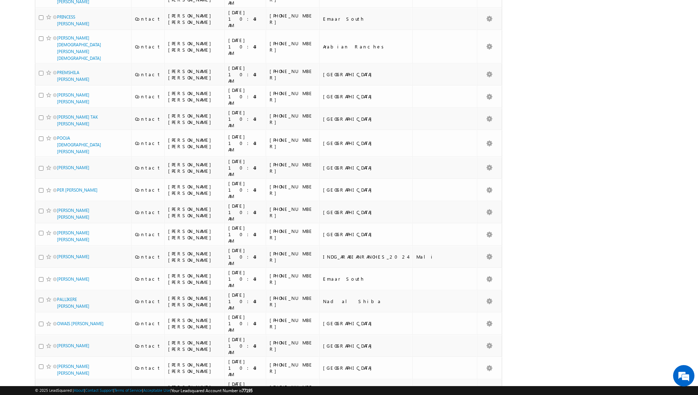
scroll to position [0, 0]
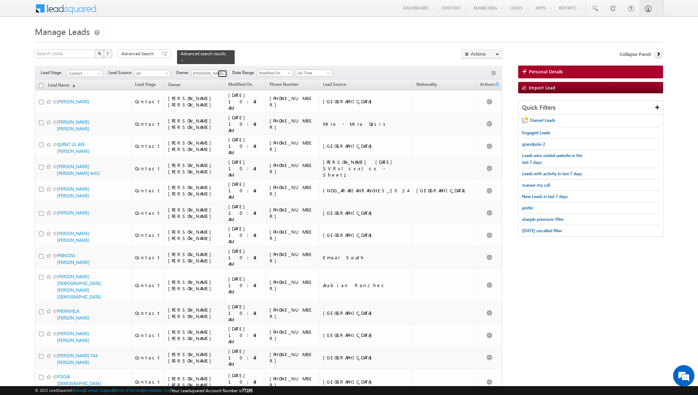
click at [218, 71] on link at bounding box center [222, 73] width 9 height 7
click at [210, 121] on span "[PERSON_NAME][EMAIL_ADDRESS][PERSON_NAME][DOMAIN_NAME]" at bounding box center [226, 123] width 64 height 5
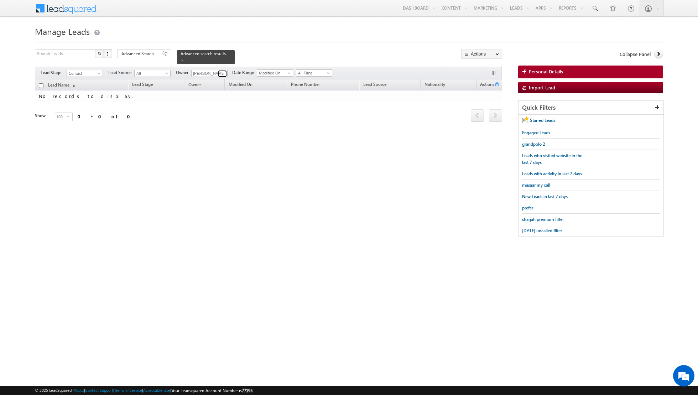
click at [220, 73] on span at bounding box center [223, 74] width 6 height 6
click at [219, 99] on span "[PERSON_NAME][EMAIL_ADDRESS][DOMAIN_NAME]" at bounding box center [226, 98] width 64 height 5
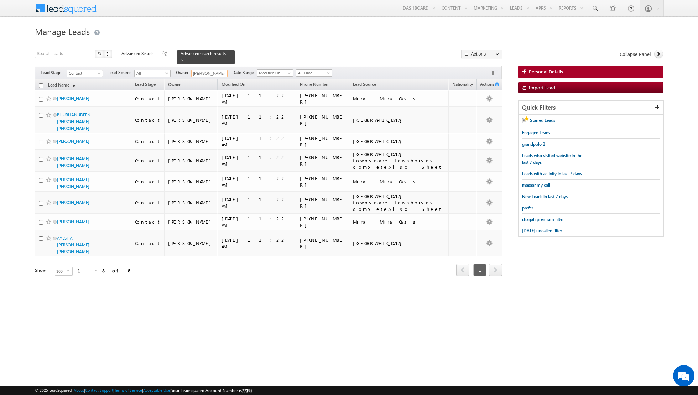
click at [219, 70] on input "[PERSON_NAME]" at bounding box center [209, 73] width 36 height 7
click at [222, 75] on span at bounding box center [223, 74] width 6 height 6
click at [224, 93] on span "[EMAIL_ADDRESS][PERSON_NAME][DOMAIN_NAME]" at bounding box center [226, 92] width 64 height 5
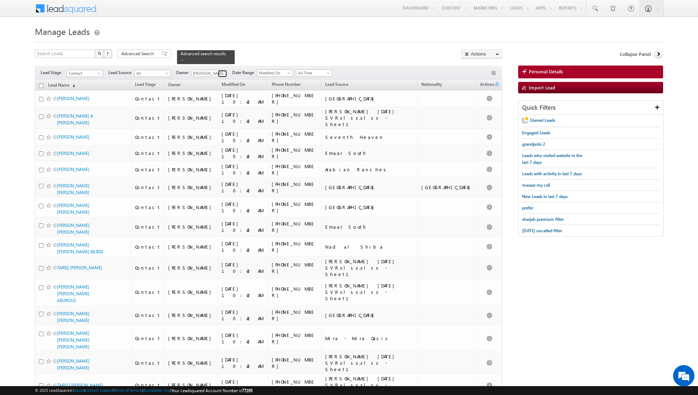
click at [221, 73] on span at bounding box center [223, 74] width 6 height 6
click at [211, 111] on span "[EMAIL_ADDRESS][DOMAIN_NAME]" at bounding box center [226, 112] width 64 height 5
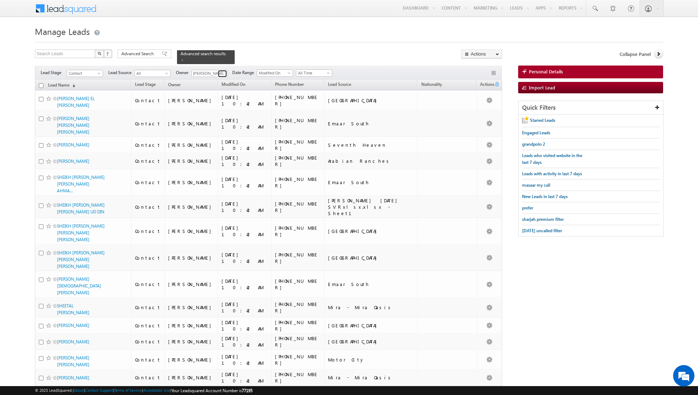
click at [222, 74] on span at bounding box center [223, 74] width 6 height 6
click at [216, 94] on link "[PERSON_NAME] [PERSON_NAME][EMAIL_ADDRESS][DOMAIN_NAME]" at bounding box center [226, 98] width 71 height 14
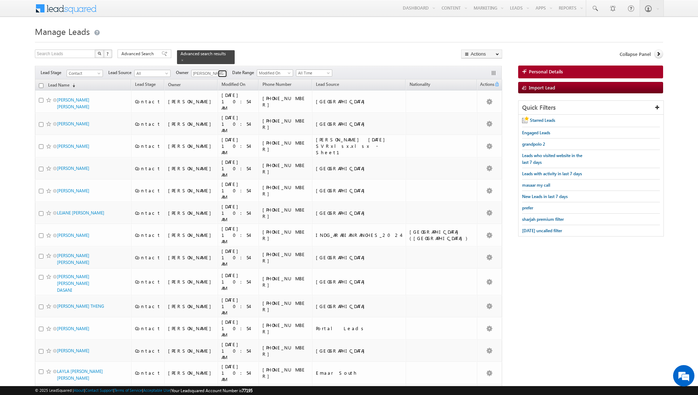
click at [222, 73] on span at bounding box center [223, 74] width 6 height 6
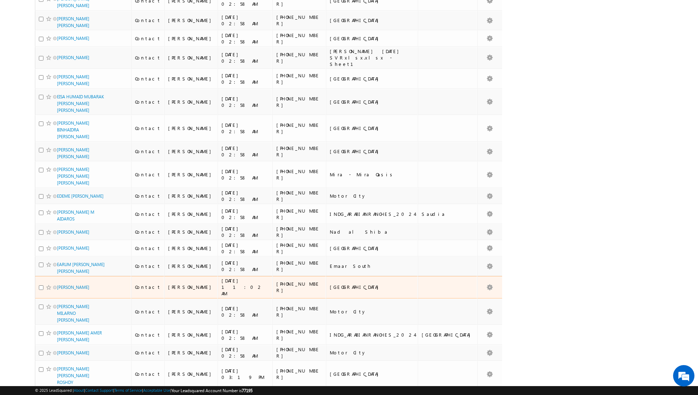
scroll to position [1525, 0]
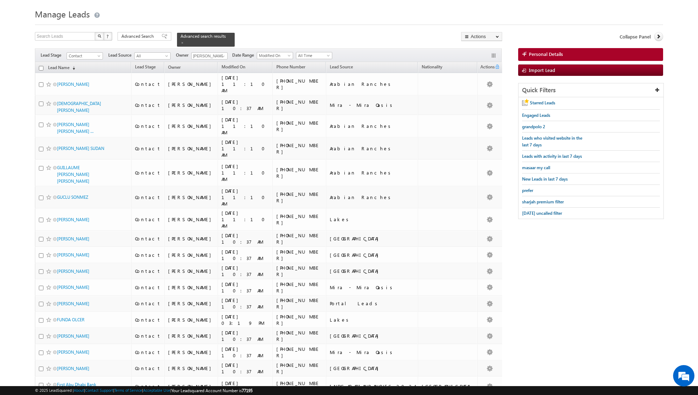
scroll to position [0, 0]
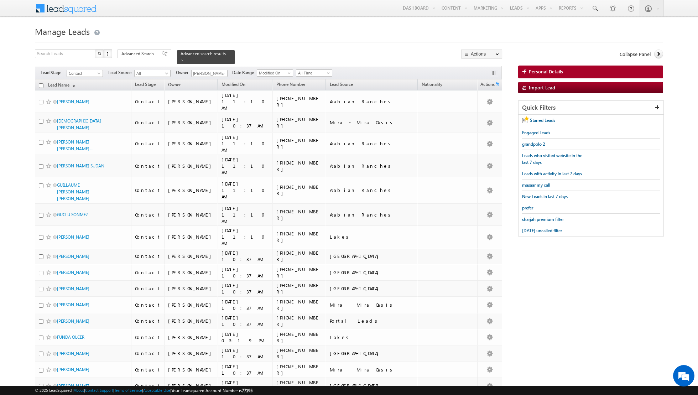
click at [42, 84] on input "checkbox" at bounding box center [41, 85] width 5 height 5
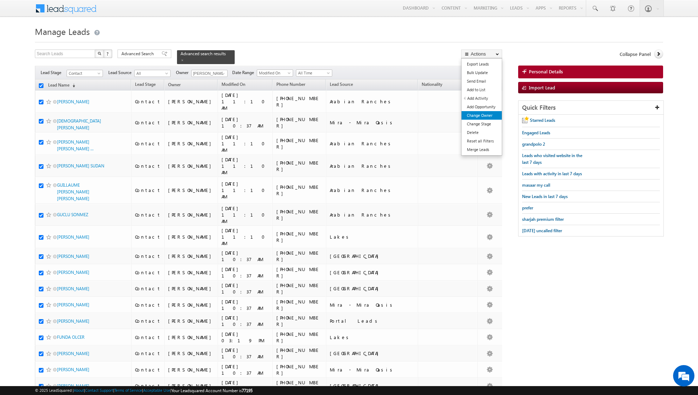
click at [482, 115] on link "Change Owner" at bounding box center [481, 115] width 40 height 9
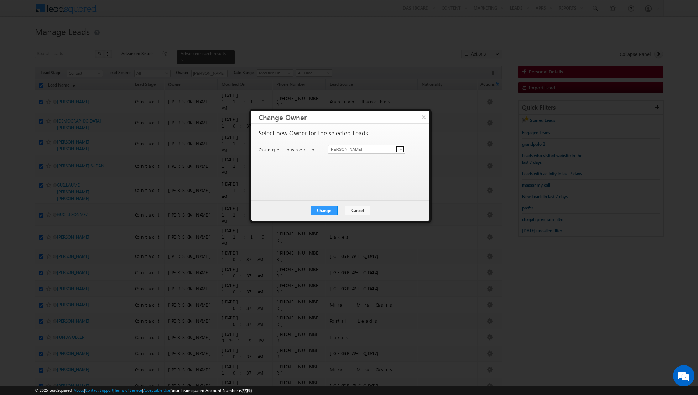
click at [399, 150] on span at bounding box center [401, 149] width 6 height 6
click at [372, 160] on span "[PERSON_NAME][EMAIL_ADDRESS][DOMAIN_NAME]" at bounding box center [363, 162] width 64 height 5
click at [327, 210] on button "Change" at bounding box center [323, 210] width 27 height 10
click at [341, 209] on button "Close" at bounding box center [341, 210] width 23 height 10
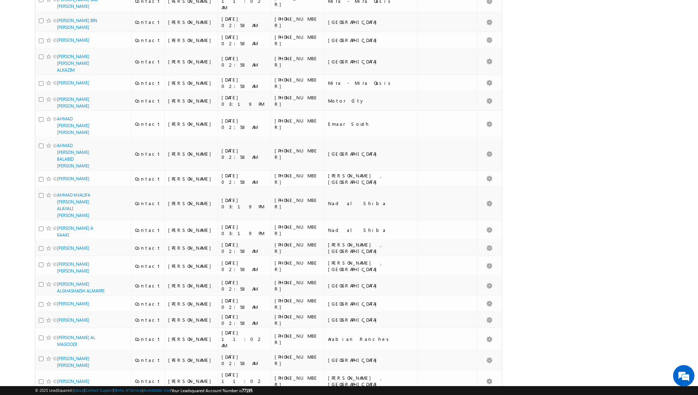
scroll to position [3433, 0]
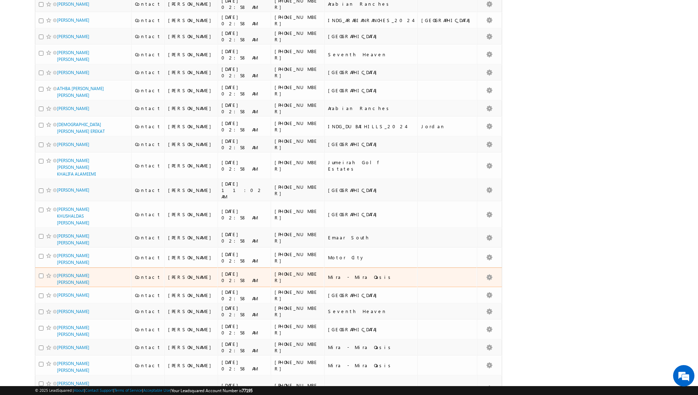
scroll to position [0, 0]
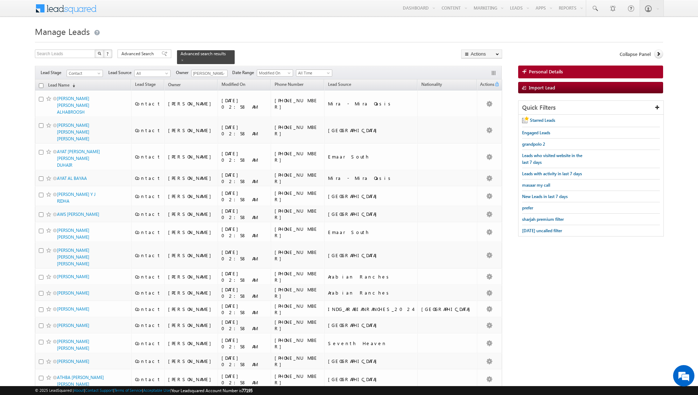
click at [41, 85] on input "checkbox" at bounding box center [41, 85] width 5 height 5
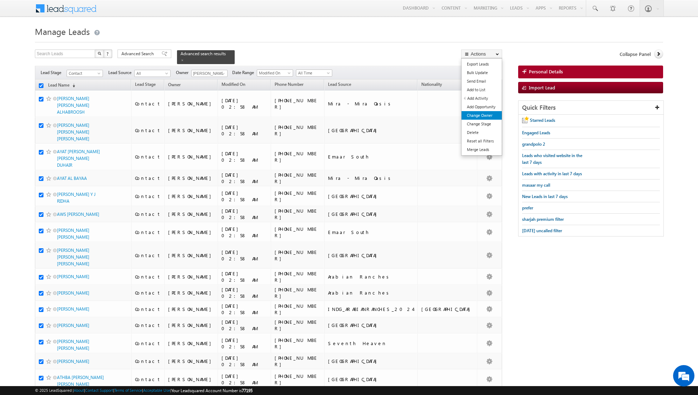
click at [480, 113] on link "Change Owner" at bounding box center [481, 115] width 40 height 9
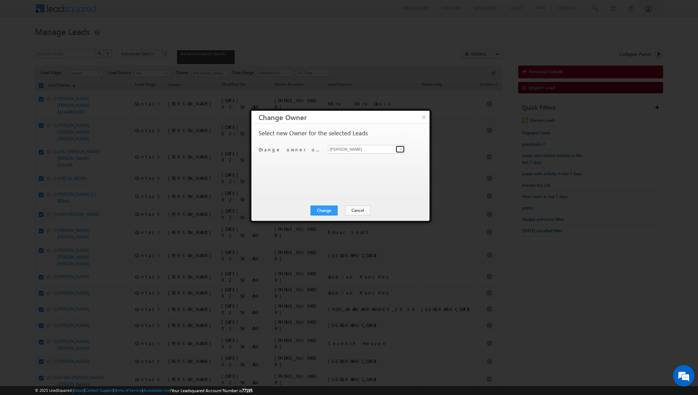
click at [399, 150] on span at bounding box center [401, 149] width 6 height 6
click at [362, 163] on span "[PERSON_NAME][EMAIL_ADDRESS][DOMAIN_NAME]" at bounding box center [363, 162] width 64 height 5
click at [323, 210] on button "Change" at bounding box center [323, 210] width 27 height 10
click at [342, 206] on button "Close" at bounding box center [341, 210] width 23 height 10
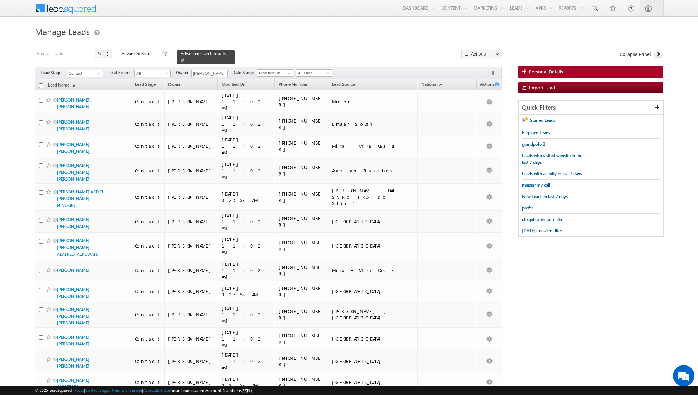
click at [181, 61] on span at bounding box center [183, 60] width 4 height 4
